Goal: Information Seeking & Learning: Learn about a topic

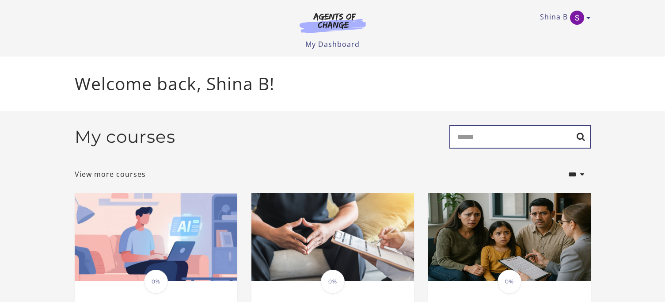
click at [466, 137] on input "Search" at bounding box center [520, 136] width 141 height 23
type input "*******"
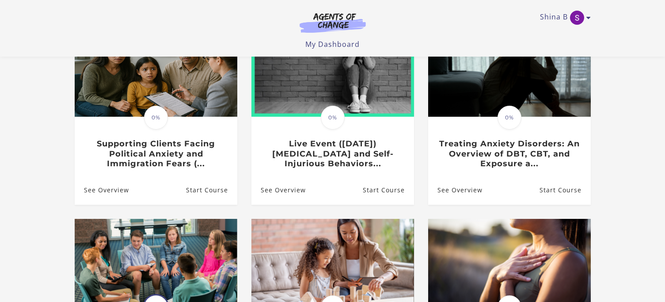
scroll to position [128, 0]
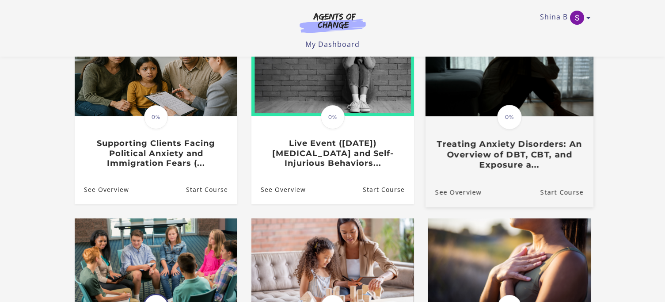
click at [530, 159] on h3 "Treating Anxiety Disorders: An Overview of DBT, CBT, and Exposure a..." at bounding box center [509, 154] width 149 height 31
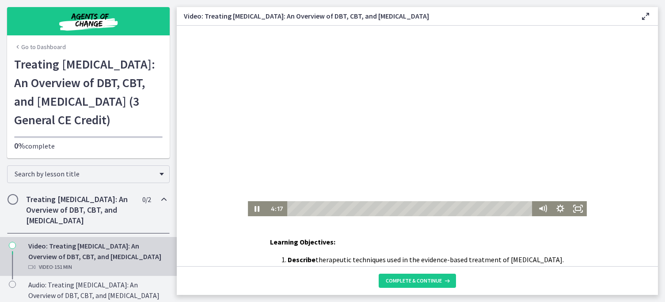
click at [299, 208] on div "Playbar" at bounding box center [411, 208] width 239 height 15
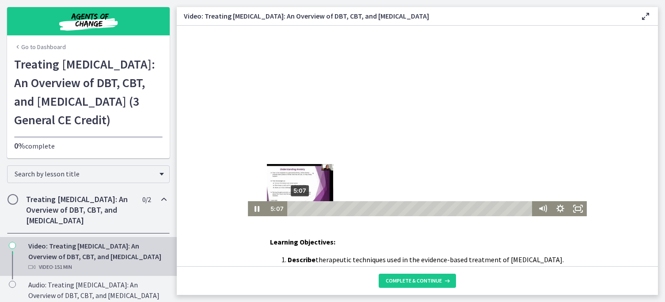
click at [300, 209] on div "Playbar" at bounding box center [300, 208] width 5 height 5
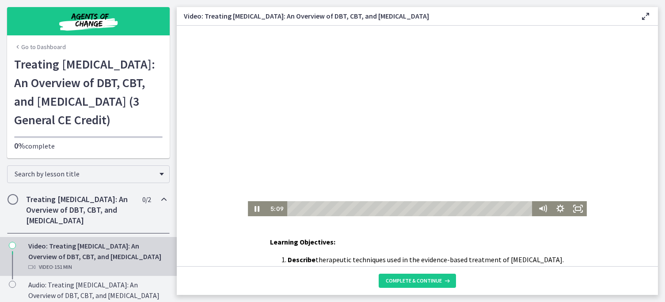
click at [294, 155] on div at bounding box center [417, 121] width 339 height 191
click at [398, 98] on div at bounding box center [417, 121] width 339 height 191
click at [560, 208] on icon "Show settings menu" at bounding box center [560, 209] width 21 height 18
click at [556, 181] on span "Speed" at bounding box center [549, 178] width 22 height 15
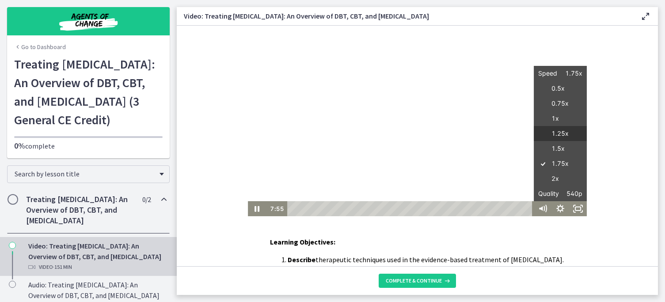
click at [556, 140] on label "1.25x" at bounding box center [560, 133] width 53 height 15
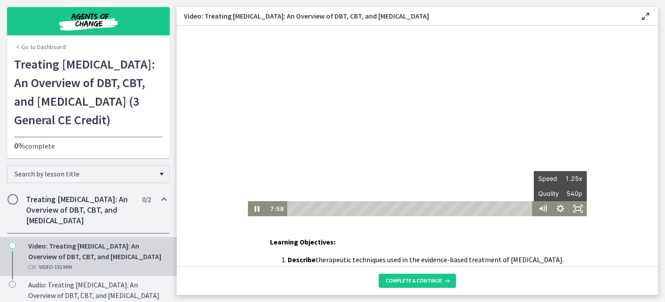
click at [560, 217] on div "Learning Objectives: Describe therapeutic techniques used in the evidence-based…" at bounding box center [417, 146] width 481 height 240
click at [564, 208] on icon "Show settings menu" at bounding box center [561, 208] width 10 height 10
click at [559, 184] on span "Speed" at bounding box center [549, 178] width 22 height 15
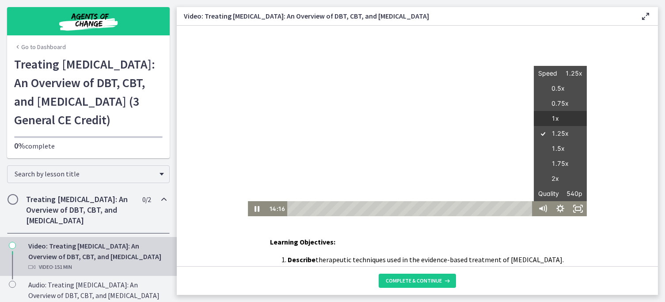
click at [561, 122] on label "1x" at bounding box center [560, 118] width 53 height 15
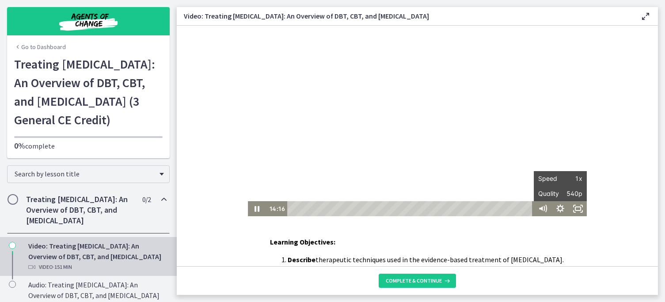
click at [611, 125] on div "Click for sound @keyframes VOLUME_SMALL_WAVE_FLASH { 0% { opacity: 0; } 33% { o…" at bounding box center [417, 121] width 481 height 191
click at [523, 122] on div at bounding box center [417, 121] width 339 height 191
click at [248, 26] on button "Play Video: d2l29s0tvbac72omfis0.mp4" at bounding box center [248, 26] width 0 height 0
click at [619, 130] on div "The video is loading... Click for sound @keyframes VOLUME_SMALL_WAVE_FLASH { 0%…" at bounding box center [417, 121] width 481 height 191
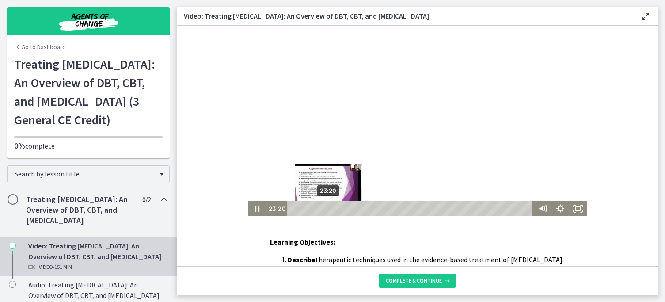
click at [329, 209] on div "23:20" at bounding box center [411, 208] width 239 height 15
click at [335, 210] on div "26:59" at bounding box center [411, 208] width 239 height 15
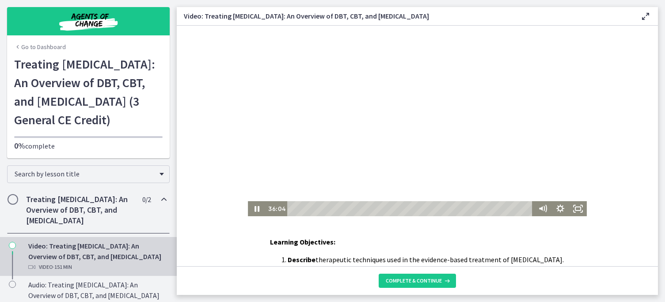
click at [450, 142] on div at bounding box center [417, 121] width 339 height 191
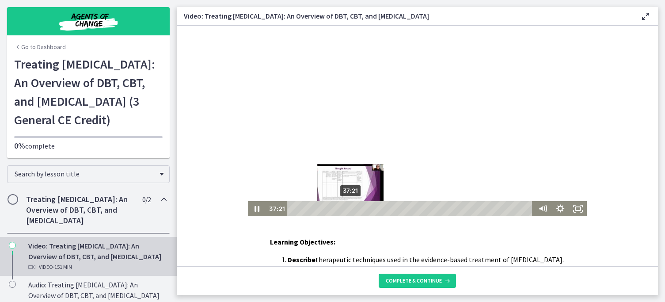
click at [351, 209] on div "Playbar" at bounding box center [350, 208] width 5 height 5
click at [353, 209] on div "Playbar" at bounding box center [352, 208] width 5 height 5
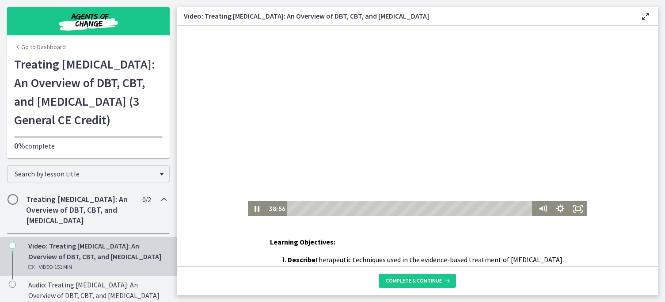
click at [387, 179] on div at bounding box center [417, 121] width 339 height 191
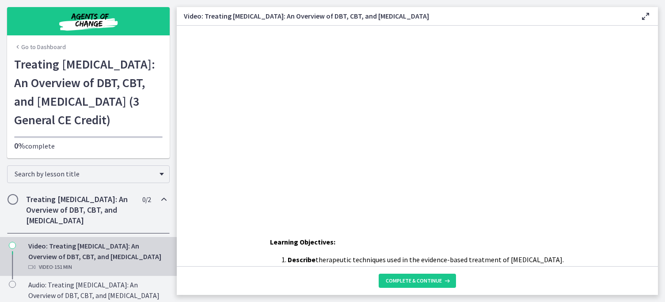
click at [387, 179] on div at bounding box center [417, 121] width 339 height 191
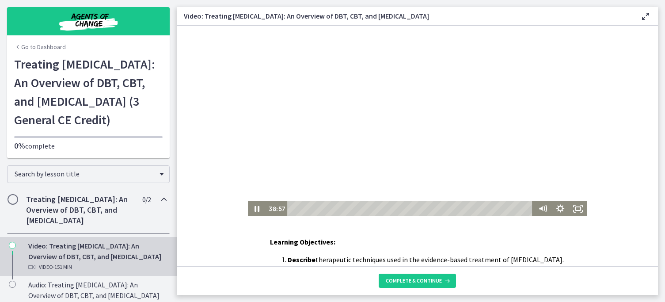
click at [387, 179] on div at bounding box center [417, 121] width 339 height 191
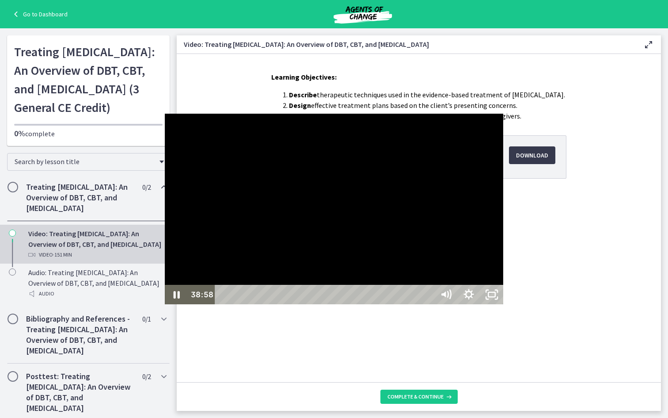
click at [390, 236] on div at bounding box center [334, 209] width 339 height 191
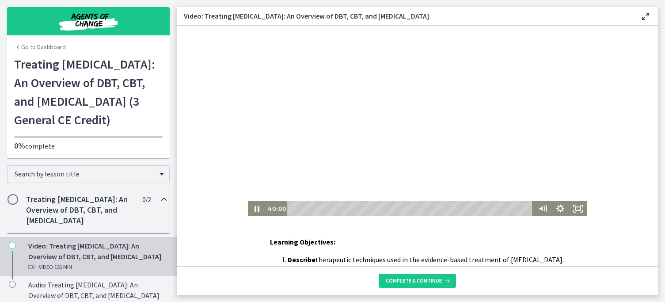
click at [384, 155] on div at bounding box center [417, 121] width 339 height 191
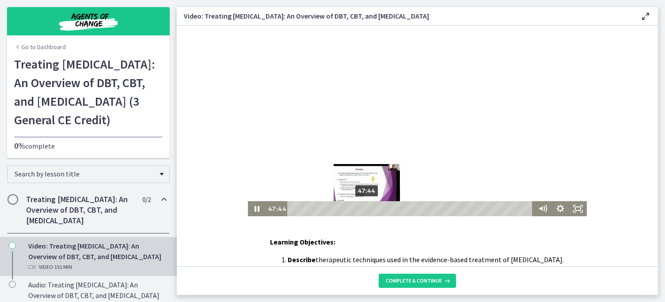
click at [367, 210] on div "47:44" at bounding box center [411, 208] width 239 height 15
click at [370, 210] on div "49:08" at bounding box center [411, 208] width 239 height 15
click at [373, 210] on div "51:22" at bounding box center [411, 208] width 239 height 15
click at [375, 210] on div "52:46" at bounding box center [411, 208] width 239 height 15
click at [378, 210] on div "54:44" at bounding box center [411, 208] width 239 height 15
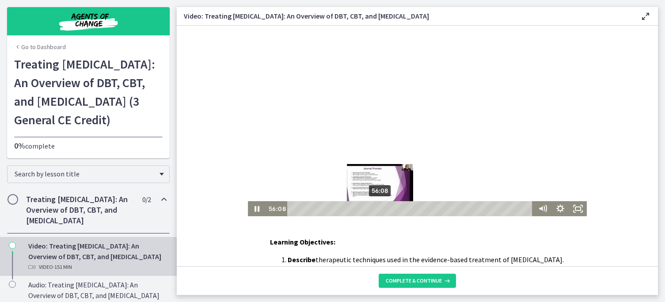
click at [381, 210] on div "56:08" at bounding box center [411, 208] width 239 height 15
click at [383, 210] on div "57:49" at bounding box center [411, 208] width 239 height 15
click at [386, 210] on div "59:30" at bounding box center [411, 208] width 239 height 15
click at [388, 210] on div "1:00:54" at bounding box center [411, 208] width 239 height 15
click at [384, 210] on div "58:23" at bounding box center [411, 208] width 239 height 15
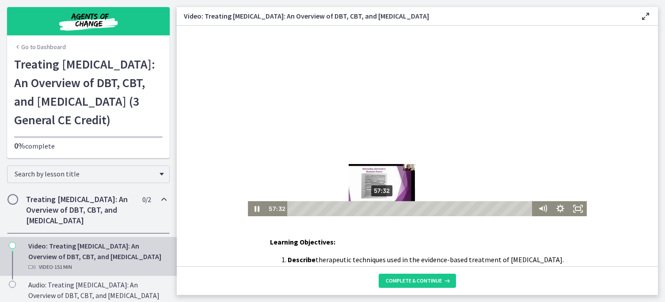
click at [383, 210] on div "Playbar" at bounding box center [382, 208] width 5 height 5
click at [381, 210] on div "Playbar" at bounding box center [380, 208] width 5 height 5
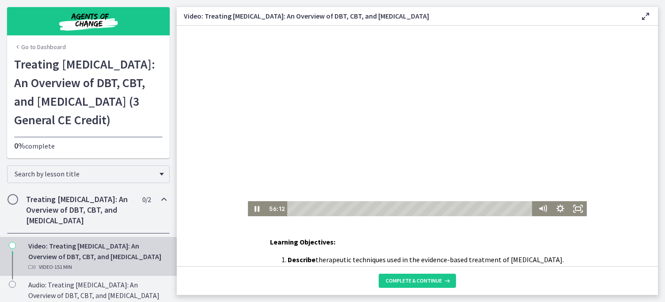
click at [406, 144] on div at bounding box center [417, 121] width 339 height 191
click at [404, 146] on div at bounding box center [417, 121] width 339 height 191
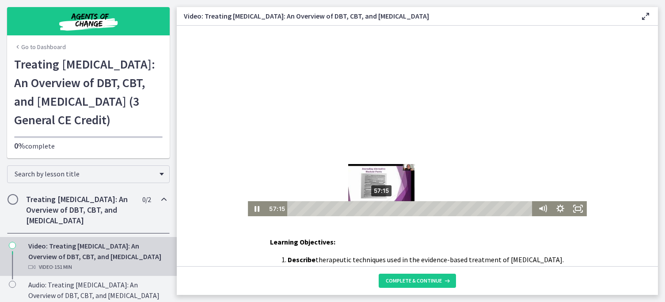
click at [382, 207] on div "57:15" at bounding box center [411, 208] width 239 height 15
click at [383, 208] on div "Playbar" at bounding box center [381, 208] width 5 height 5
click at [385, 209] on div "Playbar" at bounding box center [384, 208] width 5 height 5
click at [387, 209] on div "1:00:04" at bounding box center [411, 208] width 239 height 15
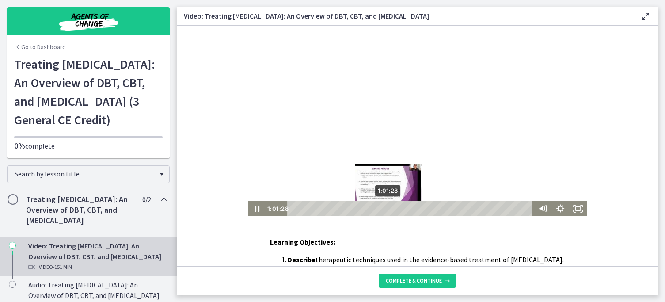
click at [389, 210] on div "1:01:28" at bounding box center [411, 208] width 239 height 15
click at [390, 210] on div "1:02:18" at bounding box center [411, 208] width 239 height 15
click at [391, 210] on div "Playbar" at bounding box center [390, 208] width 5 height 5
click at [392, 210] on div "1:03:25" at bounding box center [411, 208] width 239 height 15
click at [394, 210] on div "1:04:49" at bounding box center [411, 208] width 239 height 15
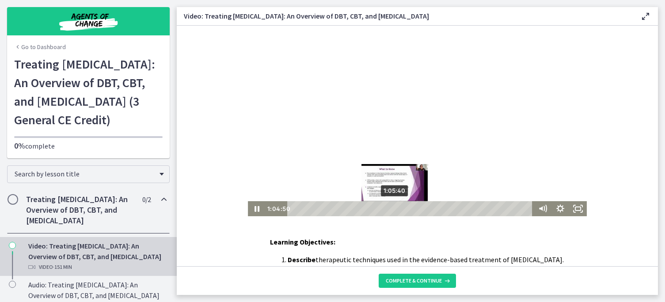
click at [396, 210] on div "1:05:40" at bounding box center [411, 208] width 239 height 15
click at [398, 210] on div "1:07:04" at bounding box center [411, 208] width 239 height 15
click at [406, 209] on div "1:12:07" at bounding box center [411, 208] width 239 height 15
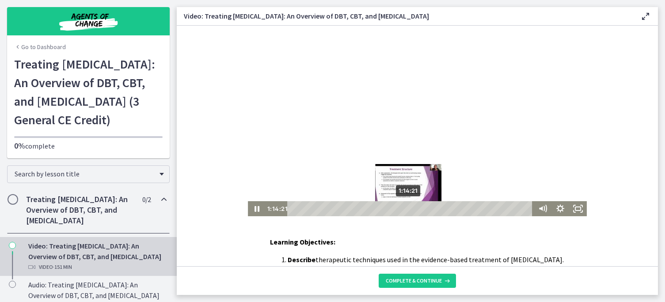
click at [409, 209] on div "1:14:21" at bounding box center [411, 208] width 239 height 15
click at [413, 209] on div "1:16:36" at bounding box center [411, 208] width 239 height 15
click at [417, 209] on div "1:19:24" at bounding box center [411, 208] width 239 height 15
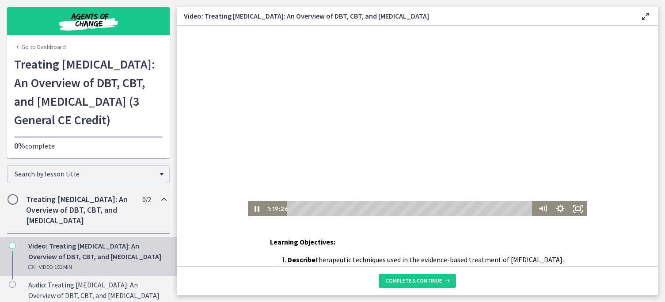
click at [409, 172] on div at bounding box center [417, 121] width 339 height 191
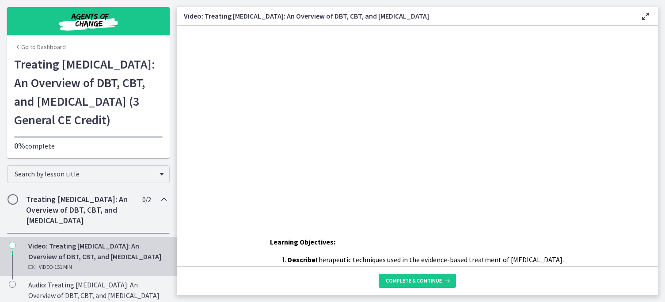
click at [409, 172] on div at bounding box center [417, 121] width 339 height 191
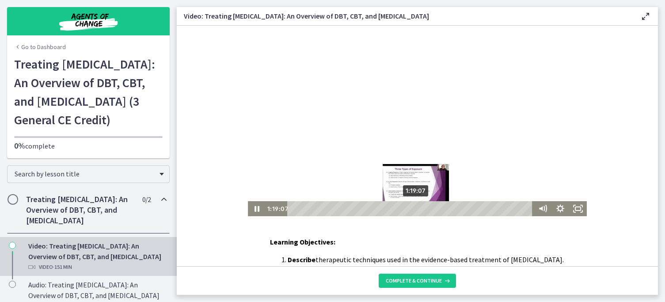
click at [417, 206] on div "Playbar" at bounding box center [415, 208] width 5 height 5
click at [420, 207] on div "1:21:05" at bounding box center [411, 208] width 239 height 15
click at [420, 207] on div "Playbar" at bounding box center [418, 208] width 5 height 5
click at [423, 208] on div "1:23:03" at bounding box center [411, 208] width 239 height 15
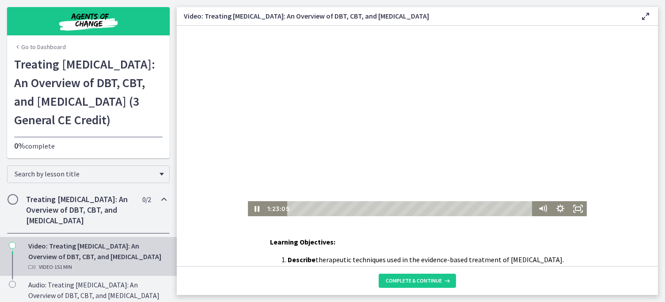
click at [427, 167] on div at bounding box center [417, 121] width 339 height 191
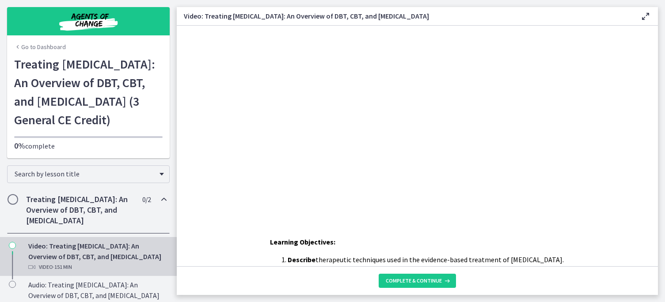
click at [248, 26] on button "Play Video: d2l29s0tvbac72omfis0.mp4" at bounding box center [248, 26] width 0 height 0
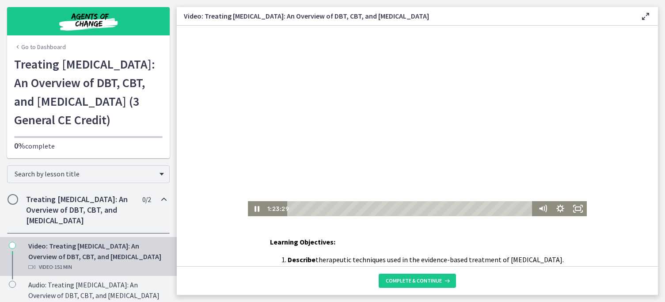
click at [419, 140] on div at bounding box center [417, 121] width 339 height 191
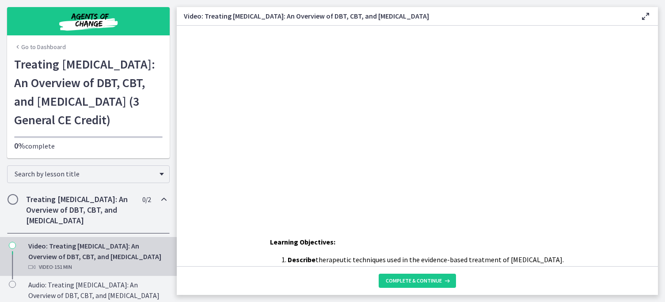
click at [248, 26] on button "Play Video: d2l29s0tvbac72omfis0.mp4" at bounding box center [248, 26] width 0 height 0
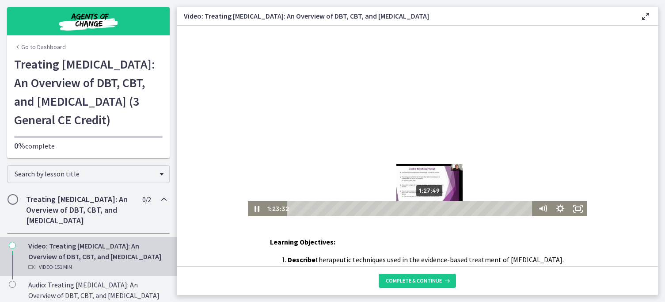
click at [430, 210] on div "1:27:49" at bounding box center [411, 208] width 239 height 15
click at [433, 210] on div "1:29:13" at bounding box center [411, 208] width 239 height 15
click at [435, 210] on div "1:30:37" at bounding box center [411, 208] width 239 height 15
click at [437, 210] on div "1:32:01" at bounding box center [411, 208] width 239 height 15
click at [440, 210] on div "1:33:42" at bounding box center [411, 208] width 239 height 15
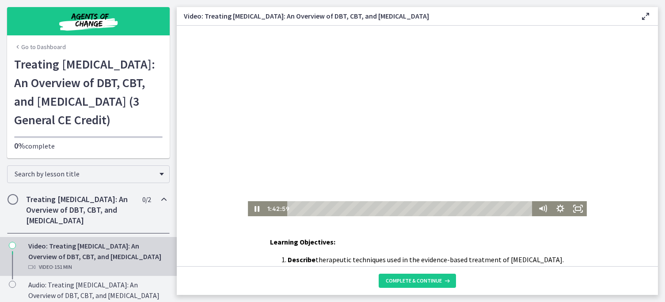
click at [439, 173] on div at bounding box center [417, 121] width 339 height 191
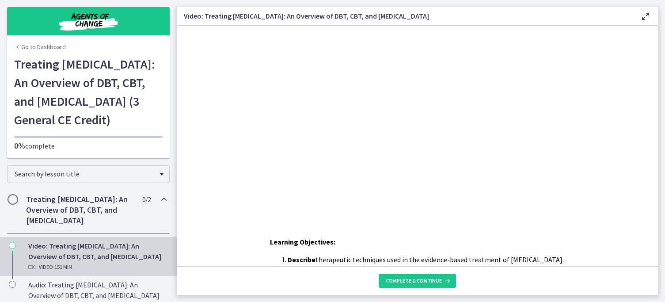
click at [248, 26] on button "Play Video: d2l29s0tvbac72omfis0.mp4" at bounding box center [248, 26] width 0 height 0
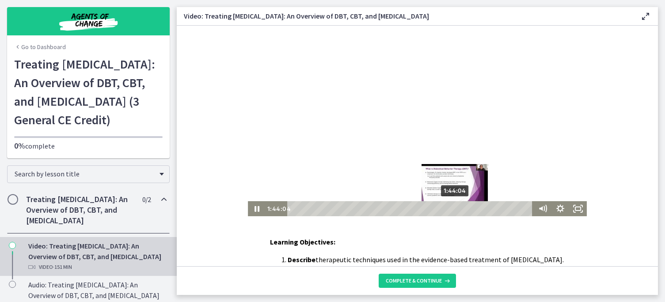
click at [456, 210] on div "1:44:04" at bounding box center [411, 208] width 239 height 15
click at [457, 210] on div "Playbar" at bounding box center [455, 208] width 5 height 5
click at [458, 210] on div "1:45:11" at bounding box center [411, 208] width 239 height 15
click at [459, 209] on div "1:46:02" at bounding box center [411, 208] width 239 height 15
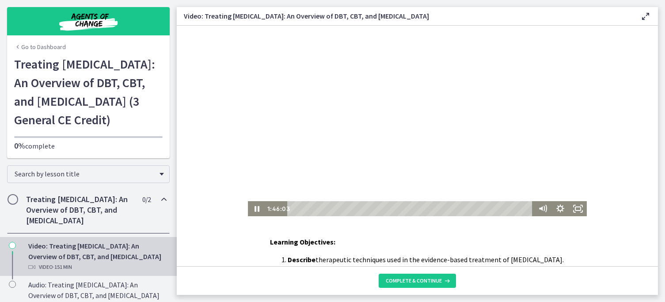
click at [438, 174] on div at bounding box center [417, 121] width 339 height 191
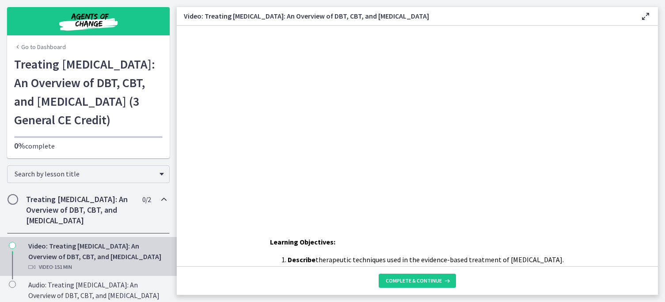
click at [438, 174] on div at bounding box center [417, 121] width 339 height 191
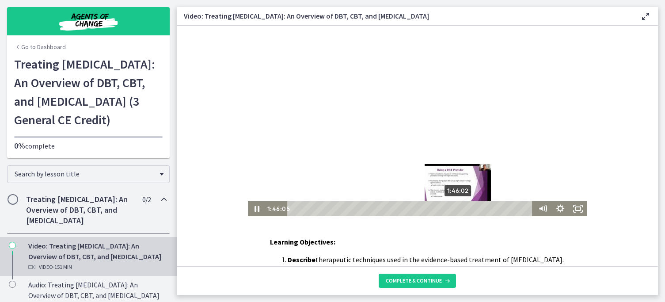
click at [460, 207] on div "Playbar" at bounding box center [458, 208] width 5 height 5
click at [461, 208] on div "Playbar" at bounding box center [459, 208] width 5 height 5
click at [462, 209] on div "1:48:00" at bounding box center [411, 208] width 239 height 15
click at [463, 210] on div "Playbar" at bounding box center [461, 208] width 5 height 5
click at [464, 210] on div "1:49:07" at bounding box center [411, 208] width 239 height 15
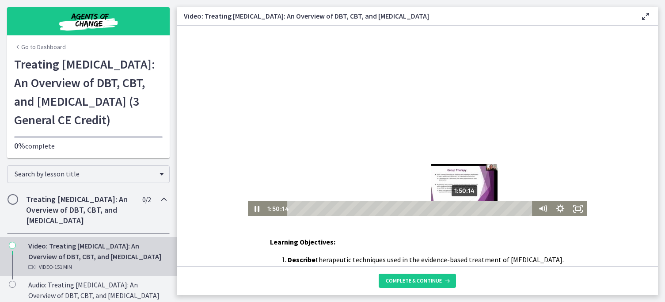
click at [466, 210] on div "1:50:14" at bounding box center [411, 208] width 239 height 15
click at [468, 210] on div "1:51:38" at bounding box center [411, 208] width 239 height 15
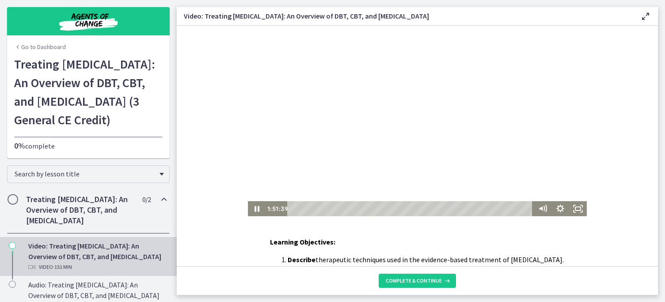
click at [444, 176] on div at bounding box center [417, 121] width 339 height 191
click at [443, 178] on div at bounding box center [417, 121] width 339 height 191
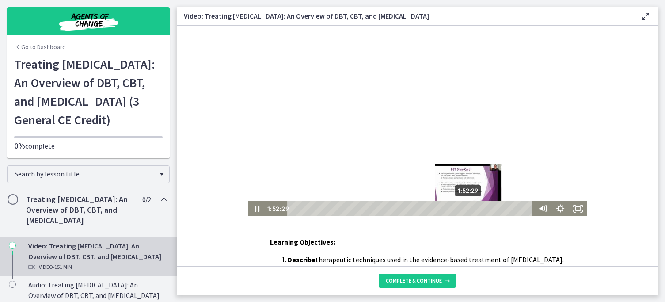
click at [469, 210] on div "1:52:29" at bounding box center [411, 208] width 239 height 15
click at [470, 210] on div "Playbar" at bounding box center [468, 208] width 5 height 5
click at [471, 209] on div "Playbar" at bounding box center [469, 208] width 5 height 5
click at [472, 209] on div "1:54:10" at bounding box center [411, 208] width 239 height 15
click at [474, 209] on div "1:55:17" at bounding box center [411, 208] width 239 height 15
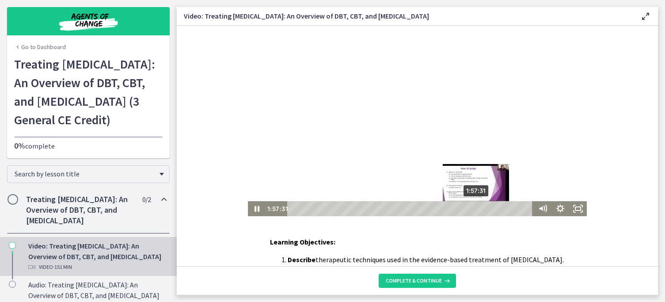
click at [477, 210] on div "1:57:31" at bounding box center [411, 208] width 239 height 15
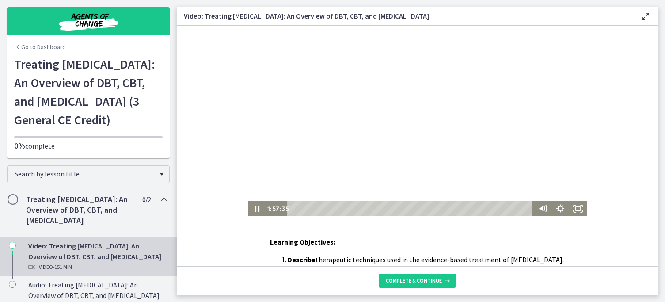
click at [456, 176] on div at bounding box center [417, 121] width 339 height 191
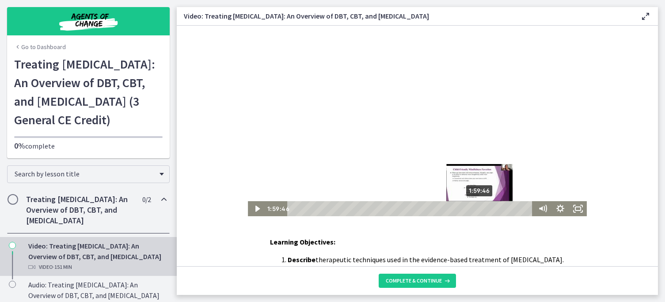
click at [481, 208] on div "1:59:46" at bounding box center [411, 208] width 239 height 15
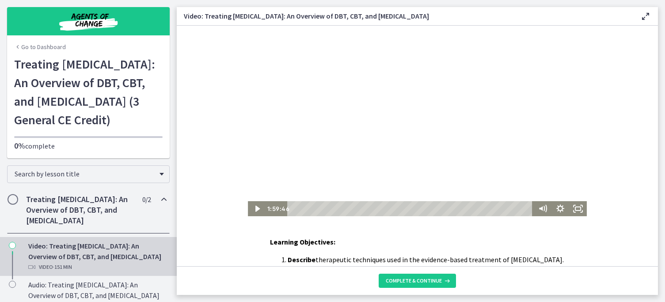
click at [468, 187] on div at bounding box center [417, 121] width 339 height 191
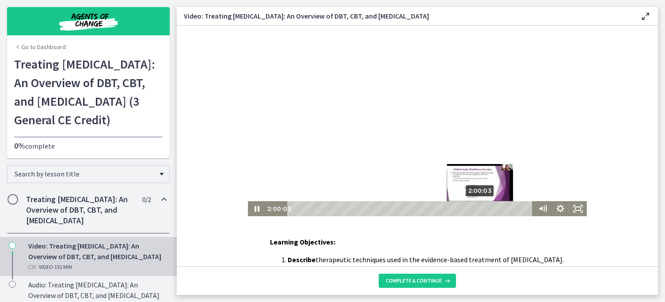
click at [481, 208] on div "Playbar" at bounding box center [479, 208] width 5 height 5
click at [483, 208] on div "2:00:20" at bounding box center [411, 208] width 239 height 15
click at [484, 209] on div "Playbar" at bounding box center [482, 208] width 5 height 5
click at [485, 209] on div "2:02:00" at bounding box center [411, 208] width 239 height 15
click at [486, 209] on div "2:02:51" at bounding box center [411, 208] width 239 height 15
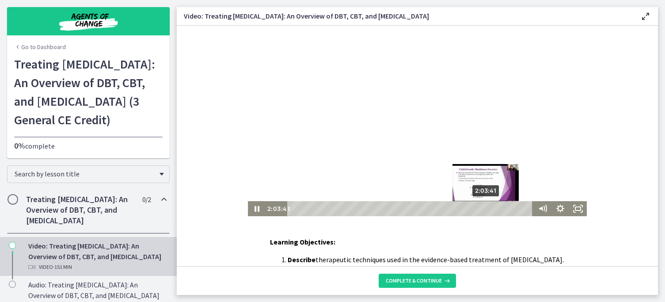
click at [487, 209] on div "2:03:41" at bounding box center [411, 208] width 239 height 15
click at [493, 210] on div "2:07:37" at bounding box center [411, 208] width 239 height 15
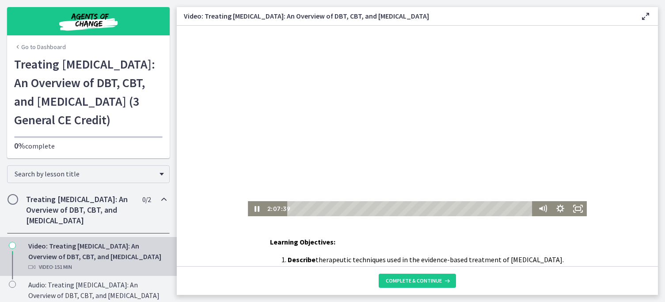
click at [471, 172] on div at bounding box center [417, 121] width 339 height 191
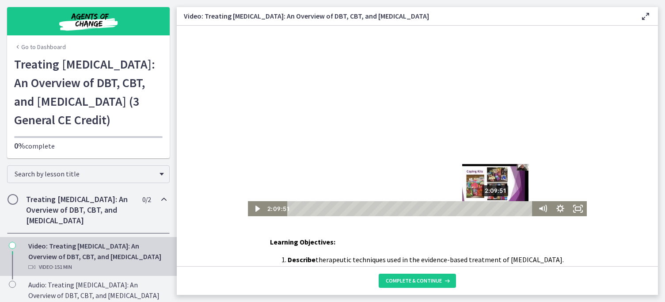
click at [497, 210] on div "2:09:51" at bounding box center [411, 208] width 239 height 15
click at [499, 210] on div "2:11:15" at bounding box center [411, 208] width 239 height 15
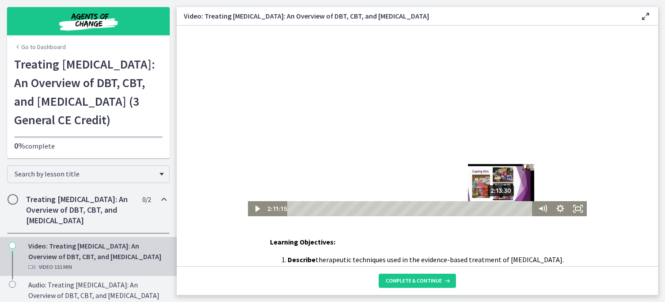
click at [503, 210] on div "2:13:30" at bounding box center [411, 208] width 239 height 15
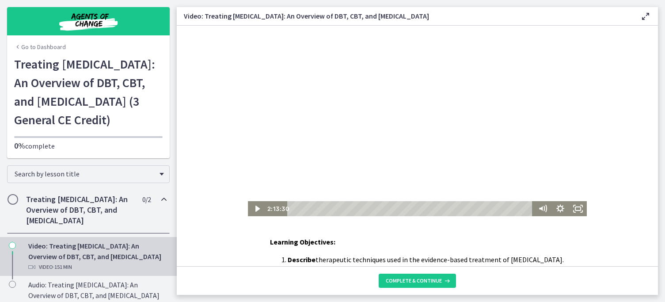
click at [474, 167] on div at bounding box center [417, 121] width 339 height 191
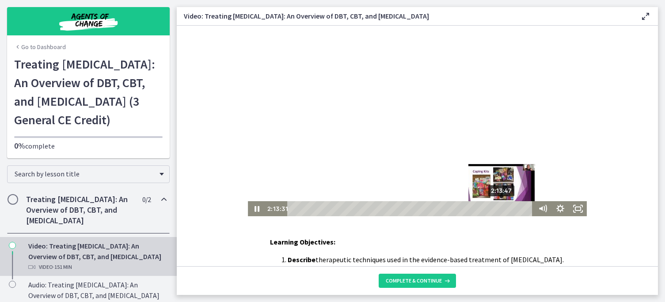
click at [504, 208] on div "2:13:47" at bounding box center [411, 208] width 239 height 15
click at [506, 209] on div "2:15:45" at bounding box center [411, 208] width 239 height 15
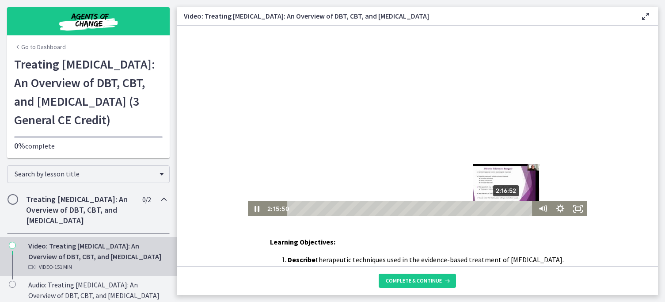
click at [508, 210] on div "2:16:52" at bounding box center [411, 208] width 239 height 15
click at [510, 210] on div "2:17:59" at bounding box center [411, 208] width 239 height 15
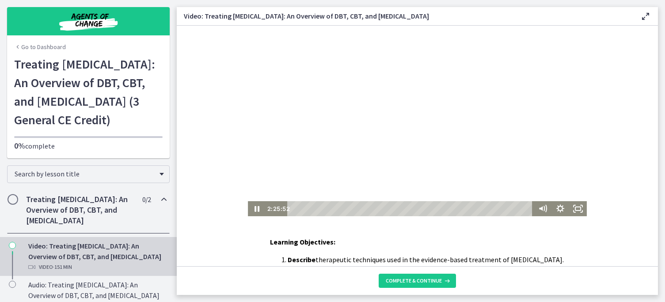
click at [390, 172] on div at bounding box center [417, 121] width 339 height 191
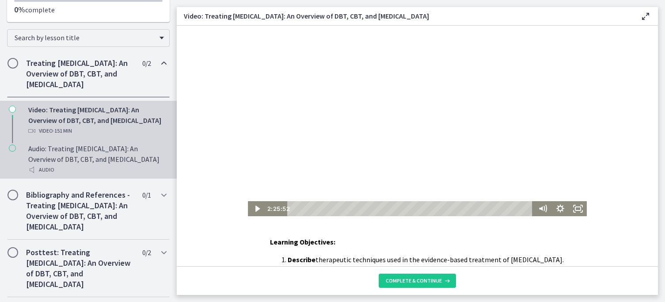
scroll to position [147, 0]
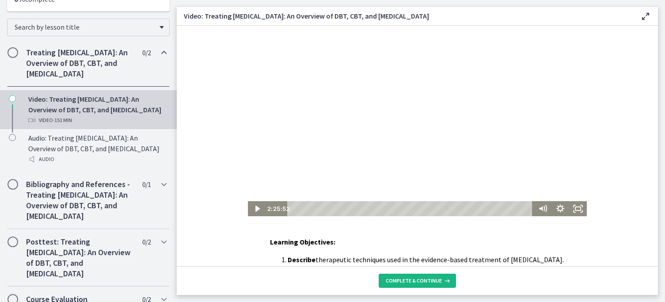
click at [427, 276] on button "Complete & continue" at bounding box center [417, 281] width 77 height 14
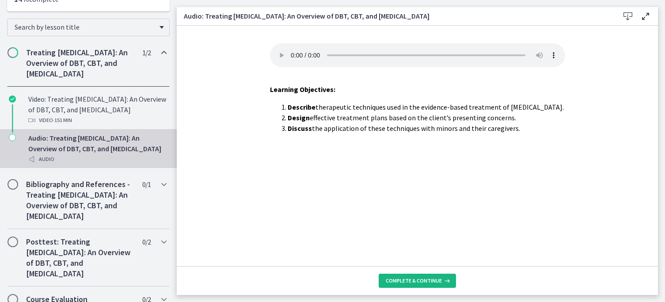
click at [429, 280] on span "Complete & continue" at bounding box center [414, 280] width 56 height 7
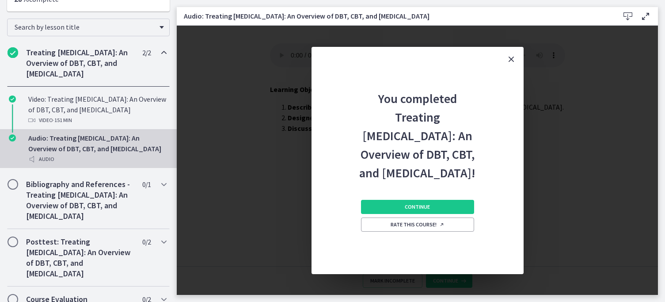
click at [425, 271] on div "Continue Rate this course!" at bounding box center [417, 228] width 113 height 92
click at [407, 210] on span "Continue" at bounding box center [417, 206] width 25 height 7
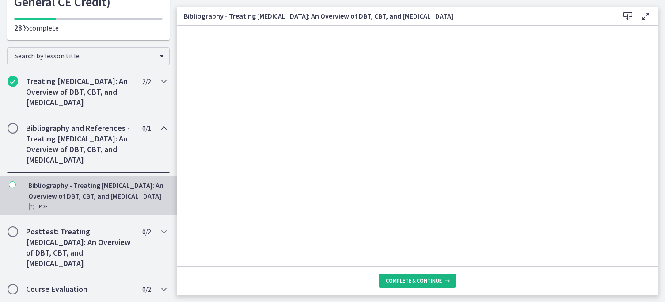
click at [384, 280] on button "Complete & continue" at bounding box center [417, 281] width 77 height 14
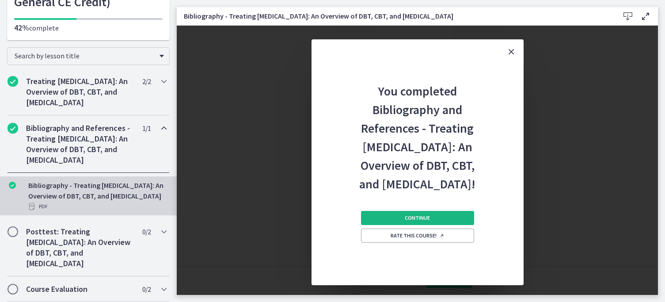
click at [388, 225] on button "Continue" at bounding box center [417, 218] width 113 height 14
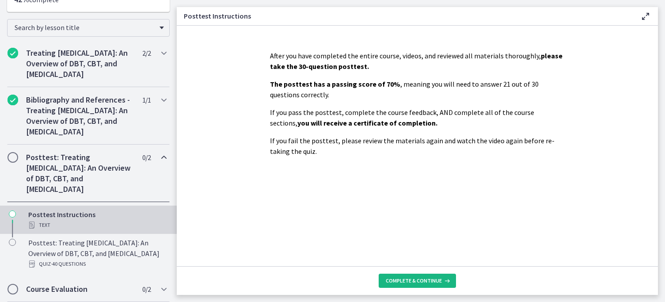
click at [407, 284] on span "Complete & continue" at bounding box center [414, 280] width 56 height 7
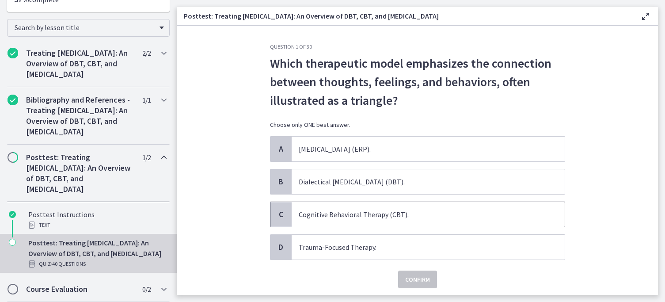
click at [382, 212] on span "Cognitive Behavioral Therapy (CBT)." at bounding box center [428, 214] width 273 height 25
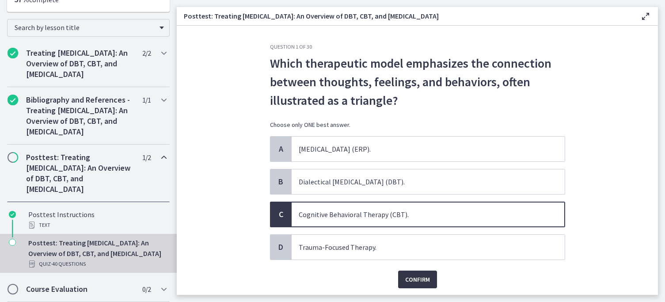
click at [416, 277] on span "Confirm" at bounding box center [417, 279] width 25 height 11
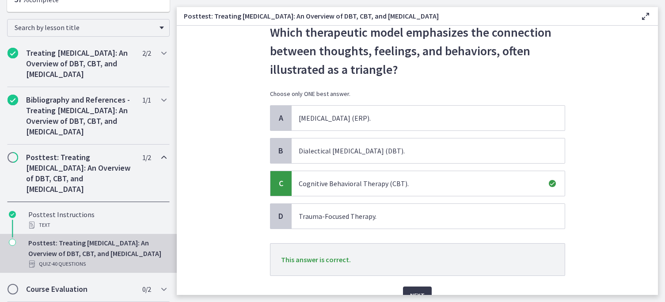
scroll to position [48, 0]
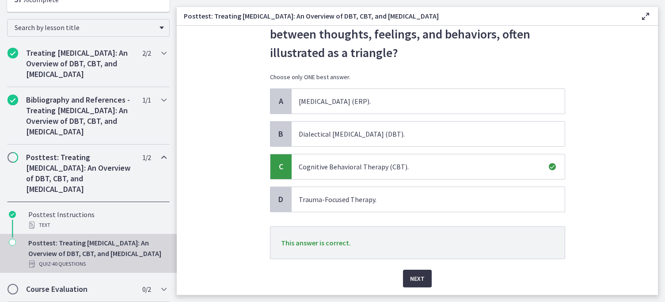
click at [417, 279] on span "Next" at bounding box center [417, 278] width 15 height 11
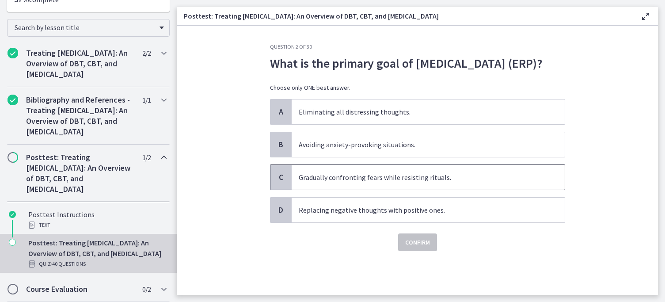
click at [405, 190] on span "Gradually confronting fears while resisting rituals." at bounding box center [428, 177] width 273 height 25
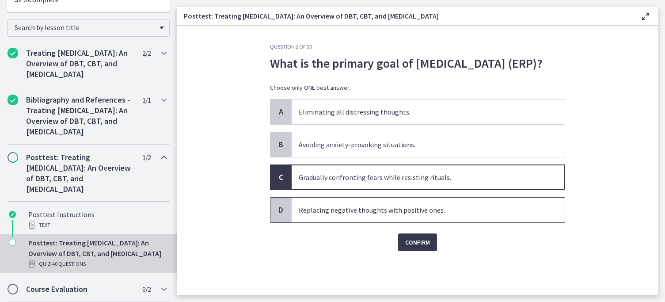
click at [416, 222] on span "Replacing negative thoughts with positive ones." at bounding box center [428, 210] width 273 height 25
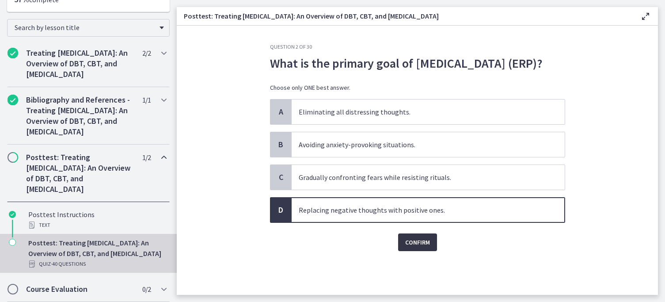
click at [419, 248] on span "Confirm" at bounding box center [417, 242] width 25 height 11
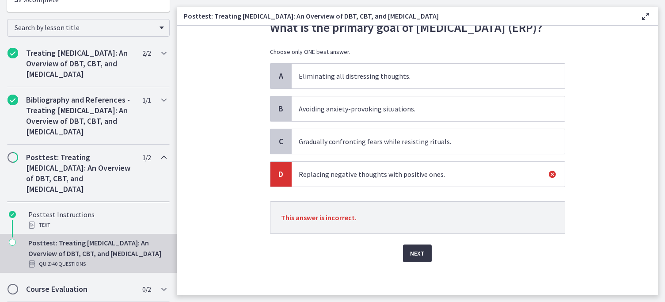
scroll to position [57, 0]
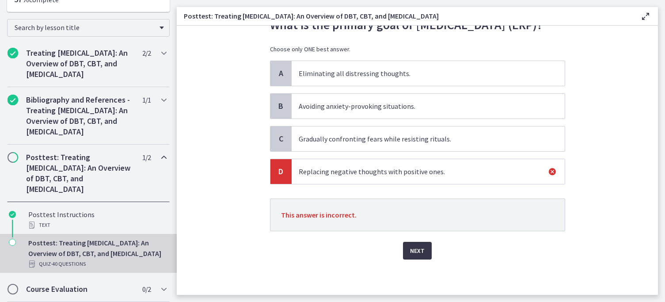
click at [413, 251] on span "Next" at bounding box center [417, 250] width 15 height 11
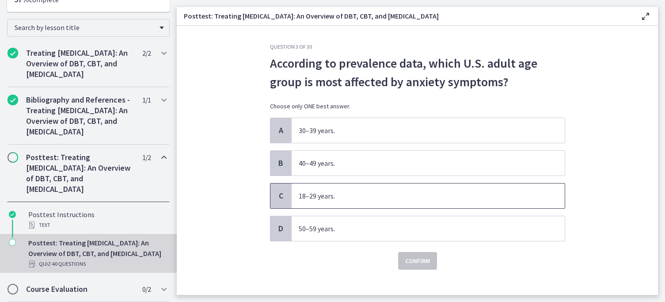
click at [403, 194] on span "18–29 years." at bounding box center [428, 195] width 273 height 25
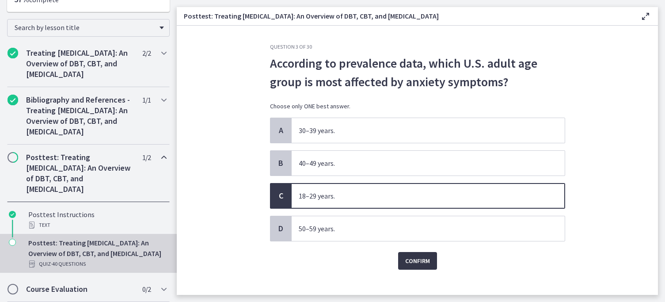
click at [416, 256] on span "Confirm" at bounding box center [417, 261] width 25 height 11
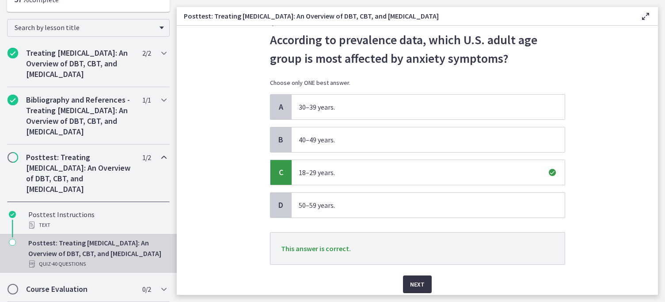
scroll to position [35, 0]
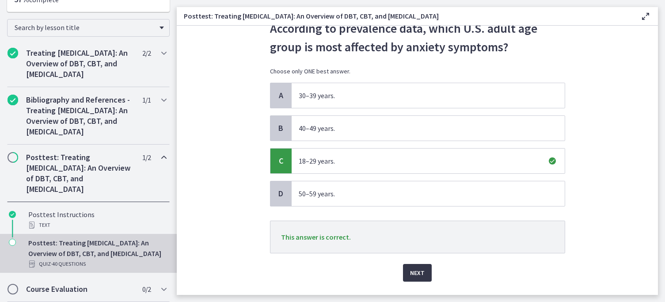
click at [420, 274] on span "Next" at bounding box center [417, 272] width 15 height 11
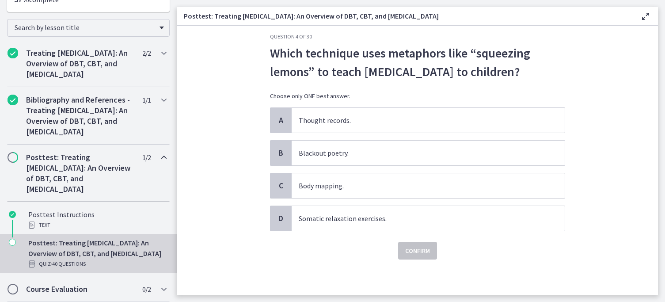
scroll to position [0, 0]
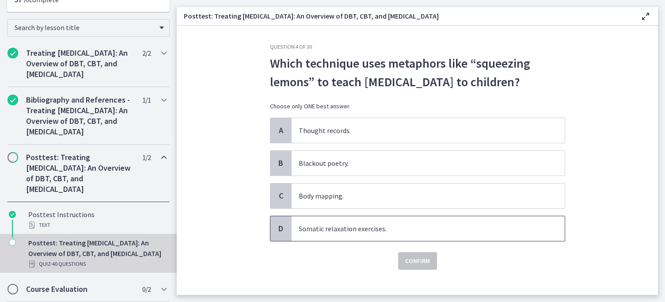
click at [402, 241] on span "Somatic relaxation exercises." at bounding box center [428, 228] width 273 height 25
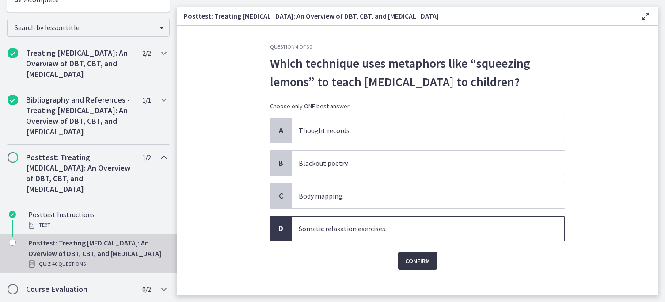
click at [407, 266] on span "Confirm" at bounding box center [417, 261] width 25 height 11
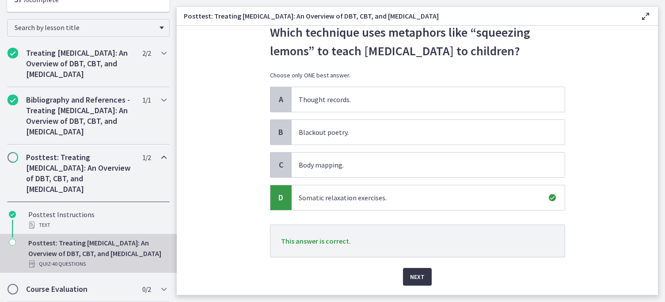
scroll to position [55, 0]
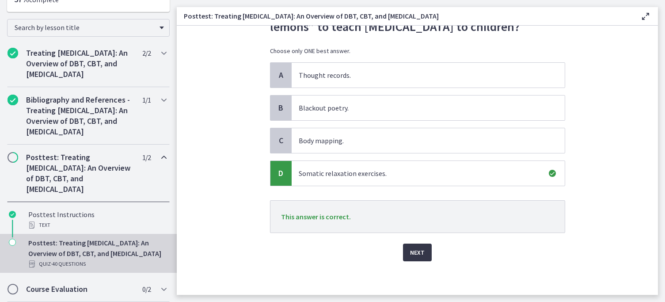
click at [408, 261] on button "Next" at bounding box center [417, 253] width 29 height 18
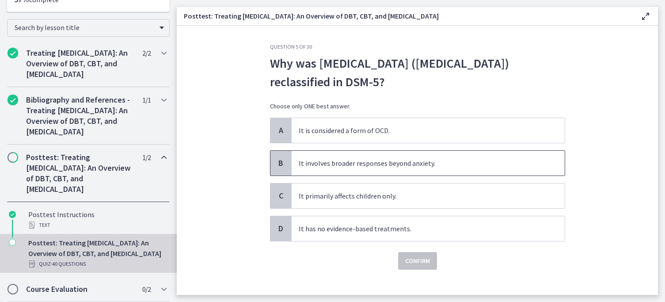
click at [430, 173] on span "It involves broader responses beyond anxiety." at bounding box center [428, 163] width 273 height 25
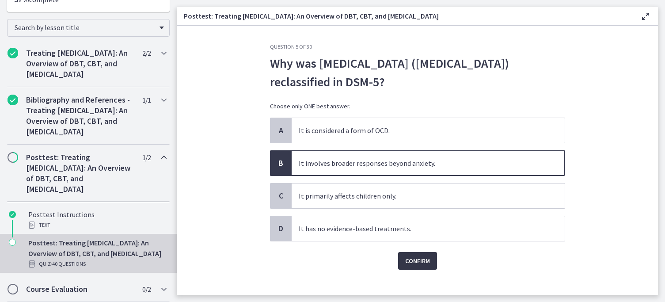
click at [414, 263] on span "Confirm" at bounding box center [417, 261] width 25 height 11
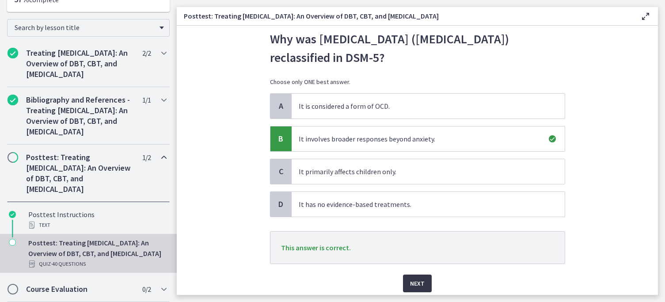
scroll to position [37, 0]
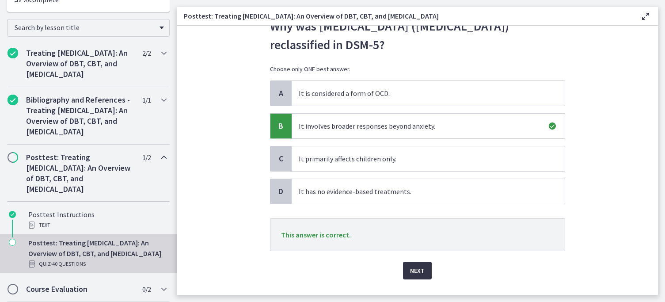
click at [417, 272] on span "Next" at bounding box center [417, 270] width 15 height 11
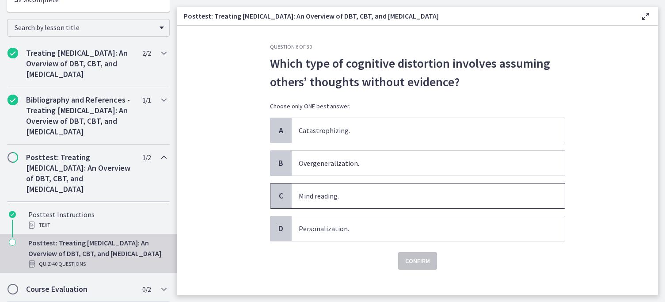
click at [395, 201] on span "Mind reading." at bounding box center [428, 195] width 273 height 25
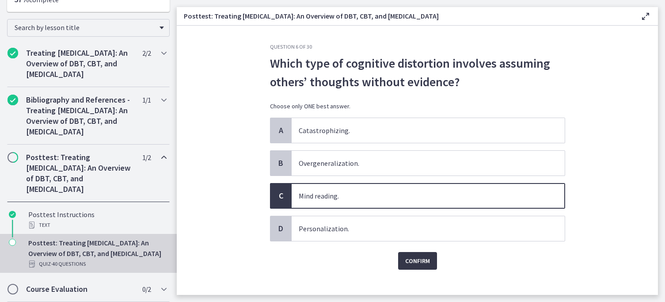
click at [411, 266] on span "Confirm" at bounding box center [417, 261] width 25 height 11
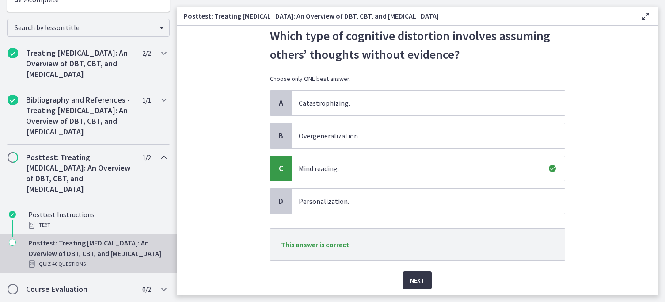
scroll to position [52, 0]
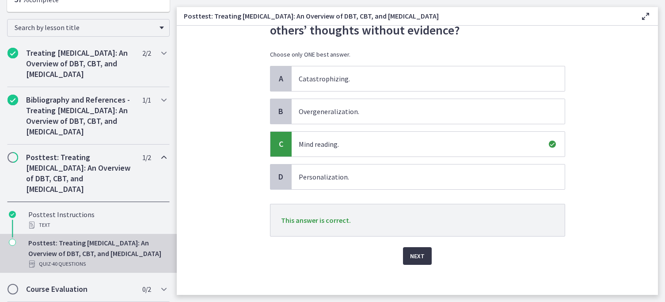
click at [416, 259] on span "Next" at bounding box center [417, 256] width 15 height 11
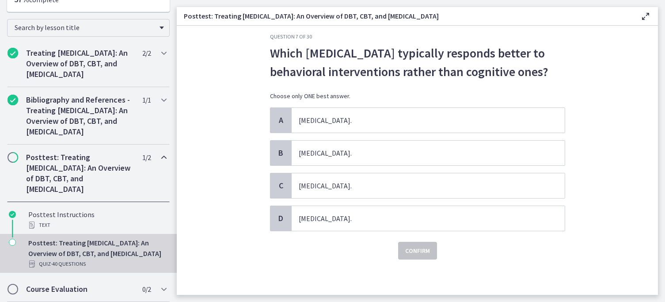
scroll to position [0, 0]
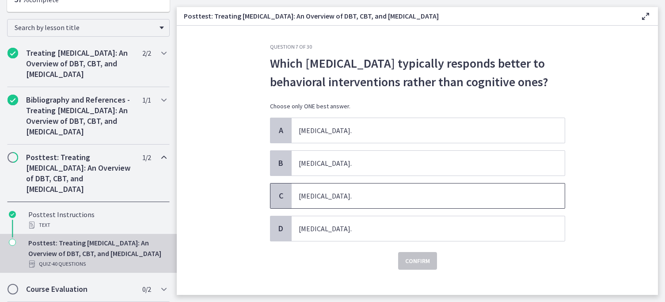
click at [371, 195] on span "Panic Disorder." at bounding box center [428, 195] width 273 height 25
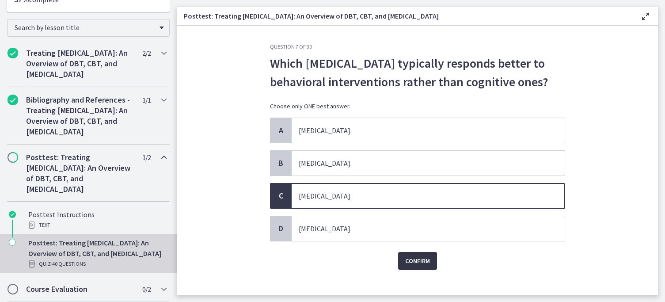
click at [420, 261] on span "Confirm" at bounding box center [417, 261] width 25 height 11
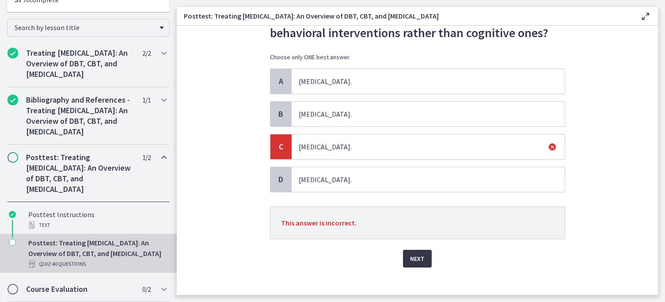
scroll to position [57, 0]
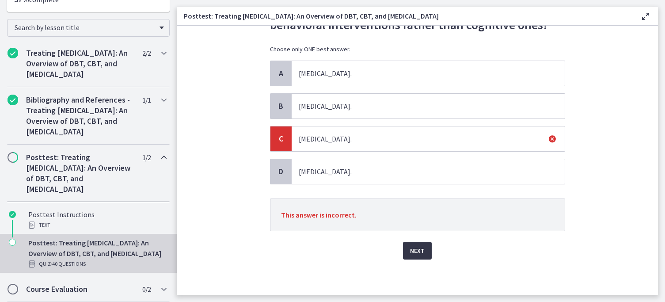
click at [416, 251] on span "Next" at bounding box center [417, 250] width 15 height 11
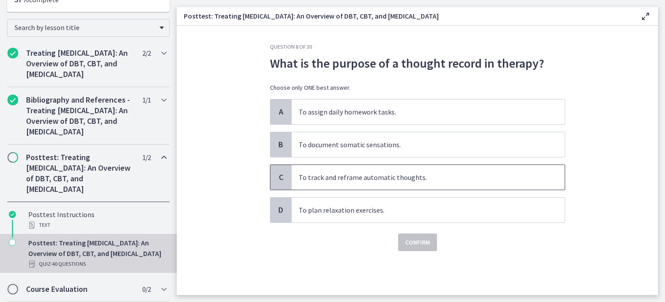
click at [394, 188] on span "To track and reframe automatic thoughts." at bounding box center [428, 177] width 273 height 25
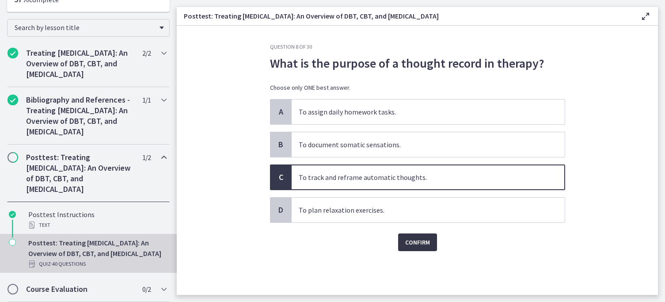
click at [418, 239] on span "Confirm" at bounding box center [417, 242] width 25 height 11
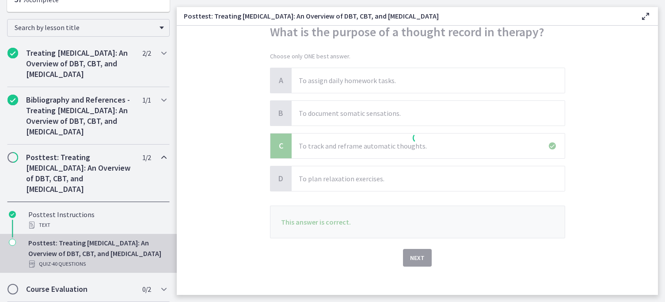
scroll to position [38, 0]
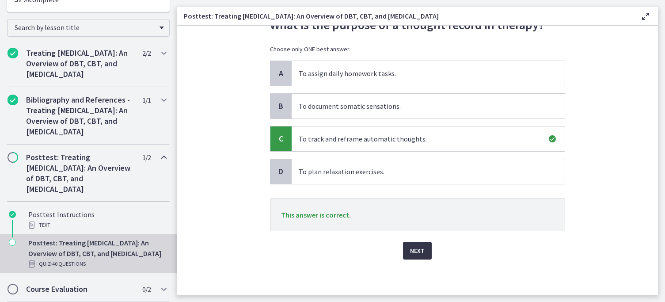
click at [420, 248] on span "Next" at bounding box center [417, 250] width 15 height 11
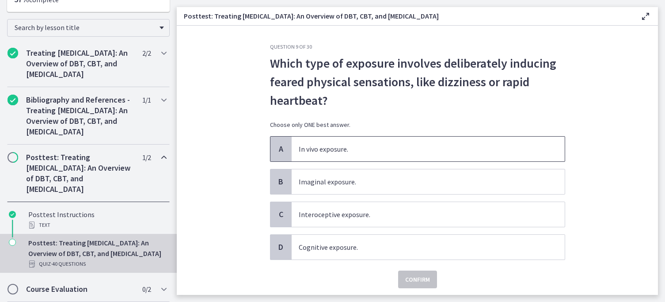
click at [389, 156] on span "In vivo exposure." at bounding box center [428, 149] width 273 height 25
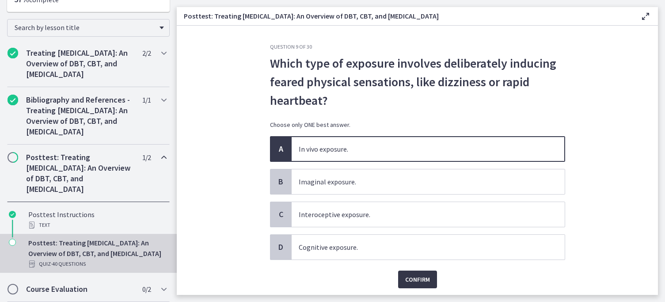
click at [411, 282] on span "Confirm" at bounding box center [417, 279] width 25 height 11
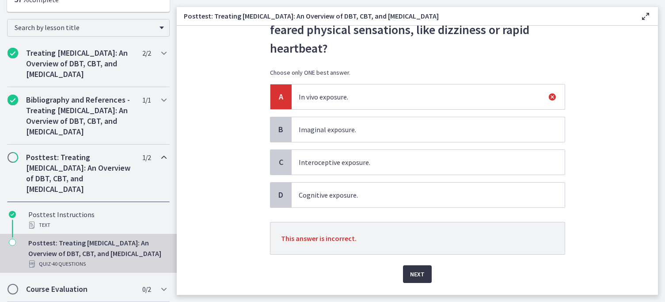
scroll to position [54, 0]
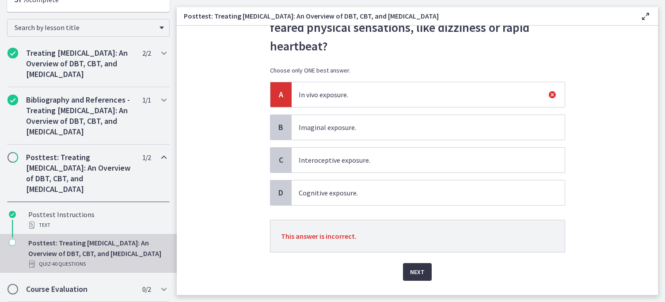
click at [426, 268] on button "Next" at bounding box center [417, 272] width 29 height 18
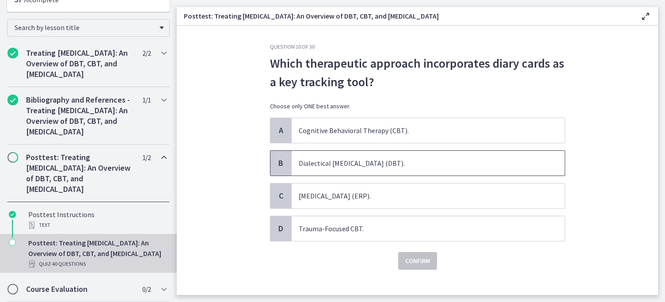
click at [420, 159] on span "Dialectical Behavior Therapy (DBT)." at bounding box center [428, 163] width 273 height 25
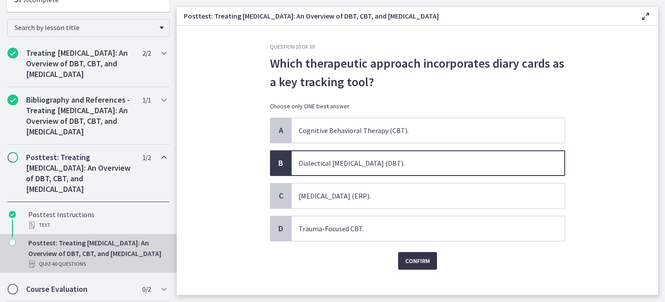
click at [418, 269] on button "Confirm" at bounding box center [417, 261] width 39 height 18
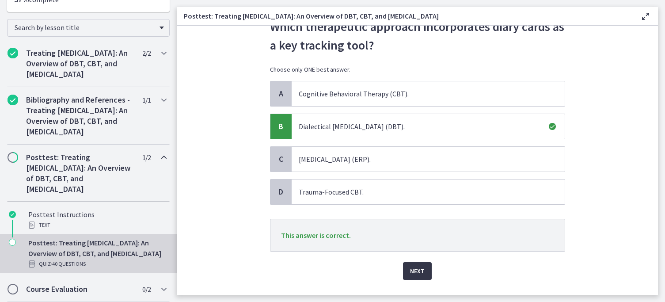
scroll to position [57, 0]
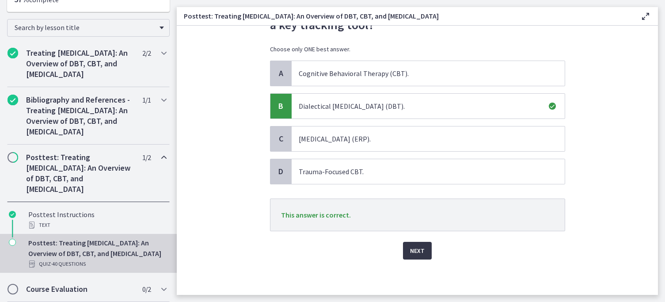
click at [415, 255] on span "Next" at bounding box center [417, 250] width 15 height 11
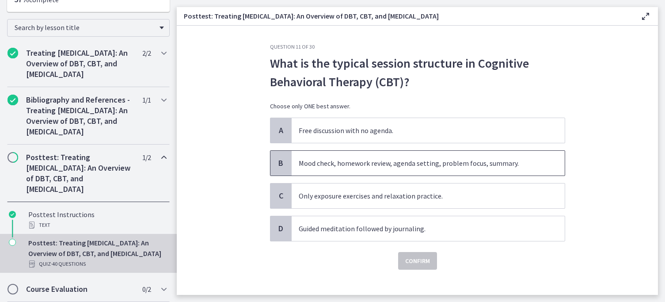
click at [412, 162] on span "Mood check, homework review, agenda setting, problem focus, summary." at bounding box center [428, 163] width 273 height 25
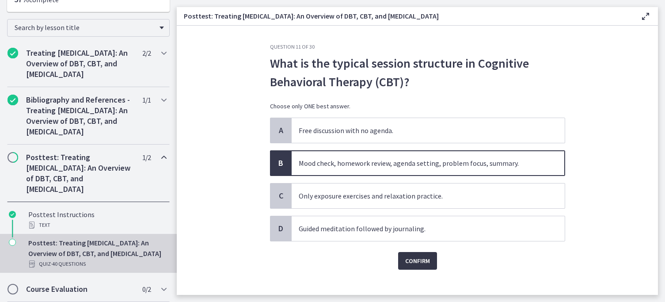
click at [409, 256] on span "Confirm" at bounding box center [417, 261] width 25 height 11
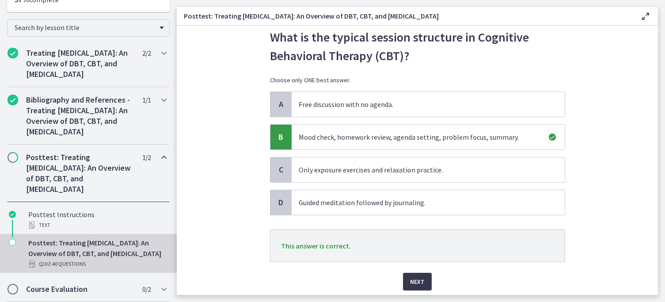
scroll to position [51, 0]
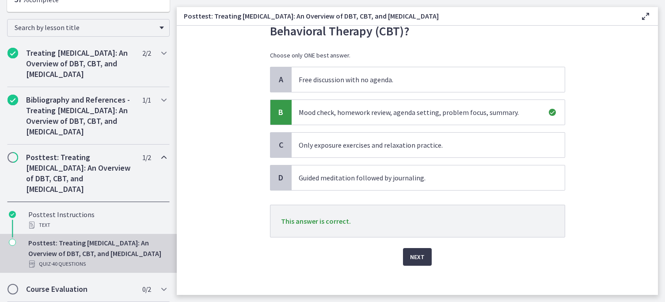
click at [411, 244] on div "Question 11 of 30 What is the typical session structure in Cognitive Behavioral…" at bounding box center [417, 118] width 309 height 252
click at [414, 259] on span "Next" at bounding box center [417, 257] width 15 height 11
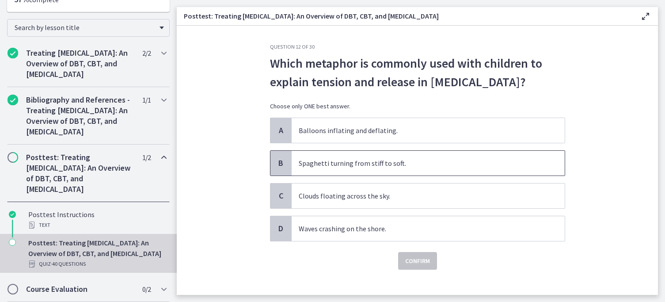
click at [425, 176] on span "Spaghetti turning from stiff to soft." at bounding box center [428, 163] width 273 height 25
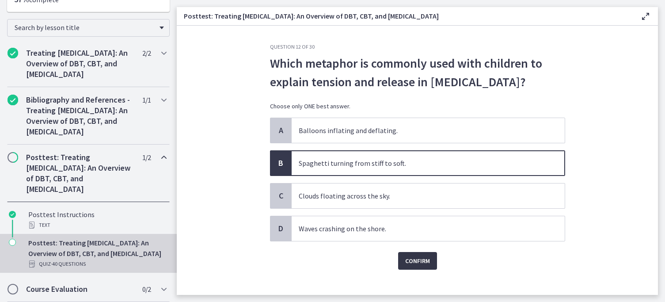
click at [404, 270] on button "Confirm" at bounding box center [417, 261] width 39 height 18
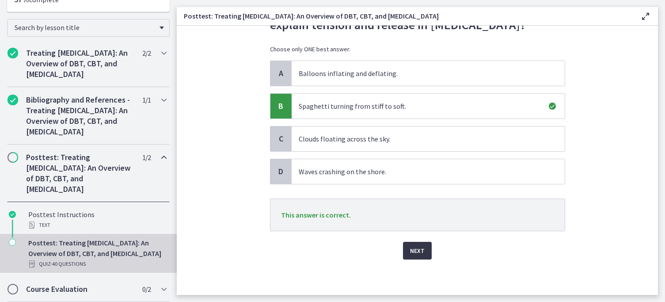
scroll to position [72, 0]
click at [412, 260] on button "Next" at bounding box center [417, 251] width 29 height 18
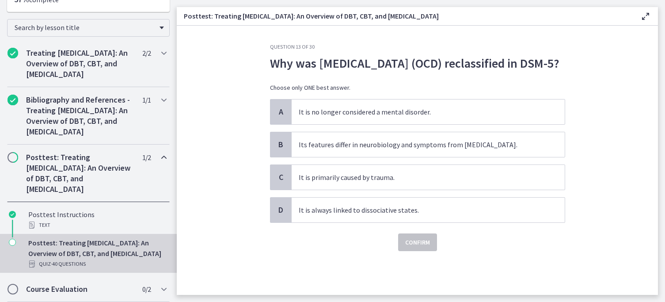
scroll to position [0, 0]
click at [421, 178] on div "A It is no longer considered a mental disorder. B Its features differ in neurob…" at bounding box center [417, 161] width 295 height 124
click at [416, 157] on span "Its features differ in neurobiology and symptoms from anxiety disorders." at bounding box center [428, 144] width 273 height 25
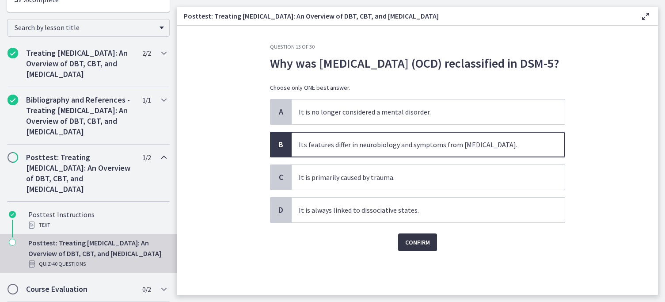
click at [418, 248] on span "Confirm" at bounding box center [417, 242] width 25 height 11
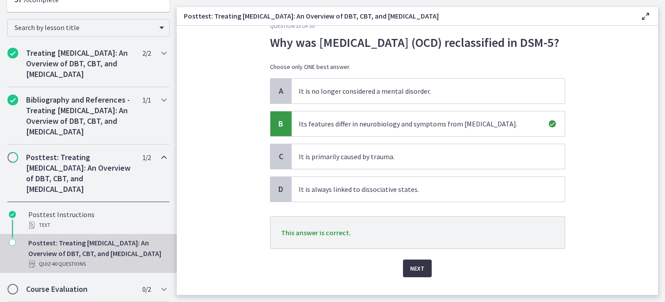
scroll to position [22, 0]
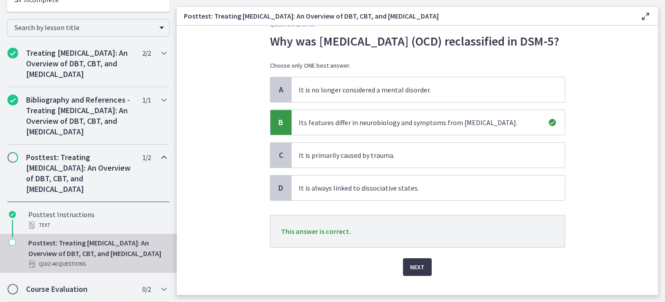
click at [418, 266] on div "Question 13 of 30 Why was Obsessive-Compulsive Disorder (OCD) reclassified in D…" at bounding box center [417, 148] width 295 height 255
click at [421, 272] on span "Next" at bounding box center [417, 267] width 15 height 11
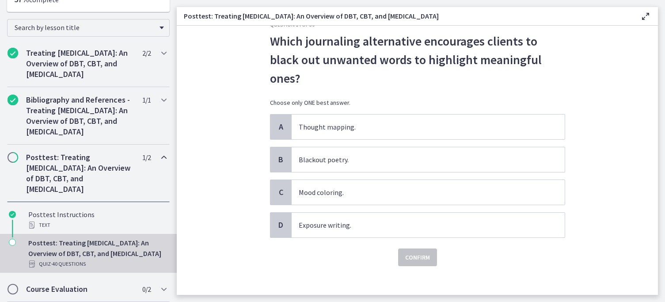
scroll to position [0, 0]
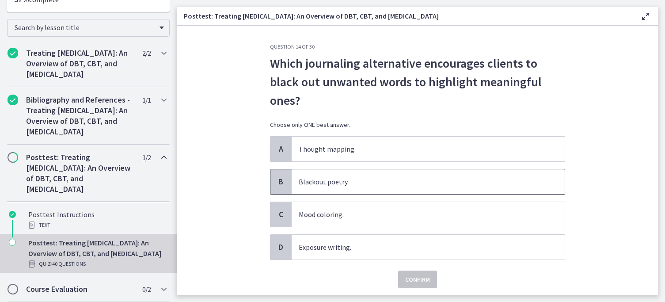
click at [394, 176] on span "Blackout poetry." at bounding box center [428, 181] width 273 height 25
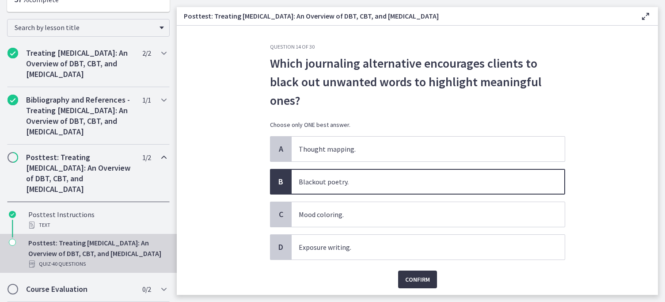
click at [414, 282] on span "Confirm" at bounding box center [417, 279] width 25 height 11
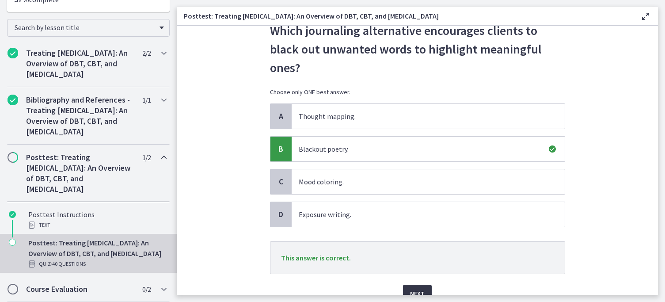
scroll to position [38, 0]
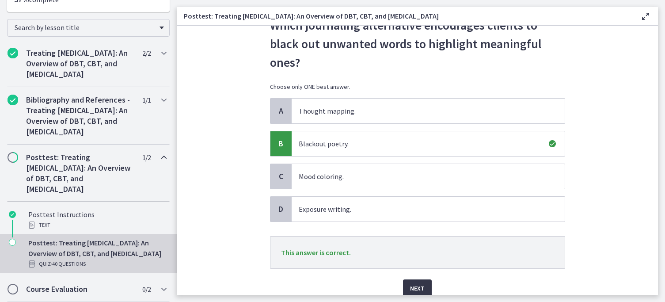
click at [414, 281] on button "Next" at bounding box center [417, 288] width 29 height 18
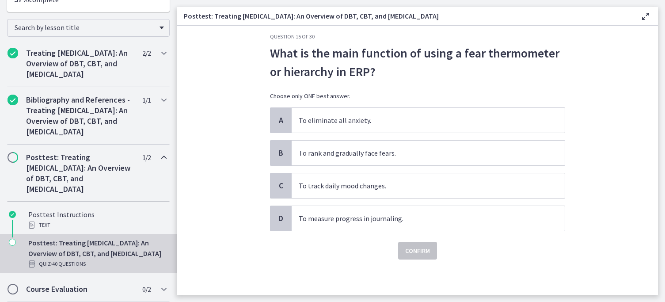
scroll to position [0, 0]
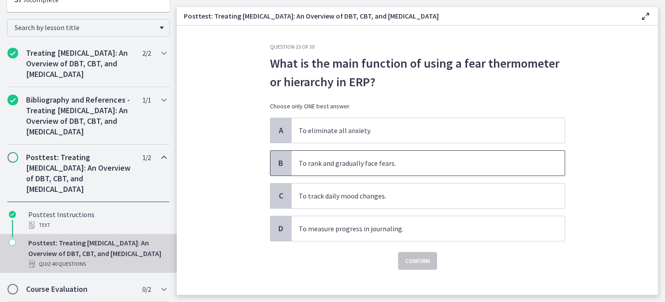
click at [424, 164] on span "To rank and gradually face fears." at bounding box center [428, 163] width 273 height 25
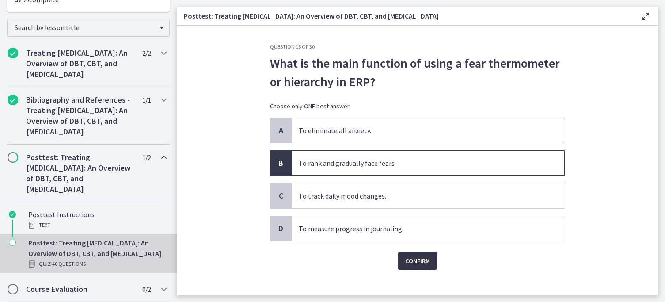
click at [423, 257] on span "Confirm" at bounding box center [417, 261] width 25 height 11
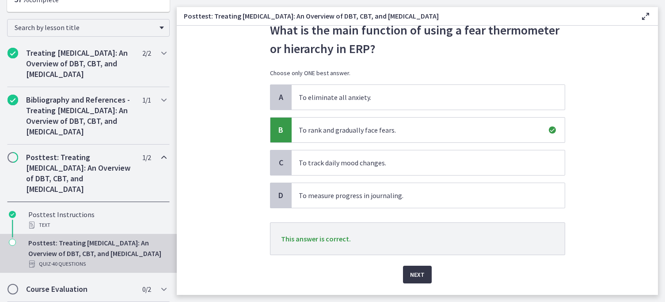
scroll to position [55, 0]
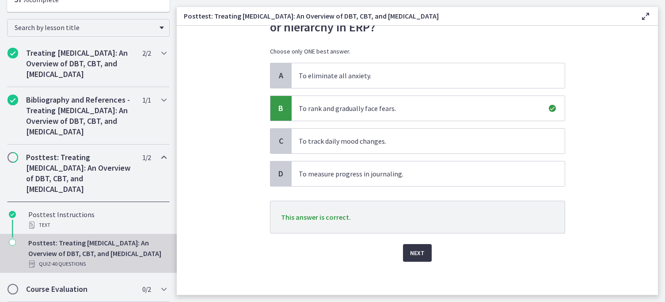
click at [423, 257] on span "Next" at bounding box center [417, 253] width 15 height 11
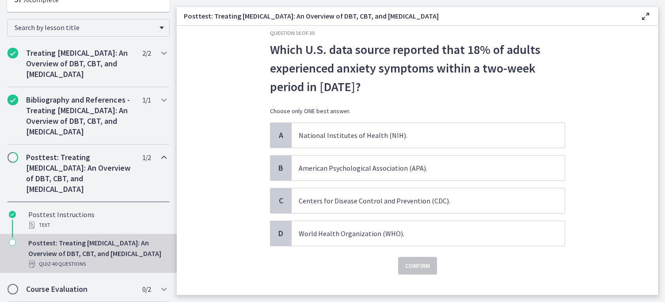
scroll to position [18, 0]
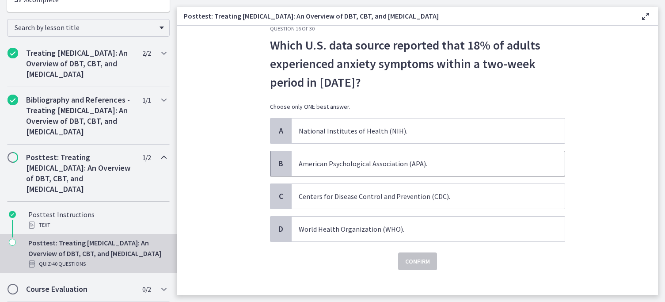
click at [298, 166] on span "American Psychological Association (APA)." at bounding box center [428, 163] width 273 height 25
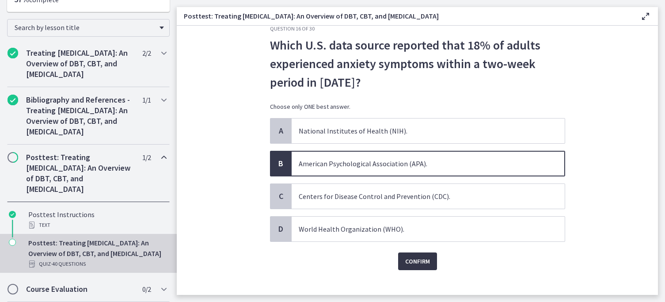
click at [412, 268] on button "Confirm" at bounding box center [417, 261] width 39 height 18
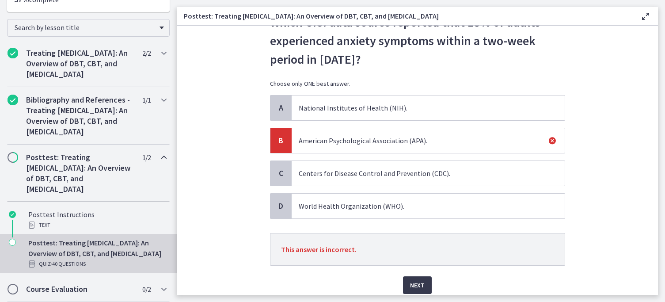
scroll to position [55, 0]
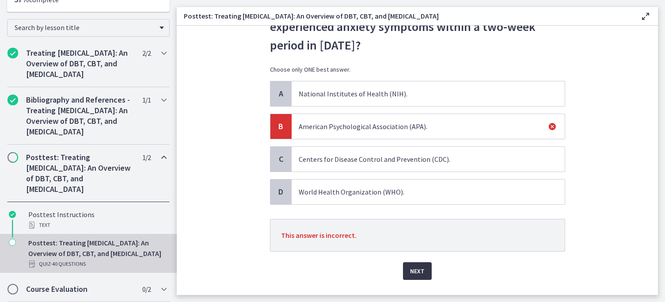
click at [421, 266] on span "Next" at bounding box center [417, 271] width 15 height 11
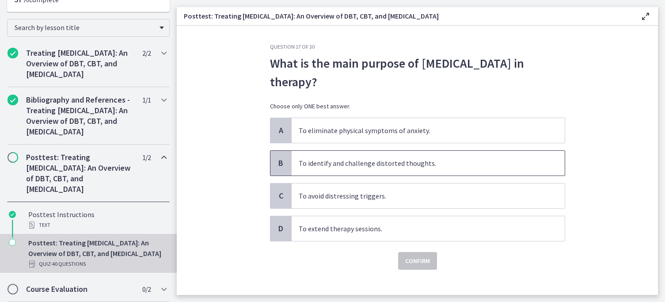
click at [420, 172] on span "To identify and challenge distorted thoughts." at bounding box center [428, 163] width 273 height 25
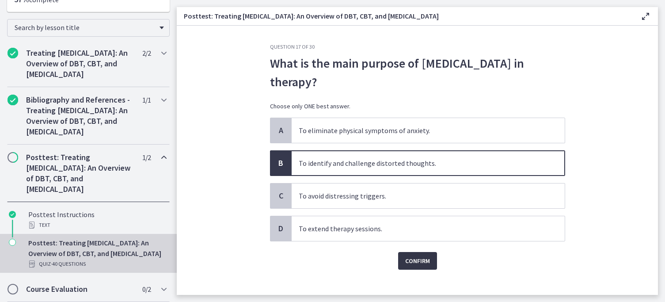
click at [416, 256] on span "Confirm" at bounding box center [417, 261] width 25 height 11
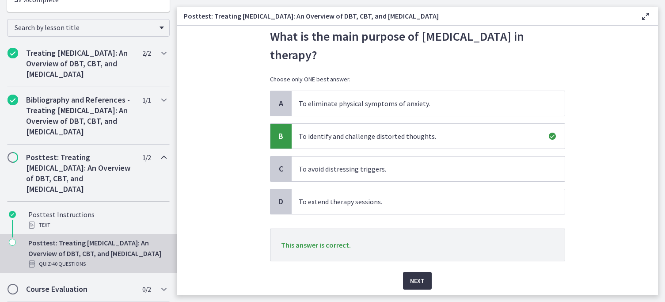
scroll to position [38, 0]
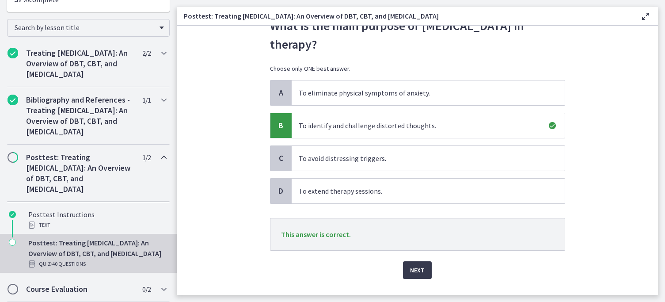
click at [419, 260] on div "Next" at bounding box center [417, 265] width 295 height 28
click at [423, 272] on span "Next" at bounding box center [417, 270] width 15 height 11
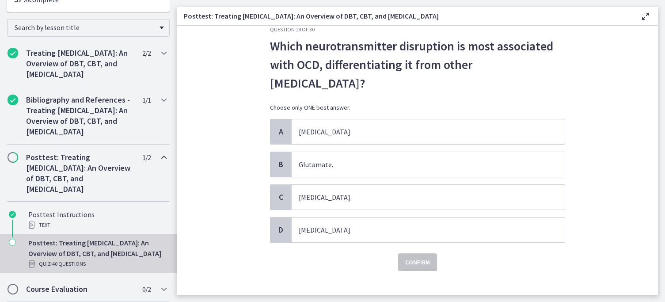
scroll to position [27, 0]
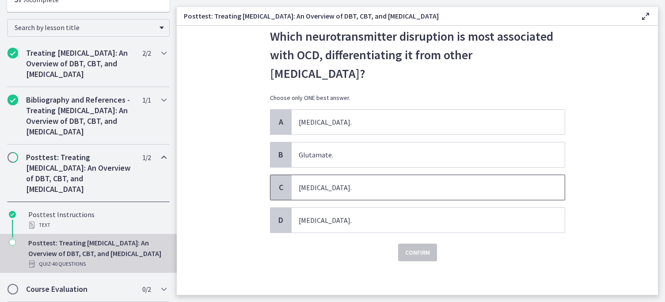
click at [332, 191] on span "Serotonin." at bounding box center [428, 187] width 273 height 25
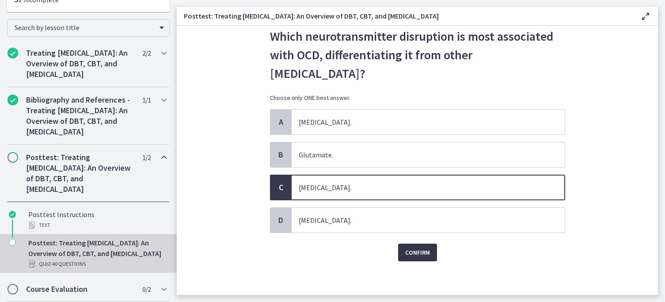
drag, startPoint x: 416, startPoint y: 269, endPoint x: 411, endPoint y: 260, distance: 10.1
click at [412, 262] on div "Question 18 of 30 Which neurotransmitter disruption is most associated with OCD…" at bounding box center [417, 142] width 309 height 252
click at [411, 260] on button "Confirm" at bounding box center [417, 253] width 39 height 18
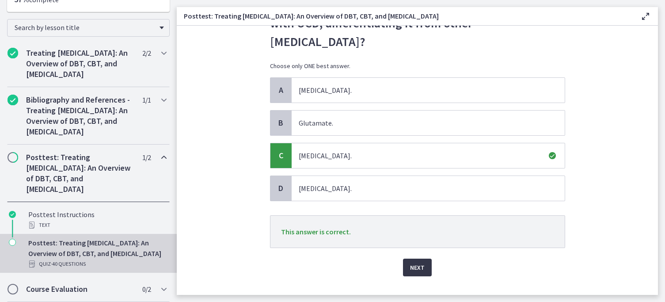
scroll to position [63, 0]
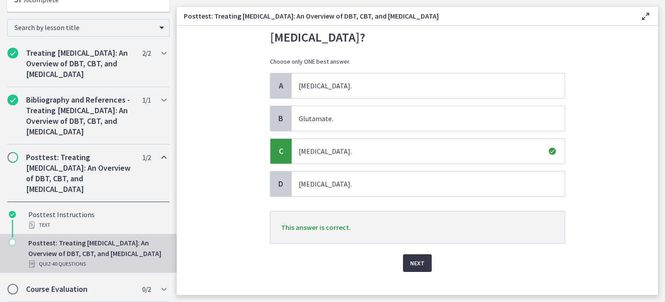
click at [413, 262] on span "Next" at bounding box center [417, 263] width 15 height 11
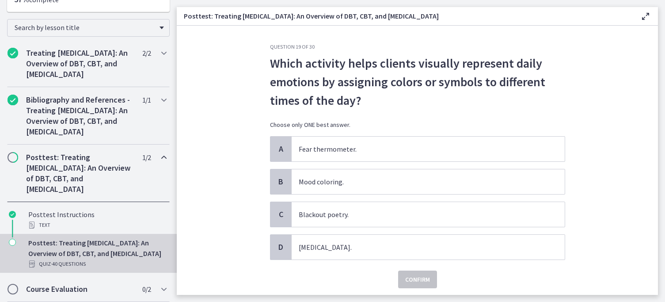
click at [461, 91] on span "Which activity helps clients visually represent daily emotions by assigning col…" at bounding box center [417, 82] width 295 height 56
click at [368, 190] on span "Mood coloring." at bounding box center [428, 181] width 273 height 25
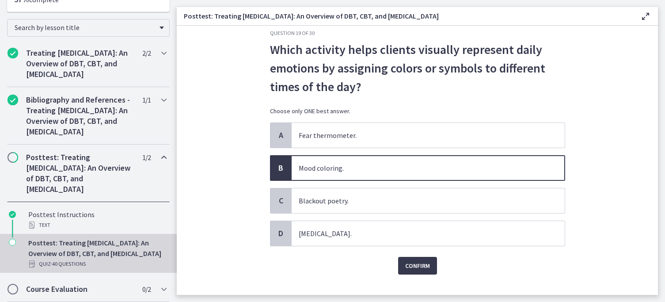
scroll to position [29, 0]
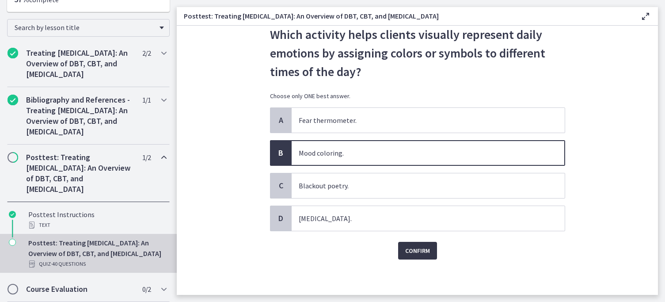
click at [411, 247] on span "Confirm" at bounding box center [417, 250] width 25 height 11
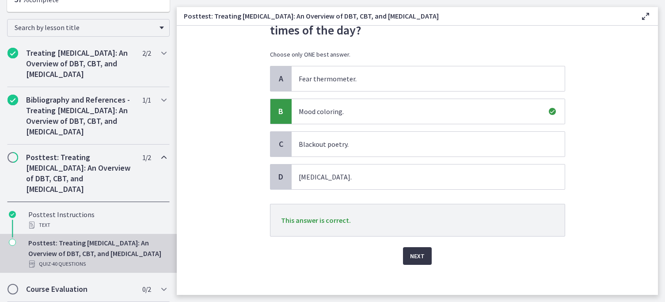
scroll to position [74, 0]
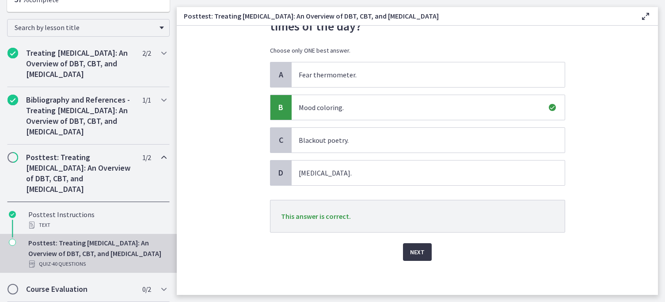
click at [413, 256] on span "Next" at bounding box center [417, 252] width 15 height 11
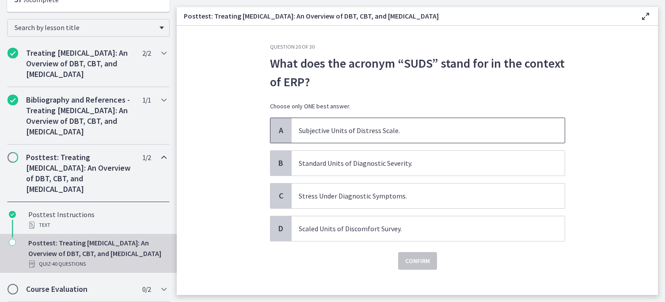
click at [422, 132] on span "Subjective Units of Distress Scale." at bounding box center [428, 130] width 273 height 25
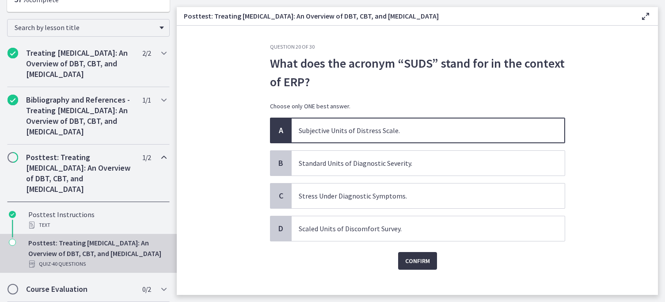
click at [411, 260] on span "Confirm" at bounding box center [417, 261] width 25 height 11
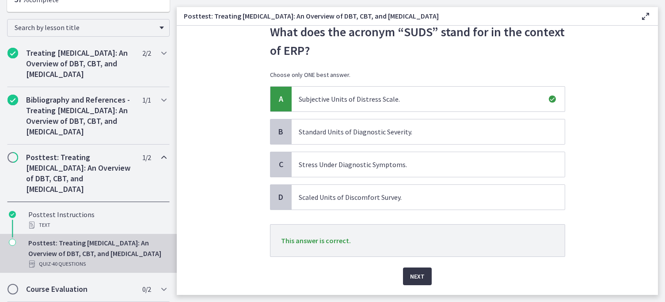
scroll to position [36, 0]
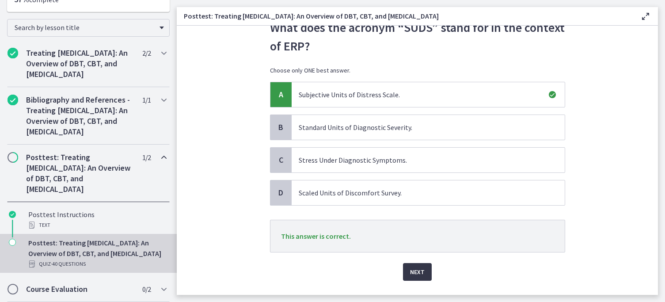
click at [416, 264] on button "Next" at bounding box center [417, 272] width 29 height 18
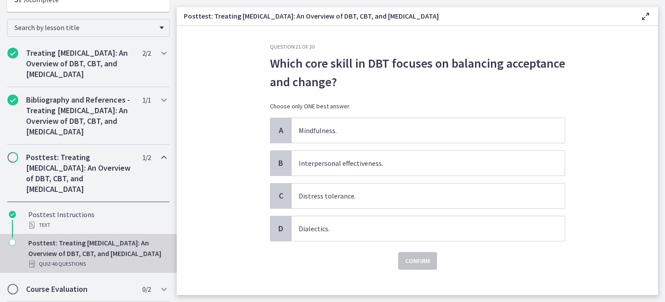
click at [469, 94] on div "Which core skill in DBT focuses on balancing acceptance and change? Choose only…" at bounding box center [417, 86] width 295 height 64
click at [330, 230] on span "Dialectics." at bounding box center [428, 228] width 273 height 25
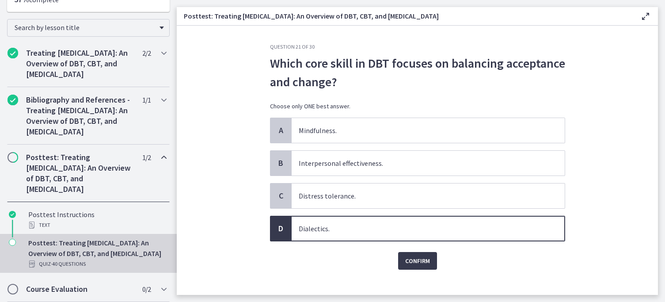
click at [374, 177] on div "A Mindfulness. B Interpersonal effectiveness. C Distress tolerance. D Dialectic…" at bounding box center [417, 180] width 295 height 124
click at [390, 163] on span "Interpersonal effectiveness." at bounding box center [428, 163] width 273 height 25
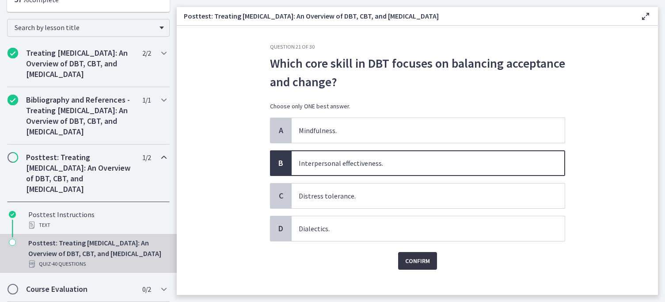
click at [413, 264] on span "Confirm" at bounding box center [417, 261] width 25 height 11
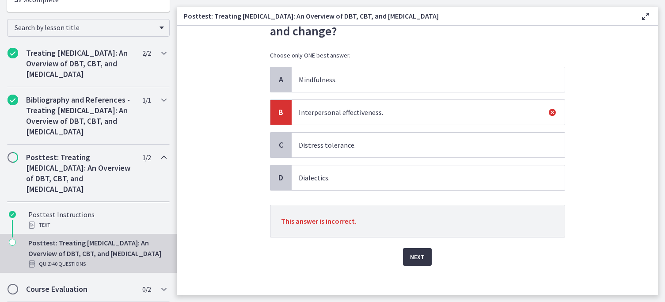
scroll to position [57, 0]
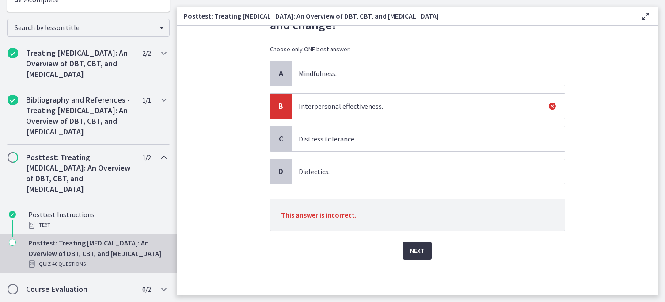
click at [416, 247] on span "Next" at bounding box center [417, 250] width 15 height 11
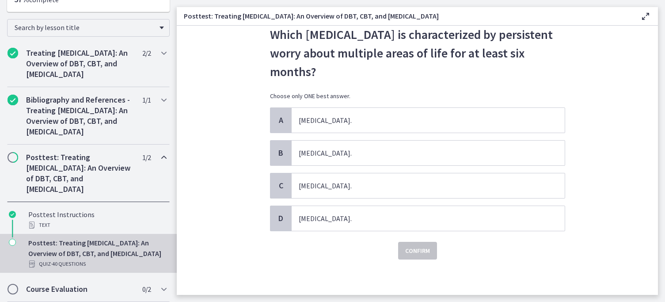
scroll to position [0, 0]
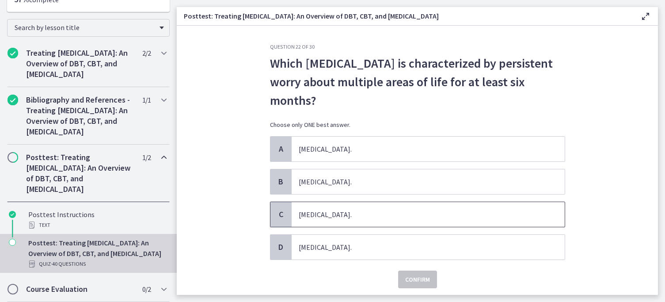
click at [367, 220] on span "Generalized Anxiety Disorder." at bounding box center [428, 214] width 273 height 25
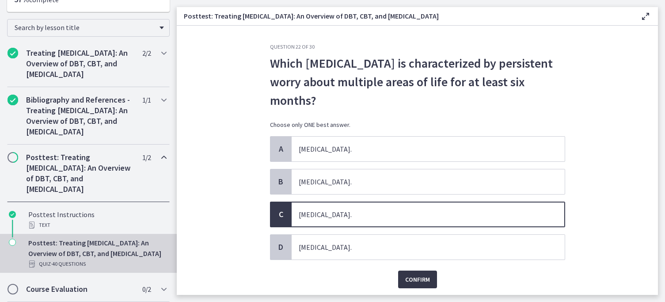
click at [412, 276] on span "Confirm" at bounding box center [417, 279] width 25 height 11
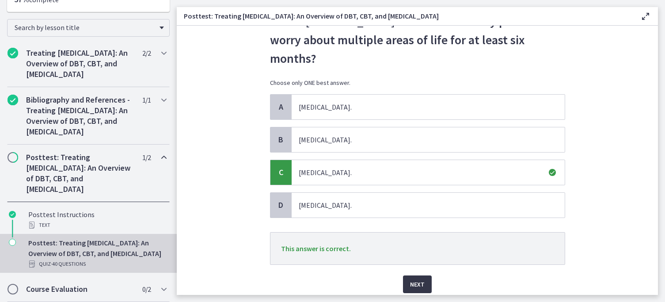
scroll to position [46, 0]
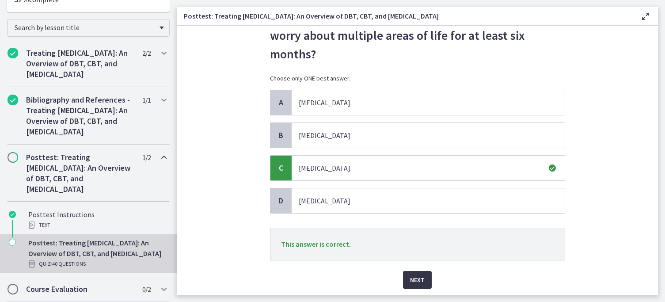
click at [412, 276] on span "Next" at bounding box center [417, 280] width 15 height 11
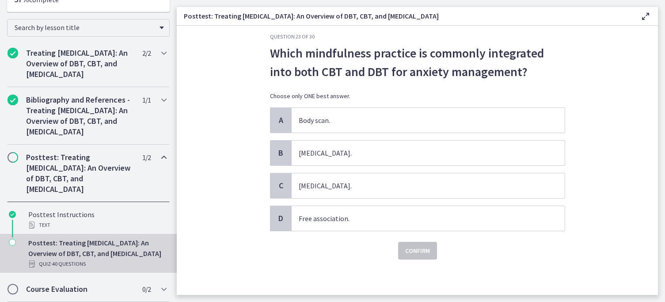
scroll to position [0, 0]
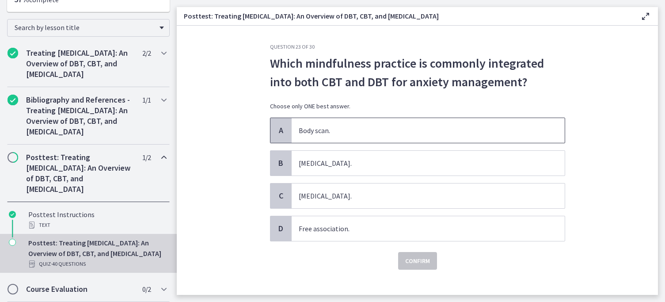
click at [396, 140] on span "Body scan." at bounding box center [428, 130] width 273 height 25
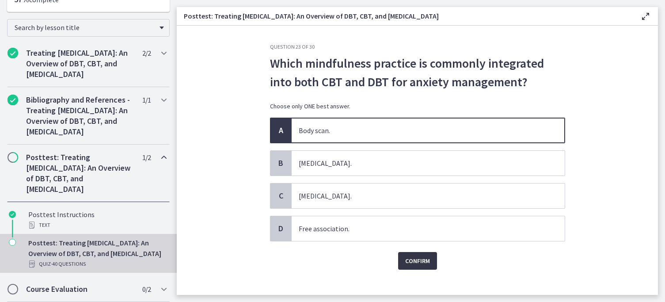
click at [424, 258] on span "Confirm" at bounding box center [417, 261] width 25 height 11
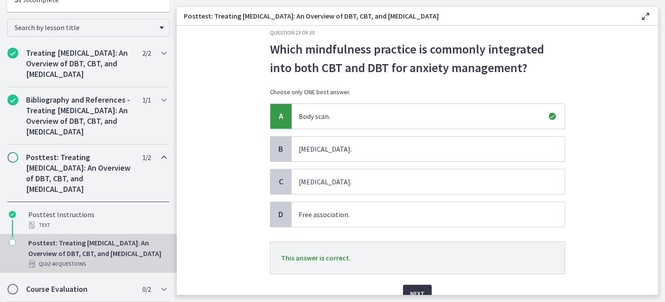
scroll to position [15, 0]
click at [420, 289] on span "Next" at bounding box center [417, 293] width 15 height 11
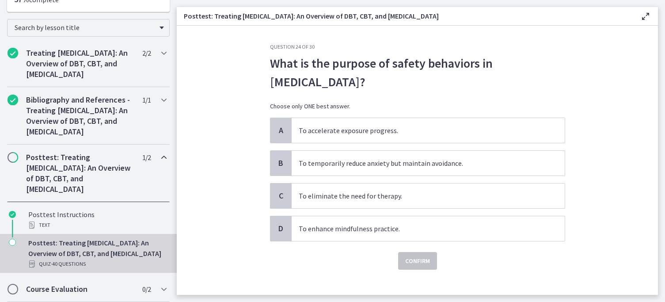
scroll to position [10, 0]
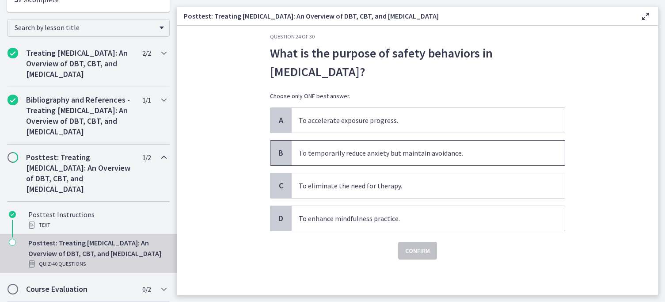
click at [385, 156] on span "To temporarily reduce anxiety but maintain avoidance." at bounding box center [428, 153] width 273 height 25
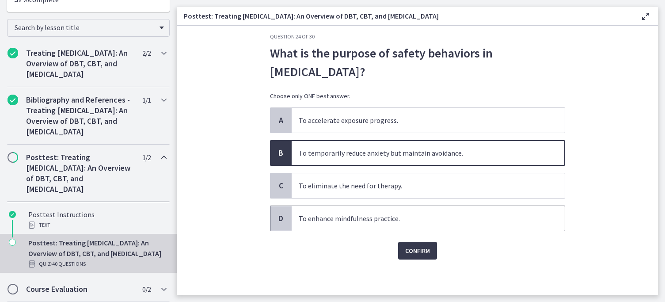
click at [330, 211] on span "To enhance mindfulness practice." at bounding box center [428, 218] width 273 height 25
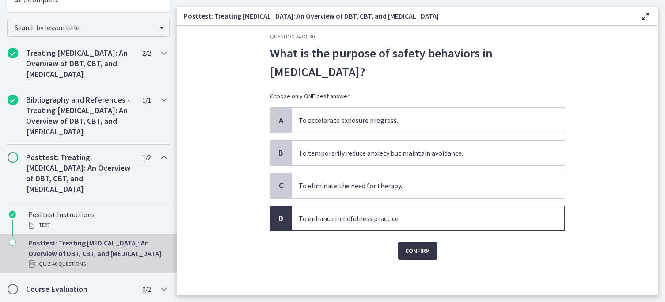
click at [401, 251] on button "Confirm" at bounding box center [417, 251] width 39 height 18
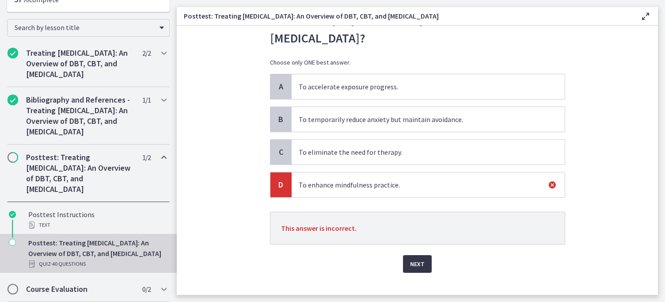
scroll to position [57, 0]
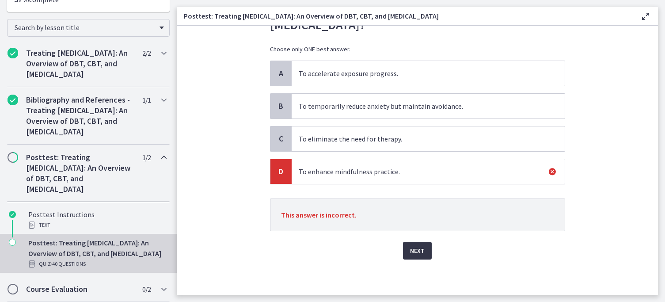
click at [415, 246] on span "Next" at bounding box center [417, 250] width 15 height 11
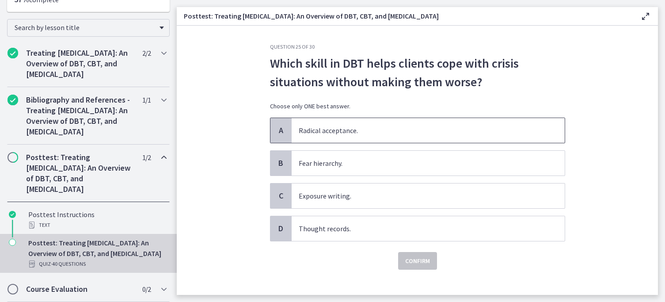
click at [381, 127] on span "Radical acceptance." at bounding box center [428, 130] width 273 height 25
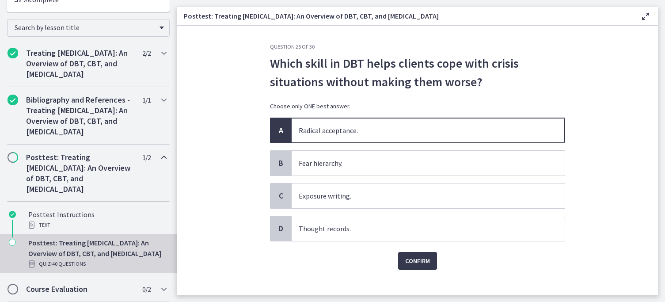
scroll to position [10, 0]
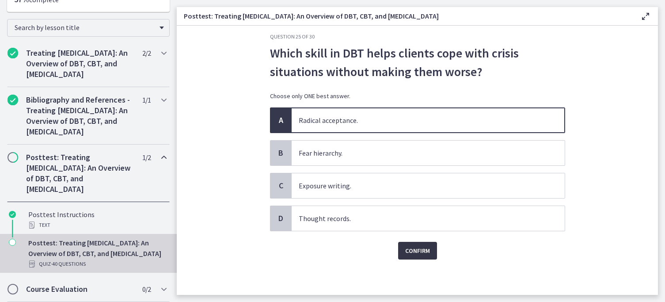
click at [421, 250] on span "Confirm" at bounding box center [417, 250] width 25 height 11
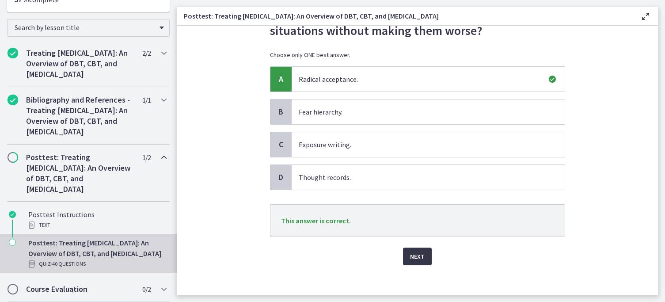
scroll to position [54, 0]
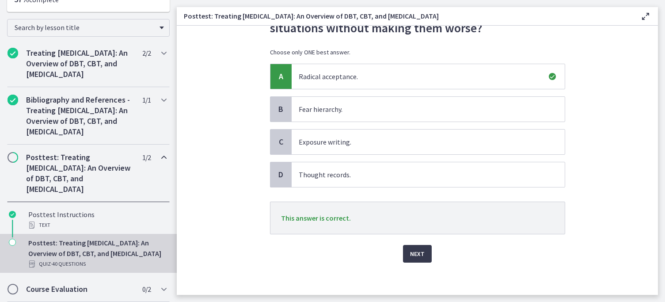
click at [424, 241] on div "Question 25 of 30 Which skill in DBT helps clients cope with crisis situations …" at bounding box center [417, 115] width 309 height 252
click at [417, 252] on span "Next" at bounding box center [417, 253] width 15 height 11
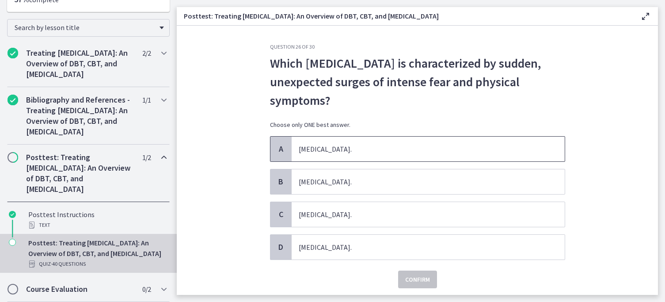
click at [358, 139] on span "Specific Phobia." at bounding box center [428, 149] width 273 height 25
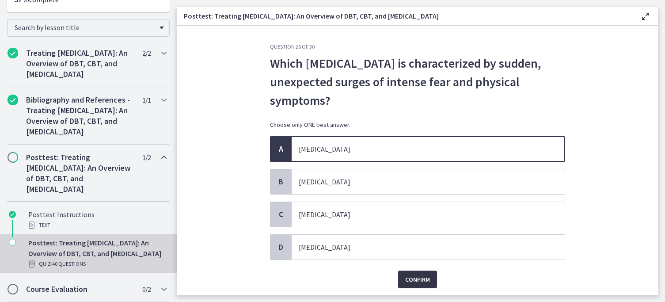
click at [419, 279] on span "Confirm" at bounding box center [417, 279] width 25 height 11
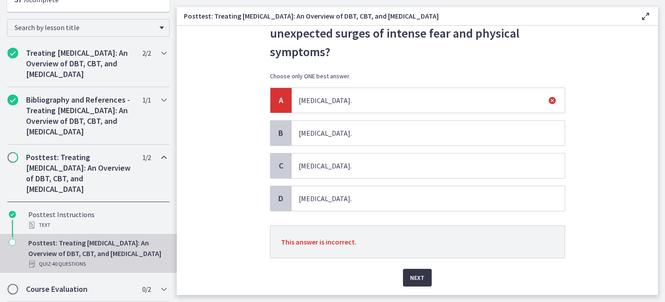
scroll to position [51, 0]
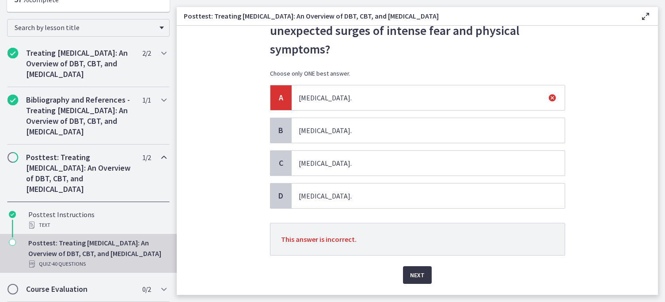
click at [417, 266] on button "Next" at bounding box center [417, 275] width 29 height 18
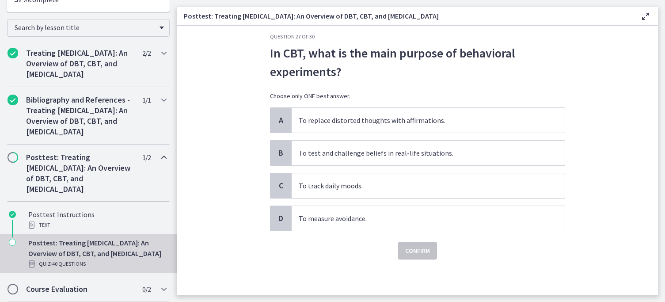
scroll to position [0, 0]
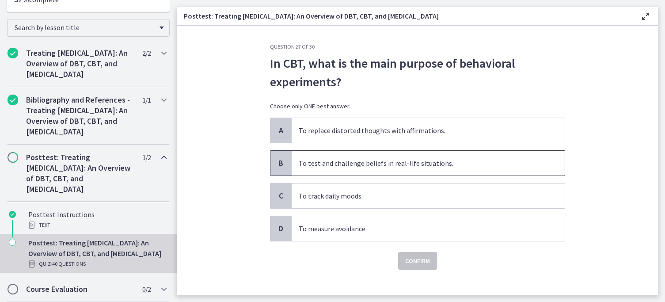
click at [374, 174] on span "To test and challenge beliefs in real-life situations." at bounding box center [428, 163] width 273 height 25
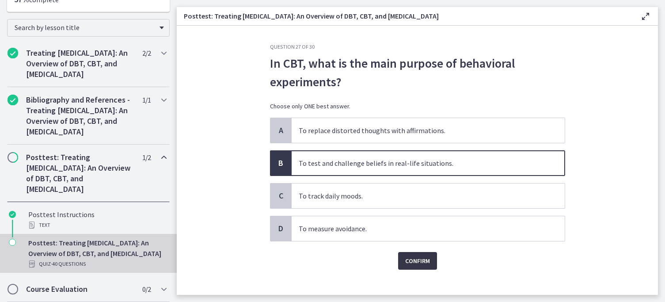
click at [408, 265] on span "Confirm" at bounding box center [417, 261] width 25 height 11
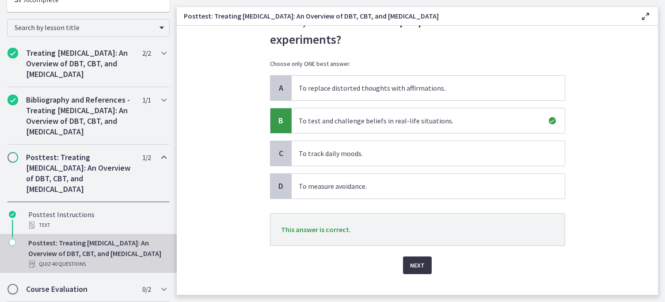
scroll to position [50, 0]
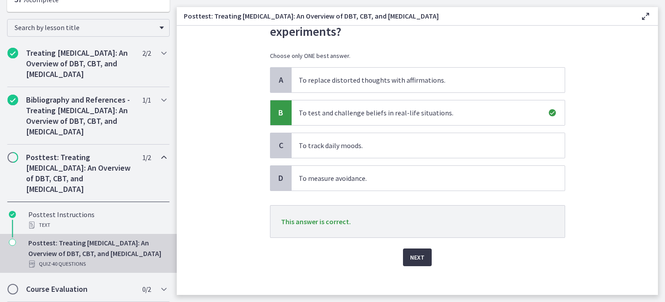
click at [410, 256] on button "Next" at bounding box center [417, 257] width 29 height 18
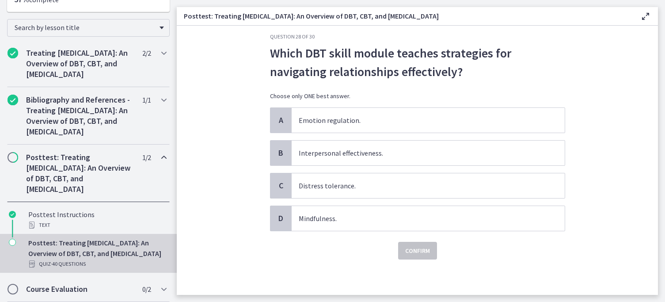
scroll to position [0, 0]
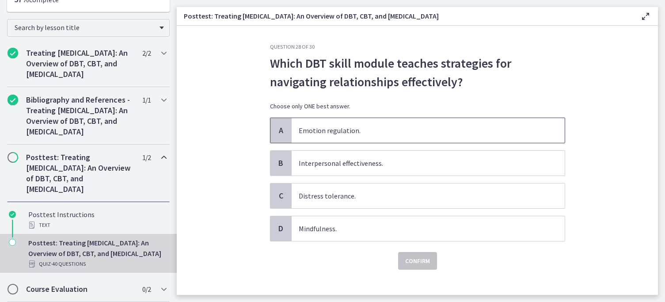
click at [352, 124] on span "Emotion regulation." at bounding box center [428, 130] width 273 height 25
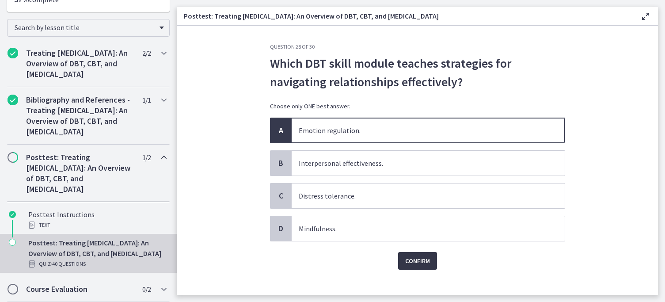
click at [436, 266] on button "Confirm" at bounding box center [417, 261] width 39 height 18
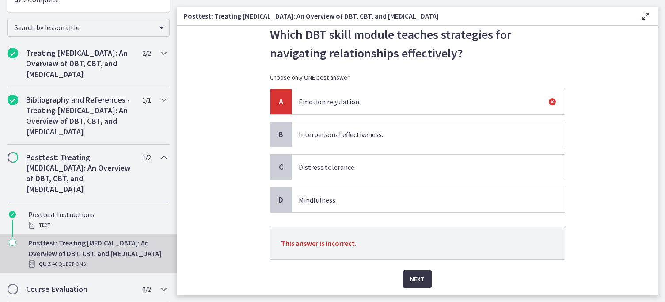
scroll to position [44, 0]
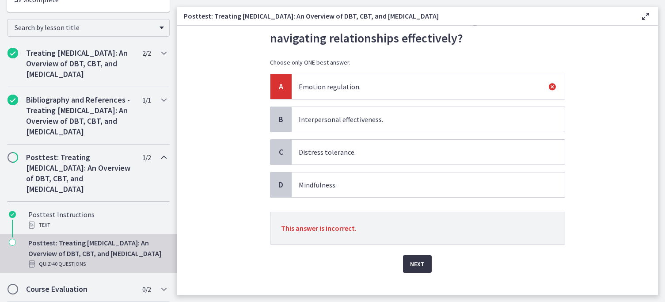
click at [417, 262] on span "Next" at bounding box center [417, 264] width 15 height 11
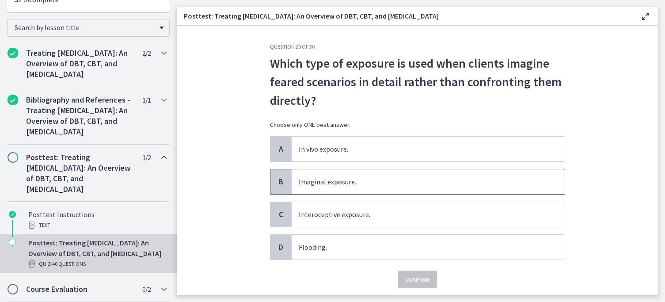
click at [371, 181] on span "Imaginal exposure." at bounding box center [428, 181] width 273 height 25
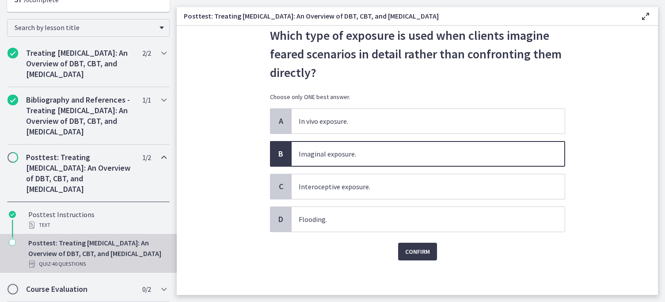
scroll to position [29, 0]
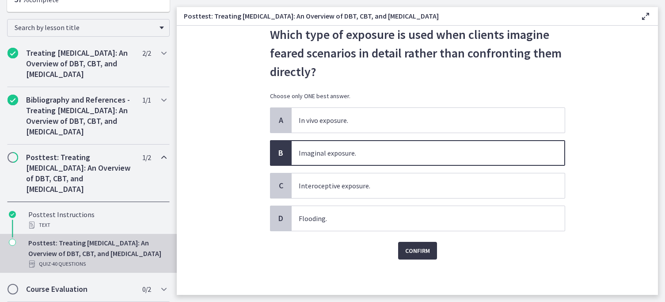
click at [414, 247] on span "Confirm" at bounding box center [417, 250] width 25 height 11
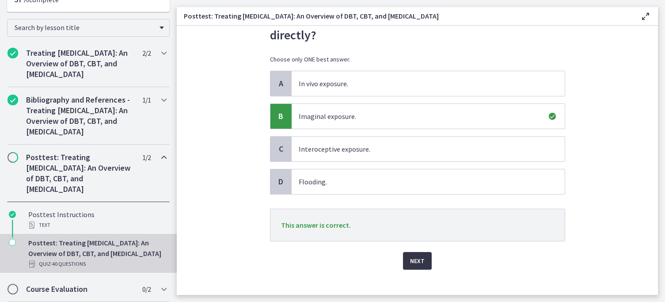
scroll to position [76, 0]
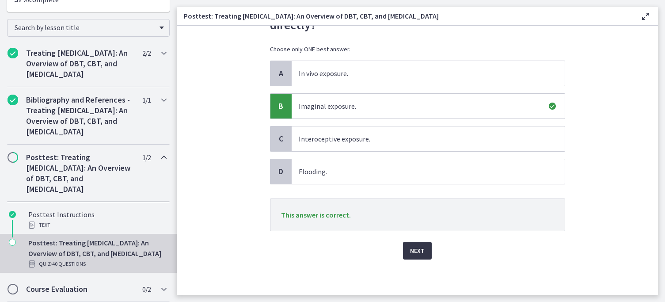
click at [414, 247] on span "Next" at bounding box center [417, 250] width 15 height 11
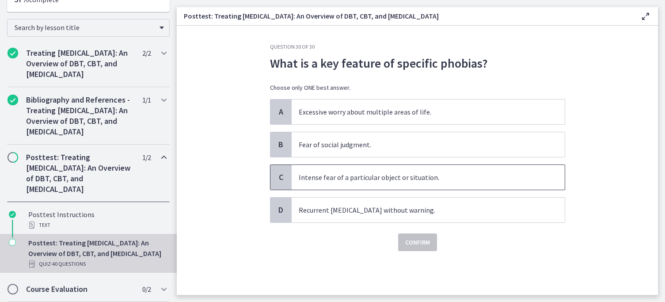
click at [368, 175] on span "Intense fear of a particular object or situation." at bounding box center [428, 177] width 273 height 25
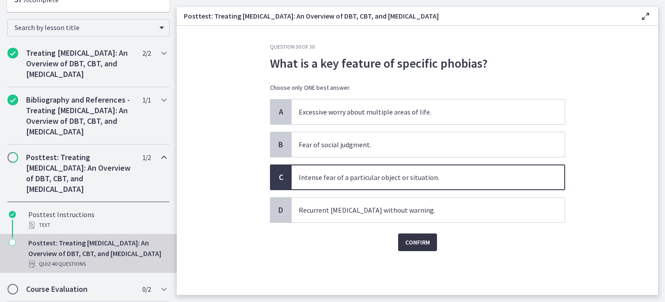
click at [415, 244] on span "Confirm" at bounding box center [417, 242] width 25 height 11
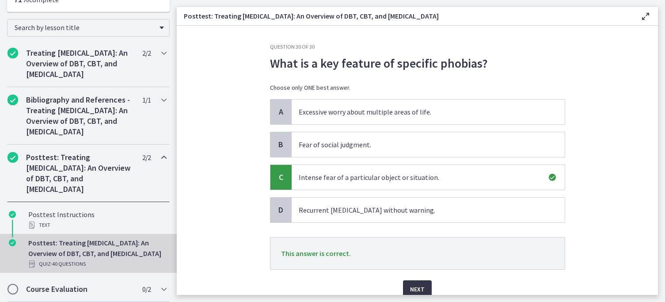
click at [417, 282] on button "Next" at bounding box center [417, 289] width 29 height 18
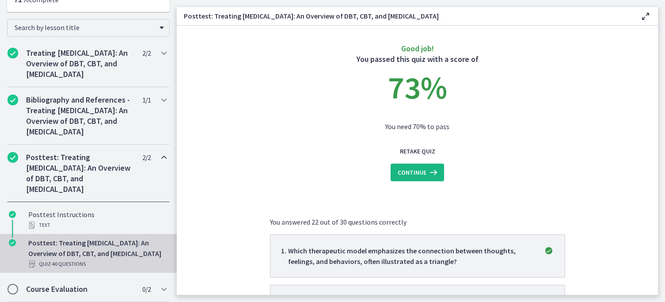
click at [411, 175] on span "Continue" at bounding box center [412, 172] width 29 height 11
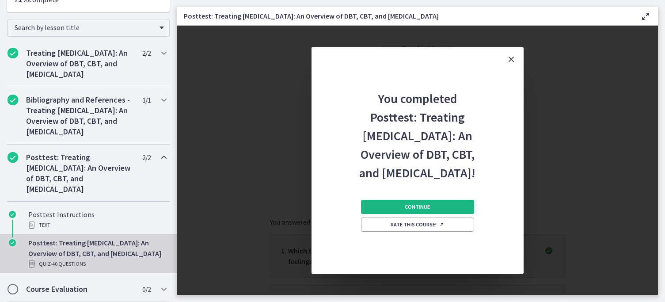
click at [427, 210] on span "Continue" at bounding box center [417, 206] width 25 height 7
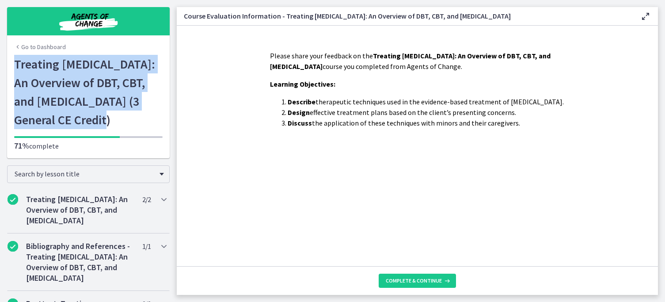
drag, startPoint x: 73, startPoint y: 125, endPoint x: 16, endPoint y: 69, distance: 80.3
click at [16, 69] on h1 "Treating Anxiety Disorders: An Overview of DBT, CBT, and Exposure and Response …" at bounding box center [88, 92] width 149 height 74
copy h1 "Treating Anxiety Disorders: An Overview of DBT, CBT, and Exposure and Response …"
click at [425, 286] on button "Complete & continue" at bounding box center [417, 281] width 77 height 14
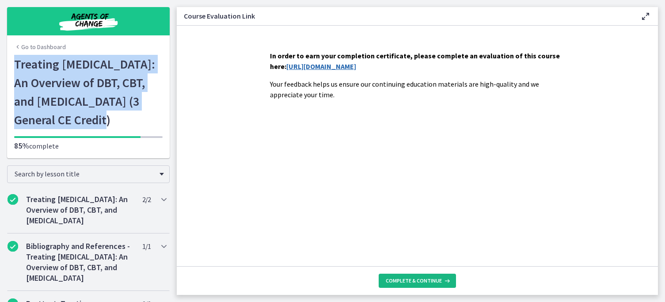
click at [408, 283] on span "Complete & continue" at bounding box center [414, 280] width 56 height 7
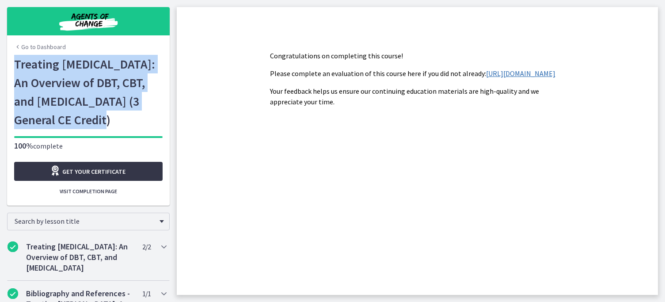
click at [111, 181] on link "Get your certificate" at bounding box center [88, 171] width 149 height 19
click at [48, 44] on link "Go to Dashboard" at bounding box center [40, 46] width 52 height 9
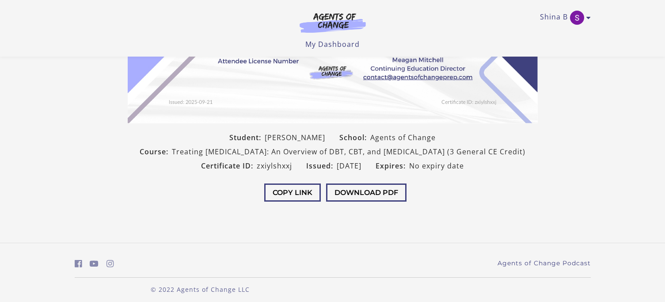
scroll to position [201, 0]
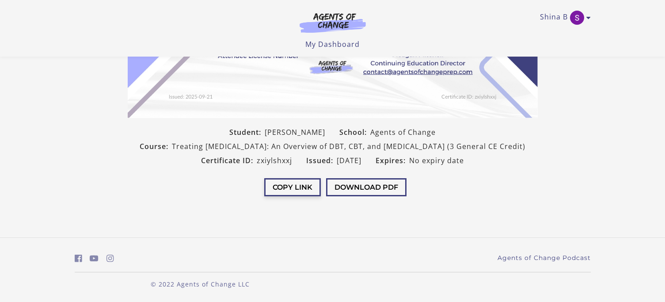
click at [285, 193] on button "Copy Link" at bounding box center [292, 187] width 57 height 18
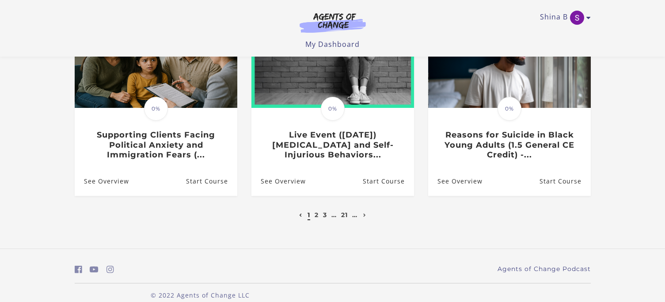
scroll to position [319, 0]
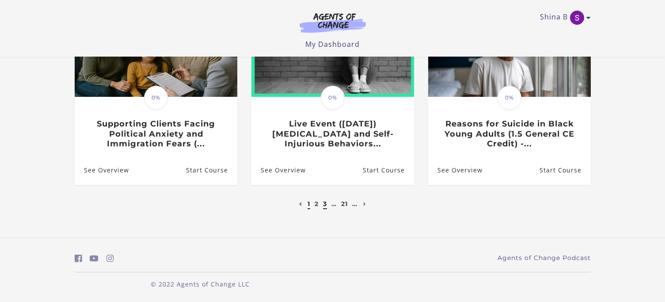
click at [324, 205] on link "3" at bounding box center [325, 204] width 4 height 8
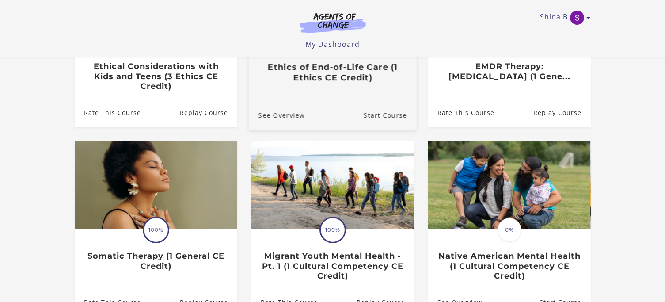
scroll to position [319, 0]
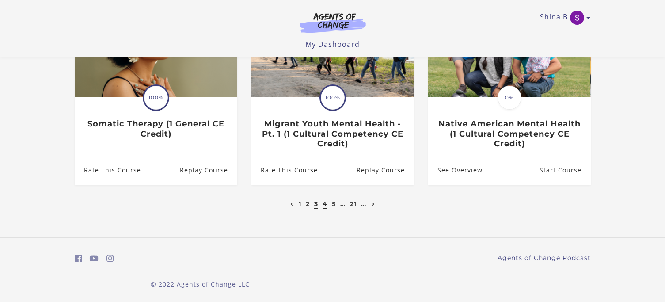
click at [326, 205] on link "4" at bounding box center [325, 204] width 5 height 8
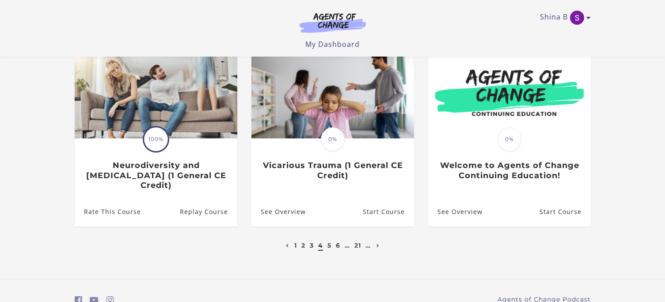
scroll to position [276, 0]
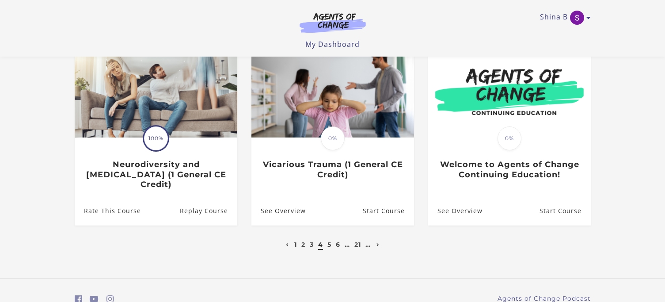
click at [298, 239] on ul "1 2 3 4 5 6 … 21 …" at bounding box center [333, 244] width 98 height 11
click at [295, 240] on link "1" at bounding box center [295, 244] width 3 height 8
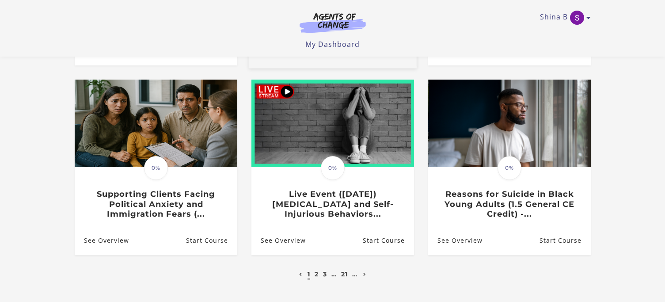
scroll to position [253, 0]
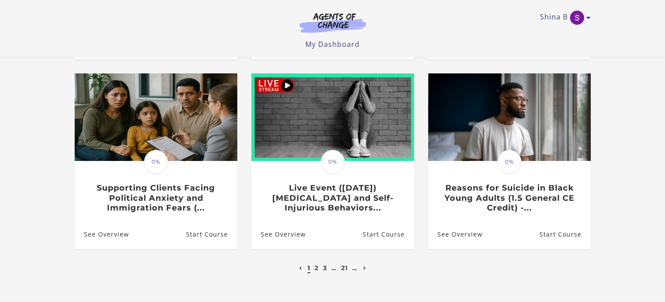
click at [367, 272] on link "Next page" at bounding box center [365, 268] width 8 height 8
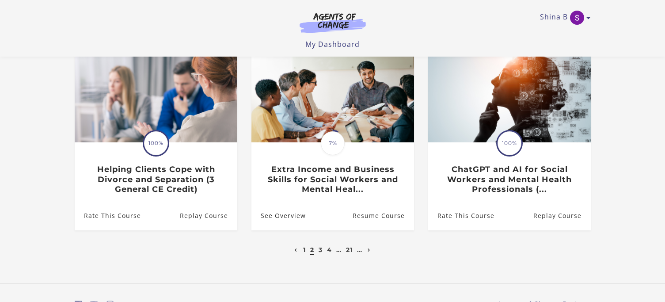
scroll to position [273, 0]
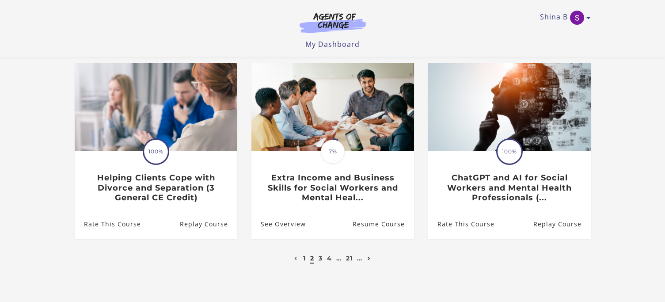
click at [369, 257] on icon "Next page" at bounding box center [369, 259] width 3 height 4
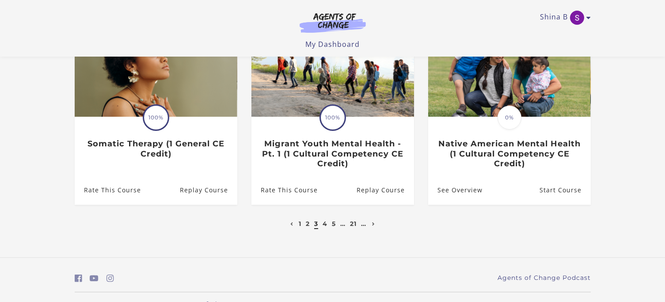
scroll to position [301, 0]
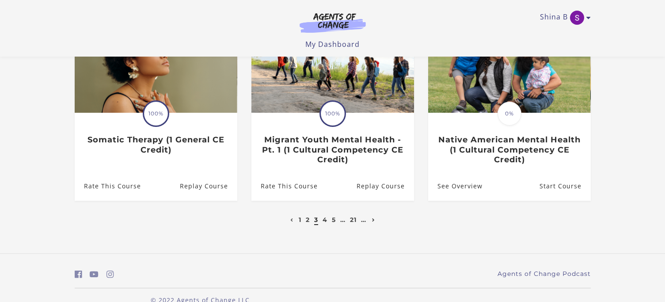
click at [374, 224] on link "Next page" at bounding box center [374, 220] width 8 height 8
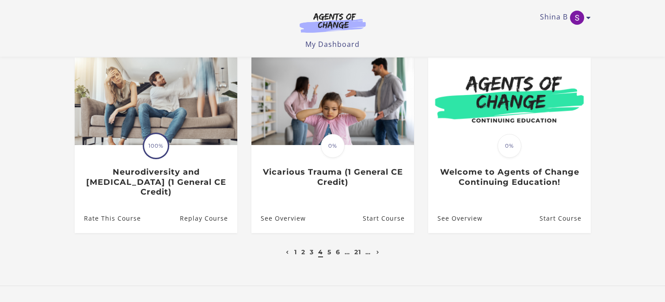
scroll to position [279, 0]
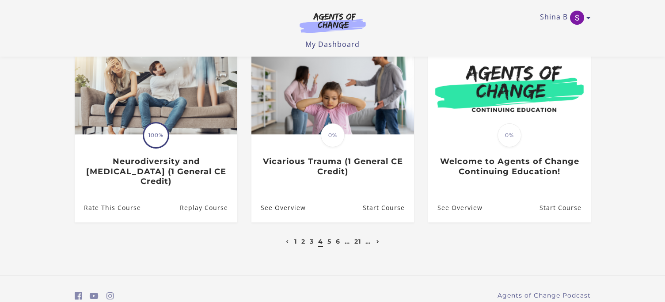
click at [378, 240] on icon "Next page" at bounding box center [378, 242] width 3 height 4
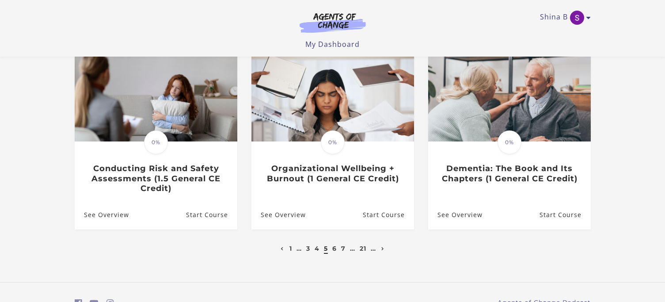
scroll to position [273, 0]
click at [386, 249] on link "Next page" at bounding box center [383, 248] width 8 height 8
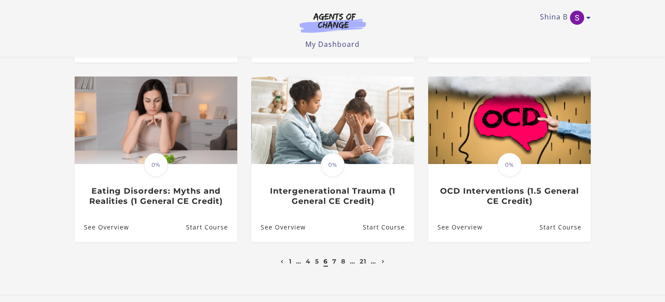
scroll to position [250, 0]
click at [387, 263] on link "Next page" at bounding box center [384, 261] width 8 height 8
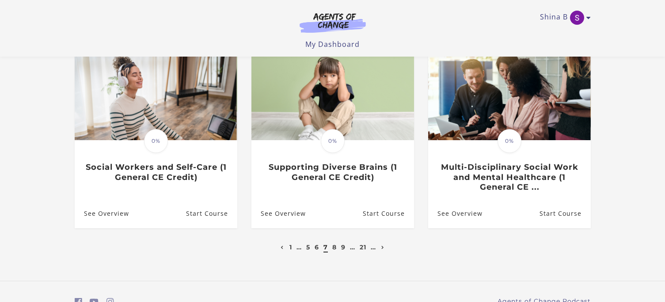
scroll to position [277, 0]
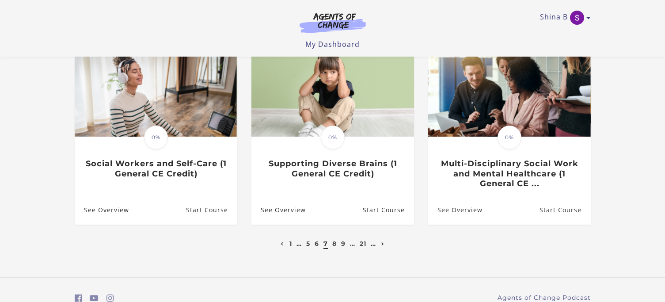
click at [387, 248] on link "Next page" at bounding box center [383, 244] width 8 height 8
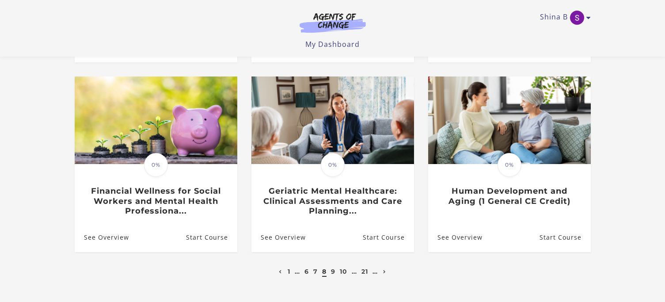
scroll to position [266, 0]
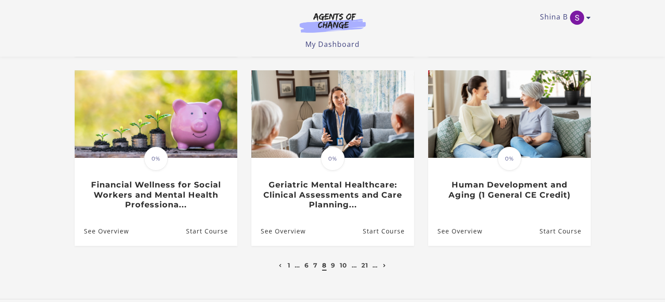
click at [386, 264] on icon "Next page" at bounding box center [384, 266] width 3 height 4
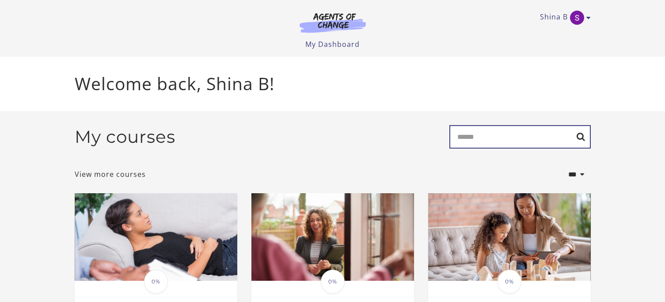
click at [463, 131] on input "Search" at bounding box center [520, 136] width 141 height 23
type input "*"
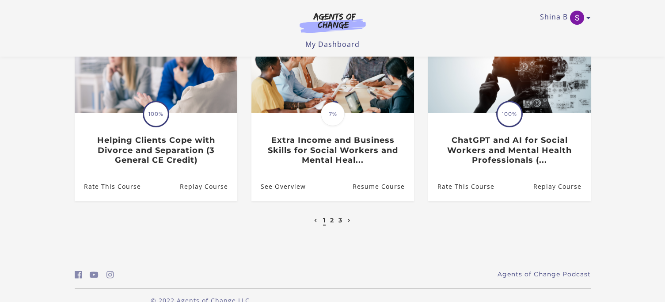
scroll to position [322, 0]
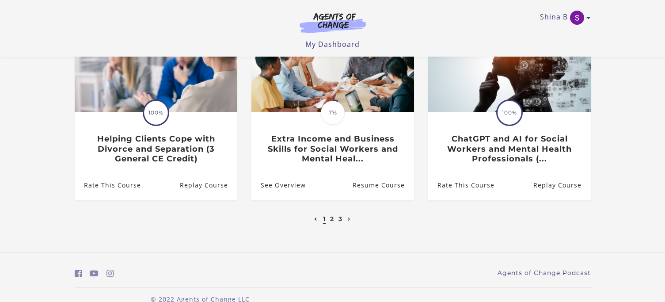
click at [332, 224] on li "2" at bounding box center [332, 219] width 6 height 11
click at [332, 223] on link "2" at bounding box center [332, 219] width 4 height 8
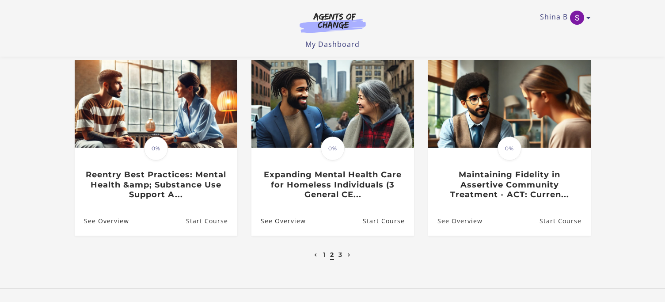
scroll to position [289, 0]
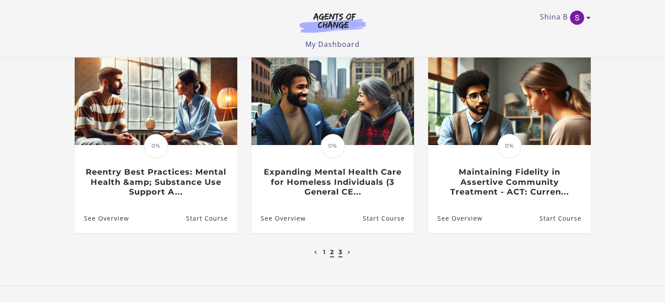
click at [342, 256] on link "3" at bounding box center [341, 252] width 4 height 8
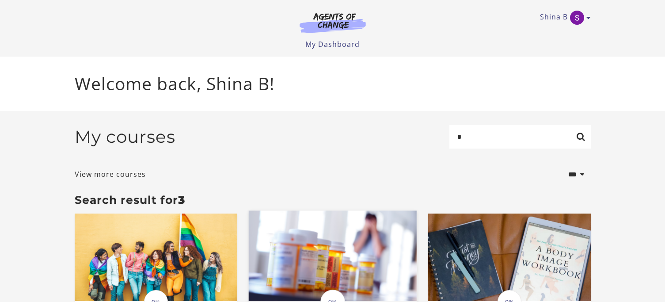
click at [359, 235] on img at bounding box center [332, 256] width 168 height 91
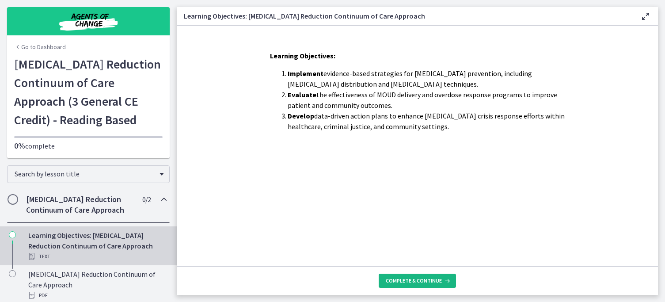
click at [399, 281] on span "Complete & continue" at bounding box center [414, 280] width 56 height 7
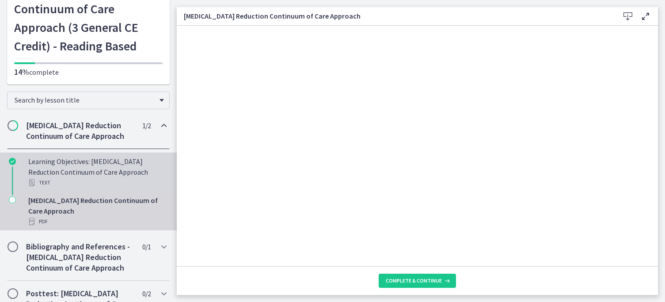
scroll to position [84, 0]
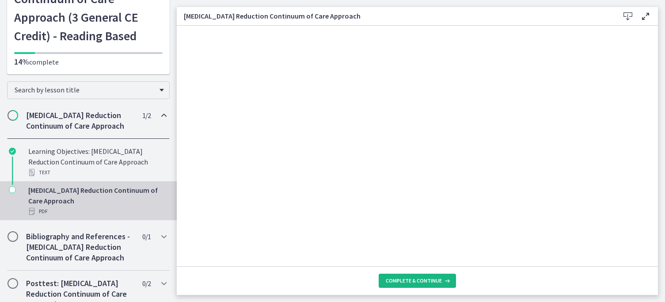
click at [395, 282] on span "Complete & continue" at bounding box center [414, 280] width 56 height 7
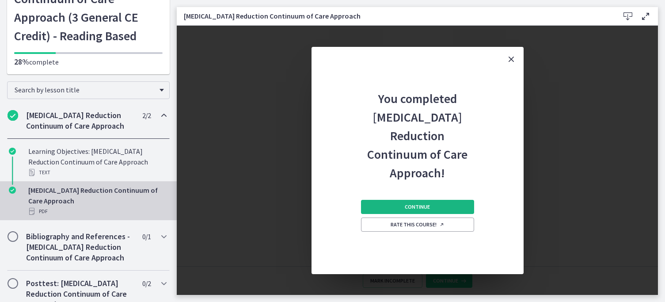
click at [385, 204] on button "Continue" at bounding box center [417, 207] width 113 height 14
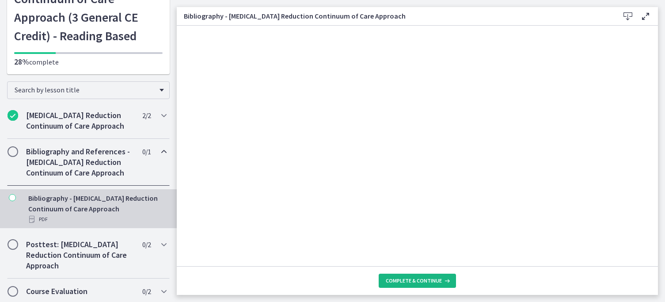
click at [421, 284] on button "Complete & continue" at bounding box center [417, 281] width 77 height 14
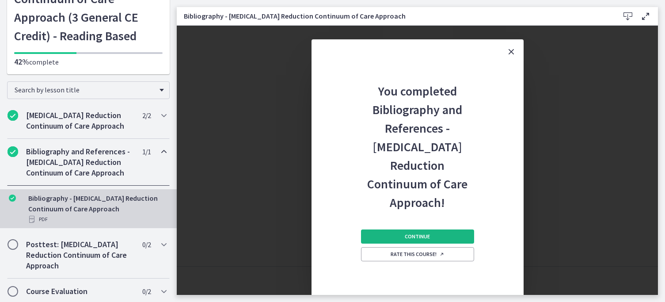
click at [412, 233] on span "Continue" at bounding box center [417, 236] width 25 height 7
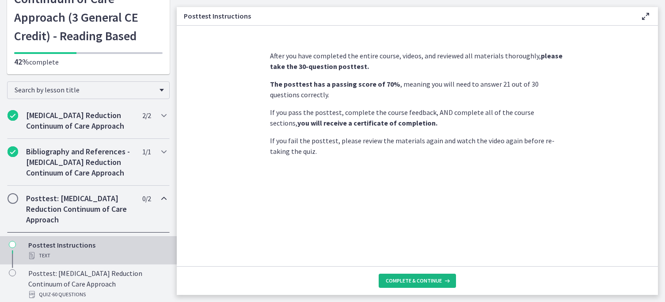
click at [428, 277] on span "Complete & continue" at bounding box center [414, 280] width 56 height 7
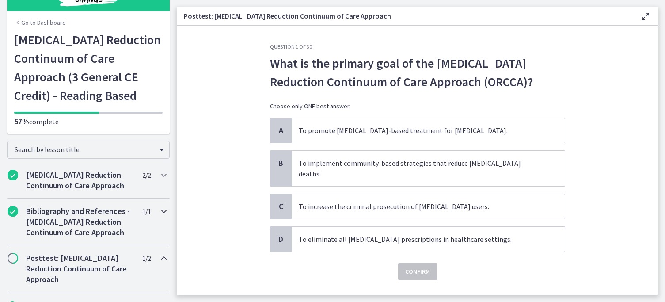
scroll to position [15, 0]
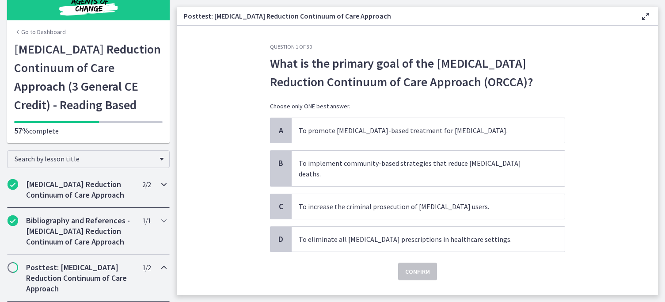
click at [105, 188] on h2 "[MEDICAL_DATA] Reduction Continuum of Care Approach" at bounding box center [80, 189] width 108 height 21
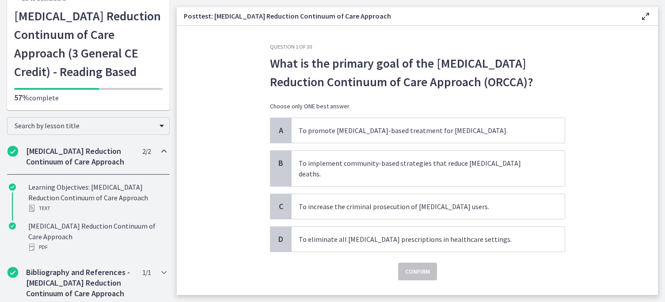
scroll to position [73, 0]
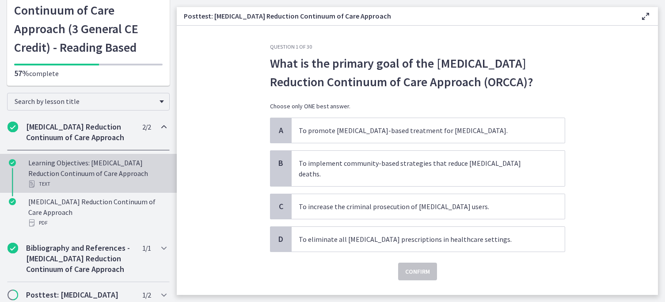
click at [103, 188] on div "Text" at bounding box center [97, 184] width 138 height 11
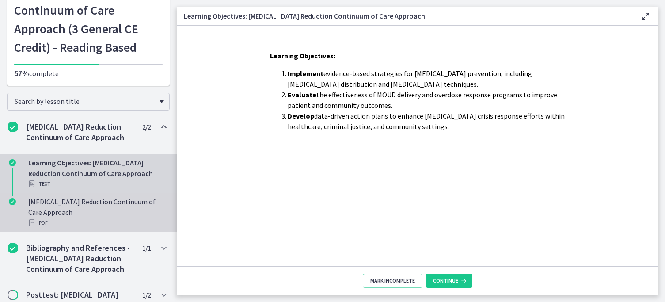
click at [104, 215] on div "[MEDICAL_DATA] Reduction Continuum of Care Approach PDF" at bounding box center [97, 212] width 138 height 32
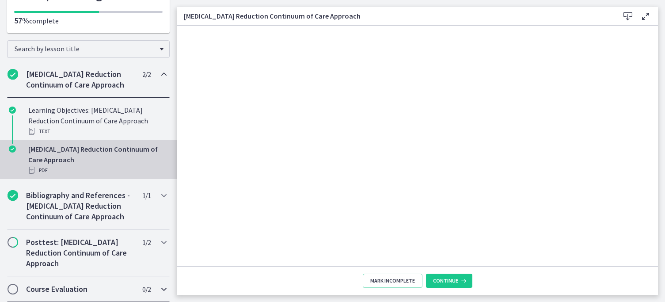
click at [92, 284] on h2 "Course Evaluation" at bounding box center [80, 289] width 108 height 11
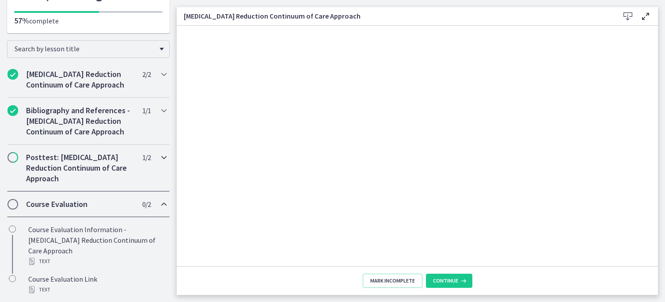
click at [85, 185] on div "Posttest: Opioid-Overdose Reduction Continuum of Care Approach 1 / 2 Completed" at bounding box center [88, 168] width 163 height 47
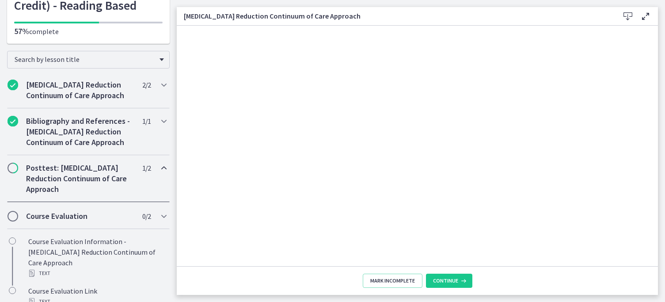
scroll to position [114, 0]
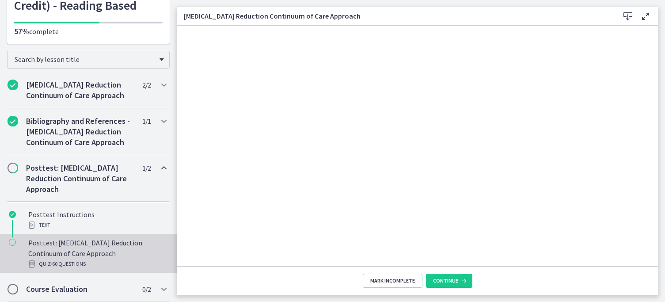
click at [84, 243] on div "Posttest: Opioid-Overdose Reduction Continuum of Care Approach Quiz · 60 Questi…" at bounding box center [97, 253] width 138 height 32
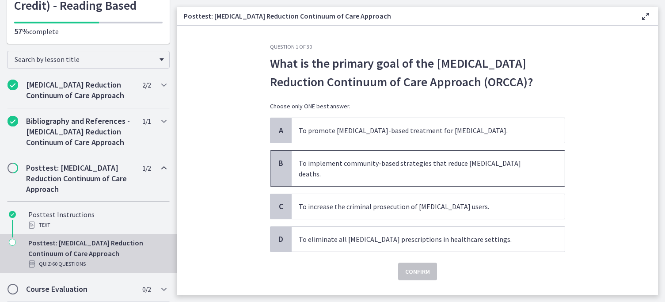
click at [345, 160] on span "To implement community-based strategies that reduce opioid overdose deaths." at bounding box center [428, 168] width 273 height 35
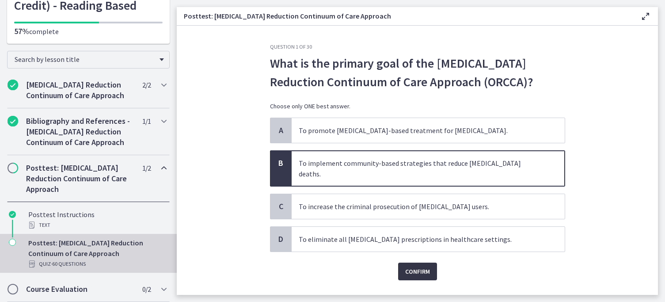
click at [415, 266] on span "Confirm" at bounding box center [417, 271] width 25 height 11
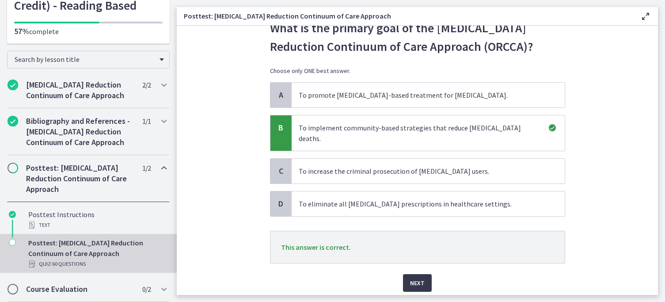
scroll to position [42, 0]
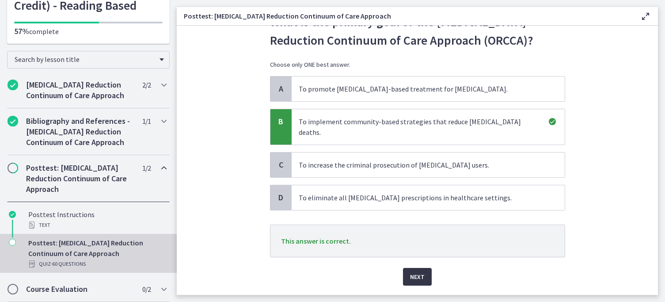
click at [417, 273] on button "Next" at bounding box center [417, 277] width 29 height 18
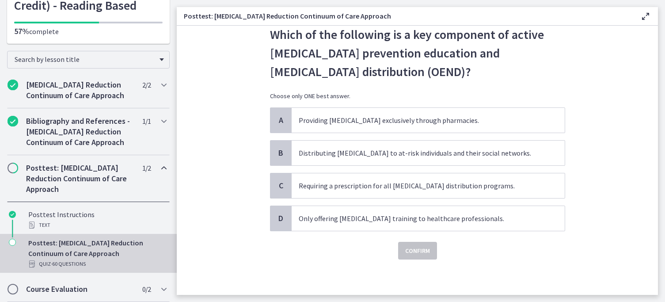
scroll to position [0, 0]
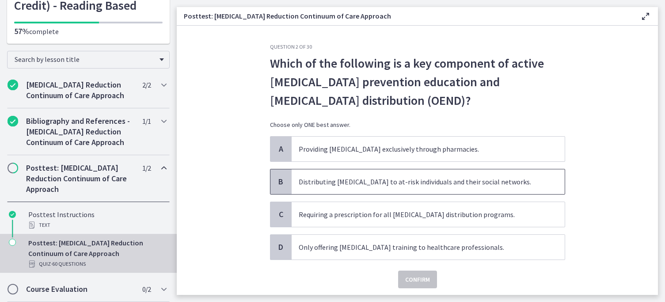
click at [386, 189] on span "Distributing naloxone to at-risk individuals and their social networks." at bounding box center [428, 181] width 273 height 25
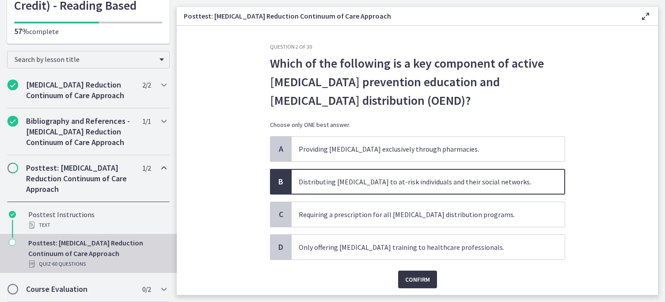
click at [409, 279] on span "Confirm" at bounding box center [417, 279] width 25 height 11
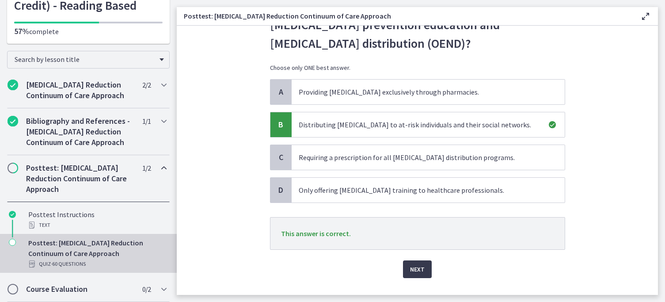
scroll to position [65, 0]
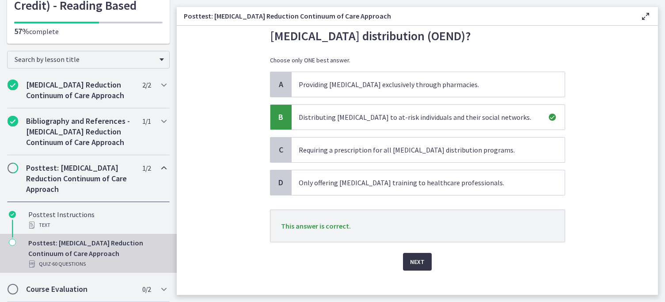
click at [413, 267] on button "Next" at bounding box center [417, 262] width 29 height 18
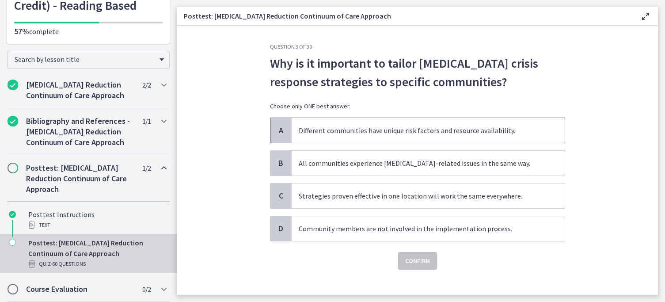
click at [368, 140] on span "Different communities have unique risk factors and resource availability." at bounding box center [428, 130] width 273 height 25
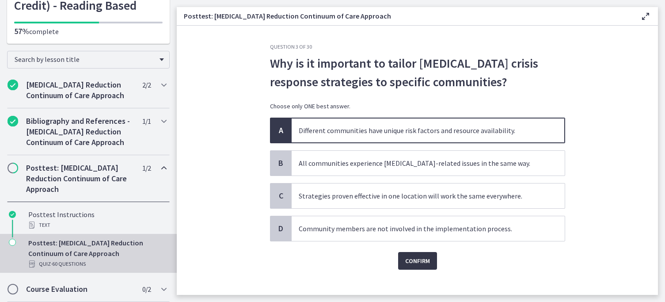
click at [427, 259] on span "Confirm" at bounding box center [417, 261] width 25 height 11
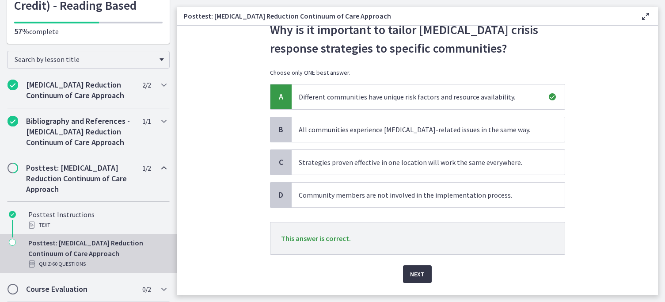
scroll to position [34, 0]
click at [427, 261] on div "Next" at bounding box center [417, 268] width 295 height 28
click at [427, 265] on button "Next" at bounding box center [417, 274] width 29 height 18
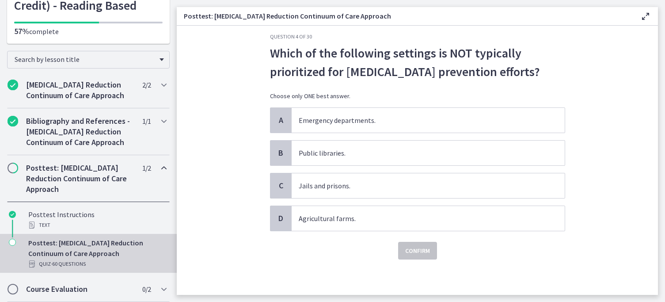
scroll to position [0, 0]
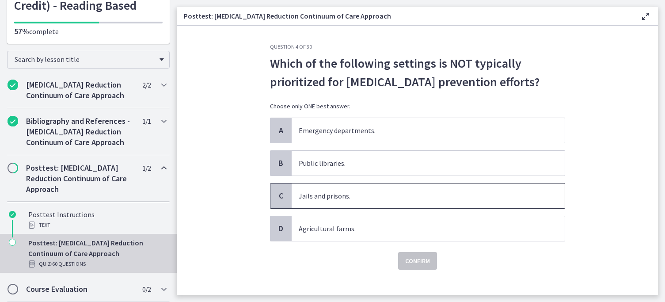
click at [361, 193] on span "Jails and prisons." at bounding box center [428, 195] width 273 height 25
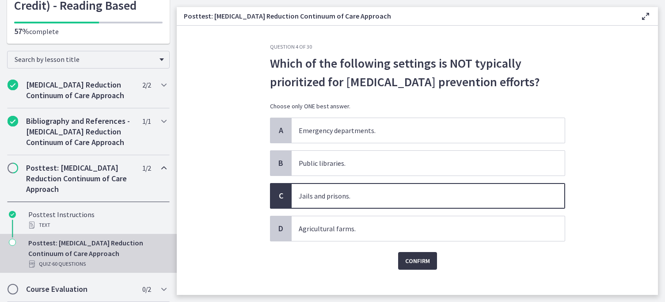
click at [410, 267] on button "Confirm" at bounding box center [417, 261] width 39 height 18
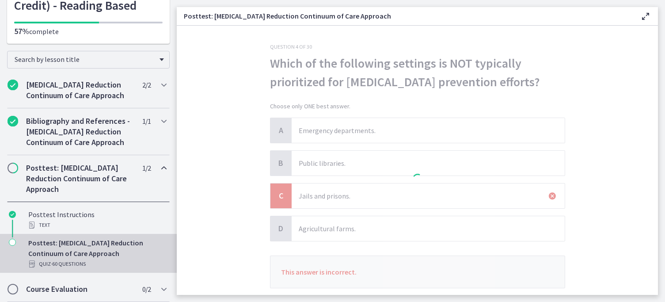
scroll to position [23, 0]
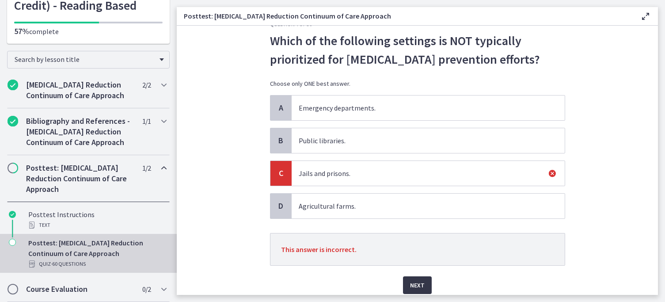
click at [418, 284] on span "Next" at bounding box center [417, 285] width 15 height 11
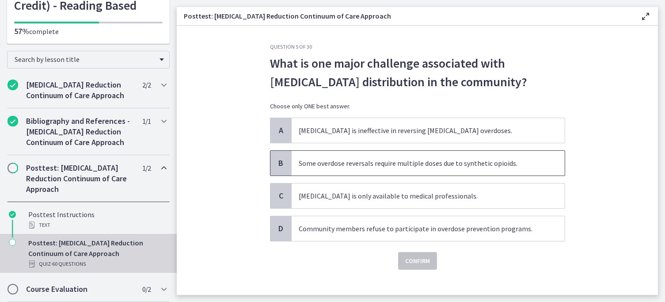
click at [364, 156] on span "Some overdose reversals require multiple doses due to synthetic opioids." at bounding box center [428, 163] width 273 height 25
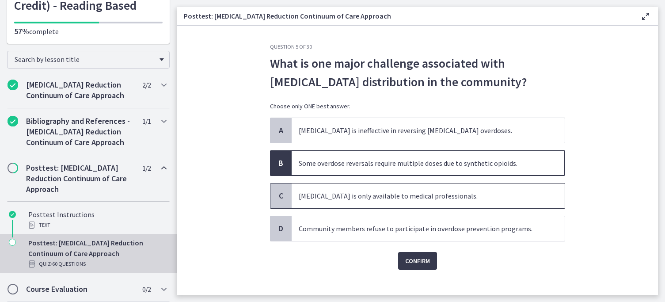
click at [371, 206] on span "Naloxone is only available to medical professionals." at bounding box center [428, 195] width 273 height 25
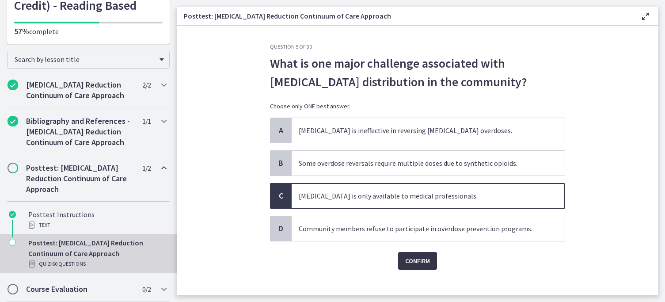
click at [407, 255] on button "Confirm" at bounding box center [417, 261] width 39 height 18
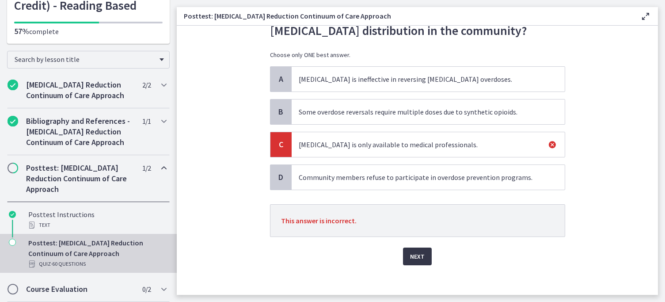
scroll to position [55, 0]
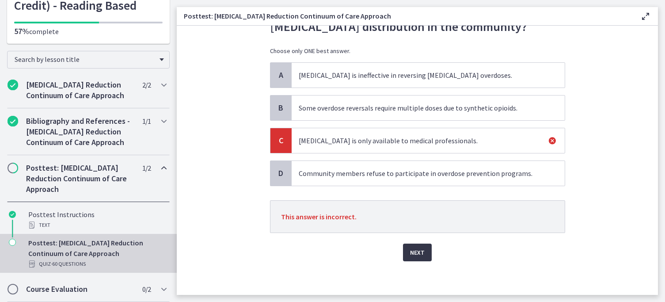
click at [412, 253] on span "Next" at bounding box center [417, 252] width 15 height 11
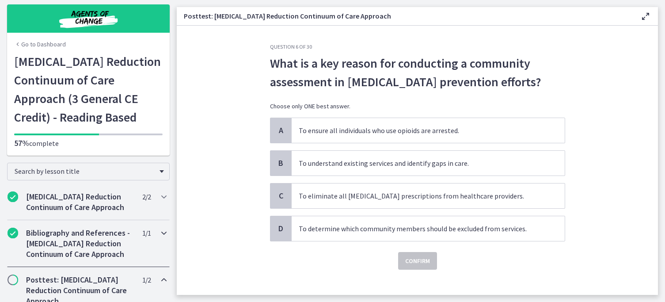
scroll to position [0, 0]
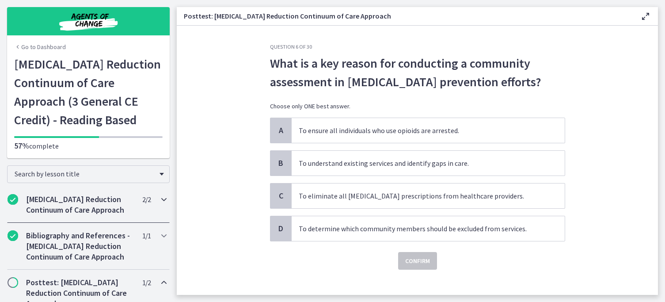
click at [123, 194] on div "Opioid-Overdose Reduction Continuum of Care Approach 2 / 2 Completed" at bounding box center [88, 205] width 163 height 36
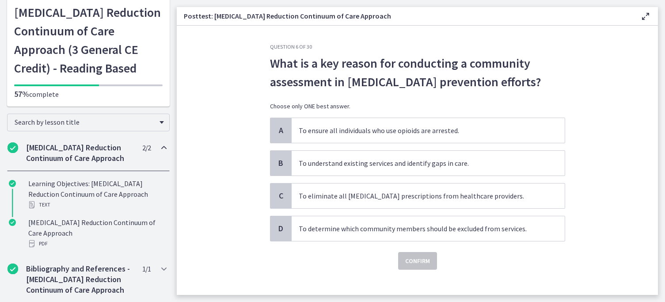
scroll to position [95, 0]
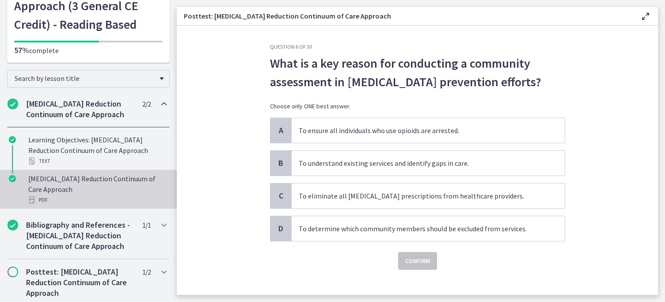
click at [103, 186] on div "Opioid-Overdose Reduction Continuum of Care Approach PDF" at bounding box center [97, 189] width 138 height 32
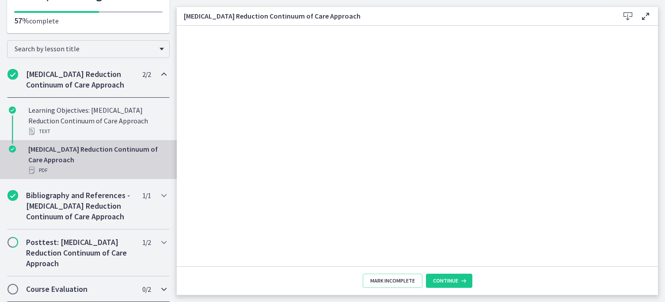
drag, startPoint x: 103, startPoint y: 292, endPoint x: 103, endPoint y: 287, distance: 5.3
click at [103, 292] on h2 "Course Evaluation" at bounding box center [80, 289] width 108 height 11
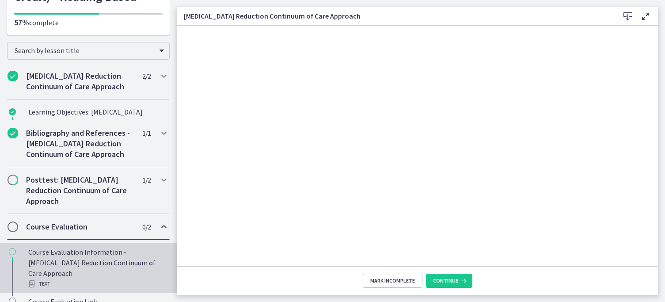
scroll to position [124, 0]
click at [100, 274] on ul "Course Evaluation Information - Opioid-Overdose Reduction Continuum of Care App…" at bounding box center [88, 282] width 177 height 85
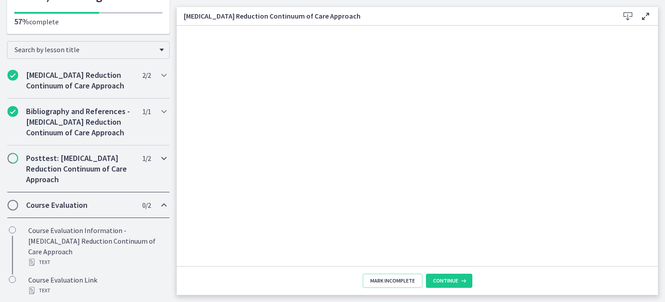
click at [86, 187] on div "Posttest: Opioid-Overdose Reduction Continuum of Care Approach 1 / 2 Completed" at bounding box center [88, 168] width 163 height 47
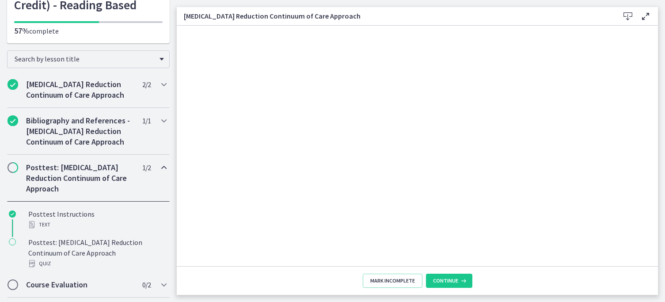
scroll to position [114, 0]
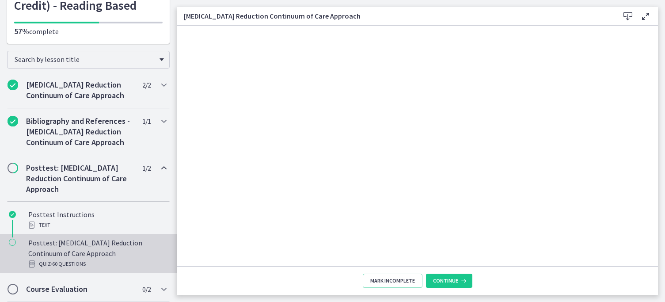
click at [85, 244] on div "Posttest: Opioid-Overdose Reduction Continuum of Care Approach Quiz · 60 Questi…" at bounding box center [97, 253] width 138 height 32
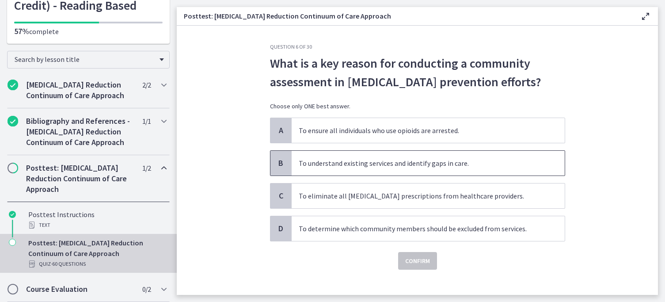
click at [347, 168] on span "To understand existing services and identify gaps in care." at bounding box center [428, 163] width 273 height 25
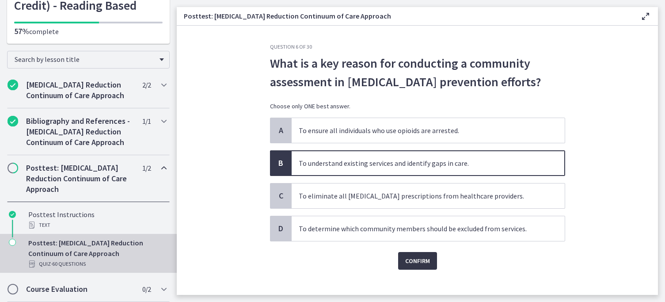
click at [416, 264] on span "Confirm" at bounding box center [417, 261] width 25 height 11
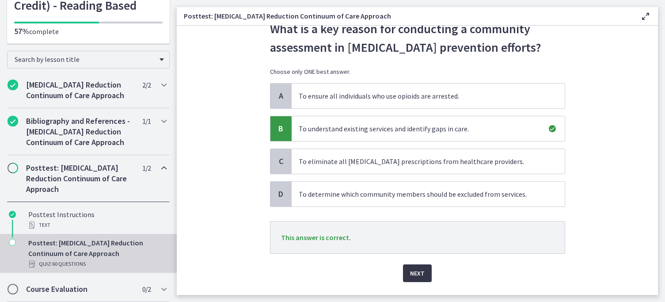
scroll to position [55, 0]
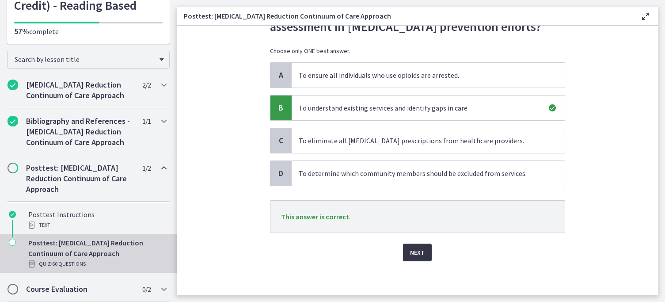
click at [412, 257] on span "Next" at bounding box center [417, 252] width 15 height 11
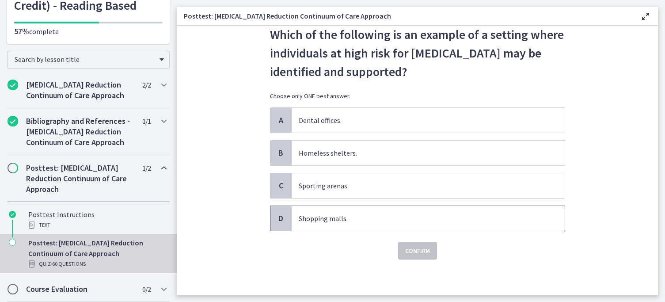
scroll to position [0, 0]
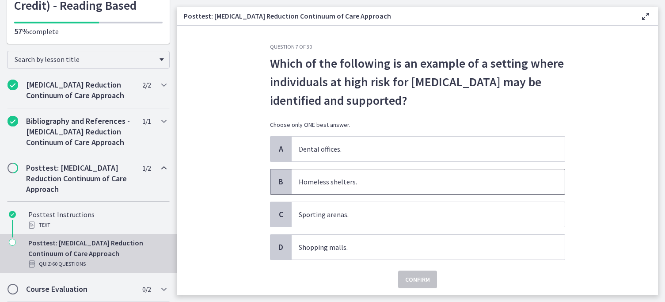
click at [393, 185] on span "Homeless shelters." at bounding box center [428, 181] width 273 height 25
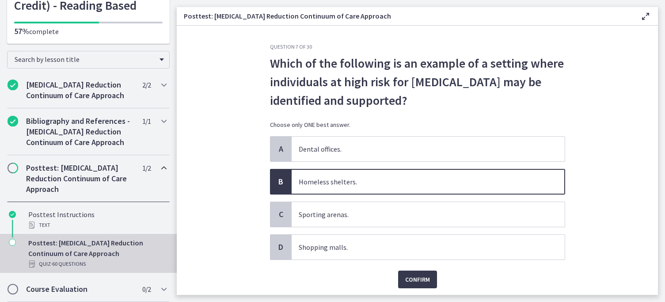
scroll to position [29, 0]
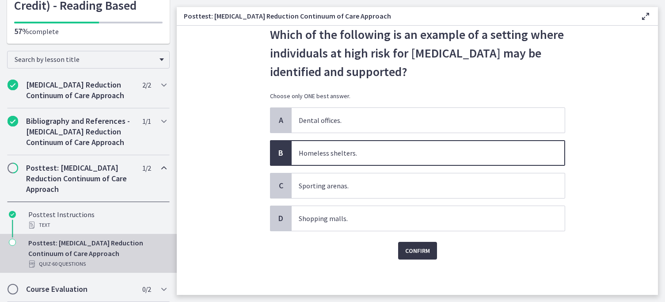
click at [414, 250] on span "Confirm" at bounding box center [417, 250] width 25 height 11
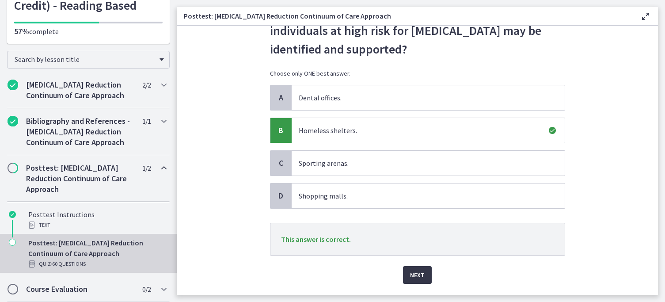
scroll to position [76, 0]
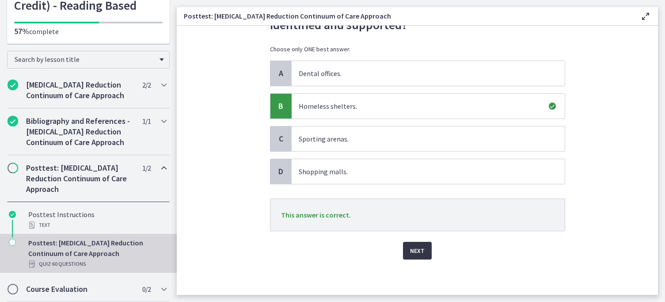
click at [415, 251] on span "Next" at bounding box center [417, 250] width 15 height 11
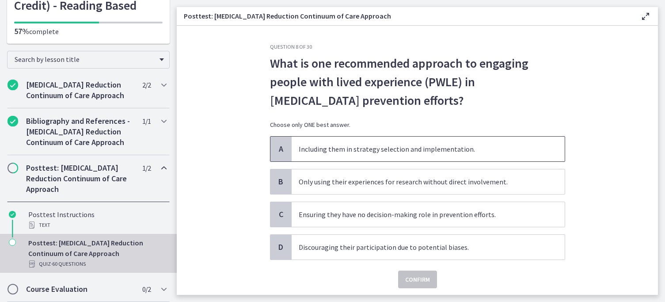
click at [405, 160] on span "Including them in strategy selection and implementation." at bounding box center [428, 149] width 273 height 25
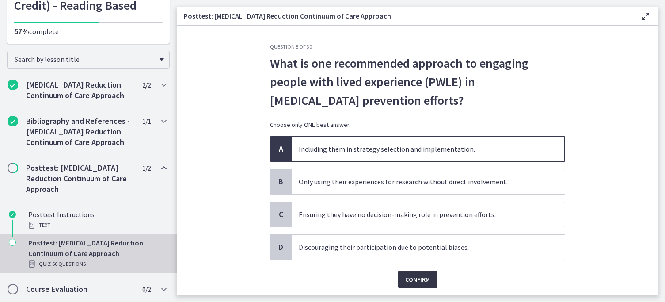
click at [426, 286] on button "Confirm" at bounding box center [417, 280] width 39 height 18
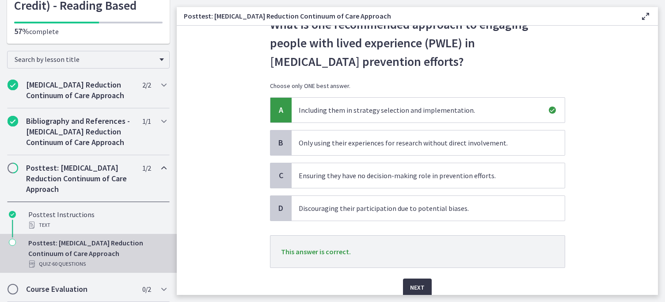
scroll to position [51, 0]
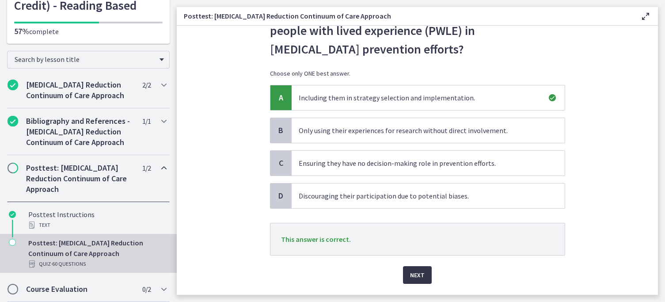
click at [416, 271] on span "Next" at bounding box center [417, 275] width 15 height 11
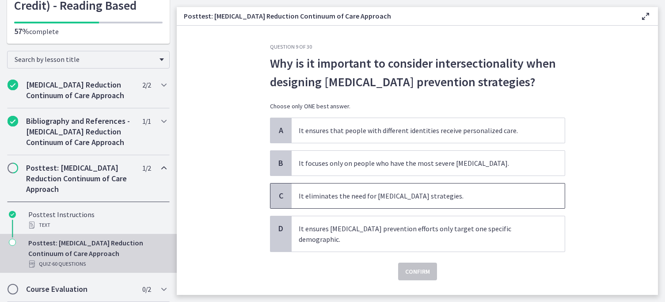
click at [404, 205] on span "It eliminates the need for harm reduction strategies." at bounding box center [428, 195] width 273 height 25
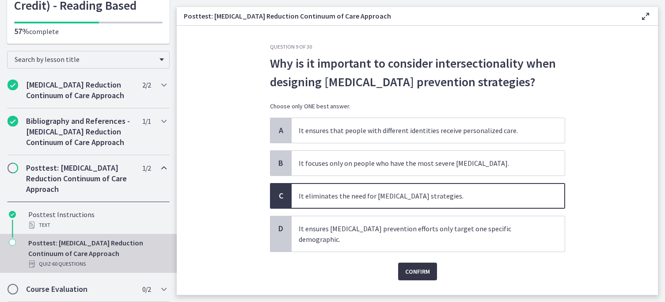
click at [422, 266] on span "Confirm" at bounding box center [417, 271] width 25 height 11
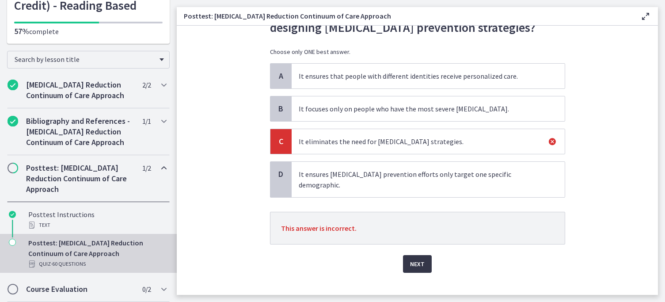
scroll to position [57, 0]
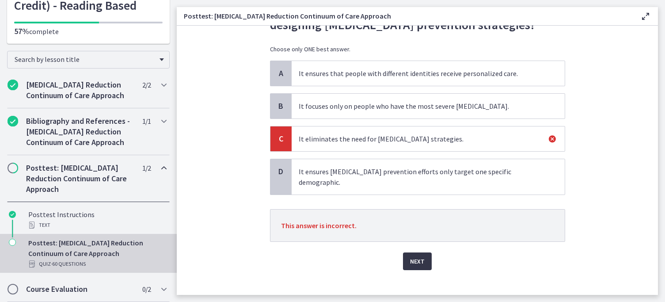
click at [414, 256] on span "Next" at bounding box center [417, 261] width 15 height 11
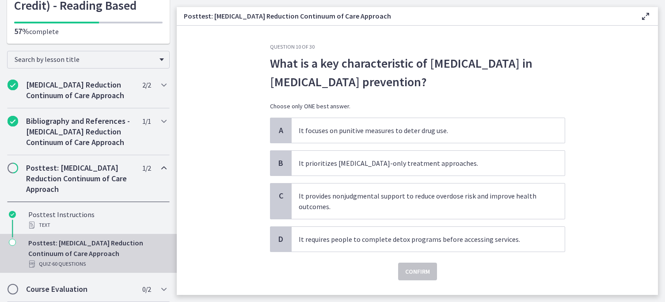
click at [433, 73] on span "What is a key characteristic of harm reduction in opioid overdose prevention?" at bounding box center [417, 72] width 295 height 37
click at [324, 71] on span "What is a key characteristic of harm reduction in opioid overdose prevention?" at bounding box center [417, 72] width 295 height 37
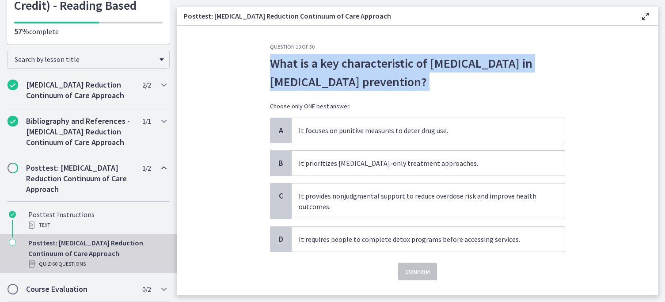
click at [324, 71] on span "What is a key characteristic of harm reduction in opioid overdose prevention?" at bounding box center [417, 72] width 295 height 37
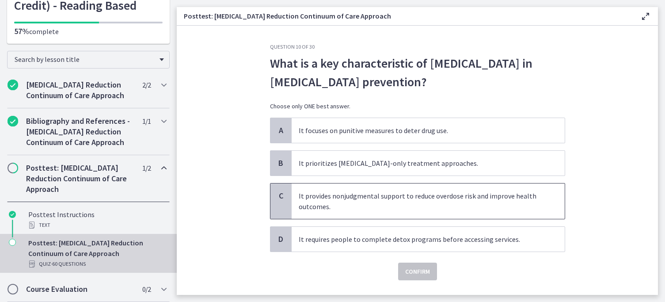
click at [331, 212] on span "It provides nonjudgmental support to reduce overdose risk and improve health ou…" at bounding box center [428, 200] width 273 height 35
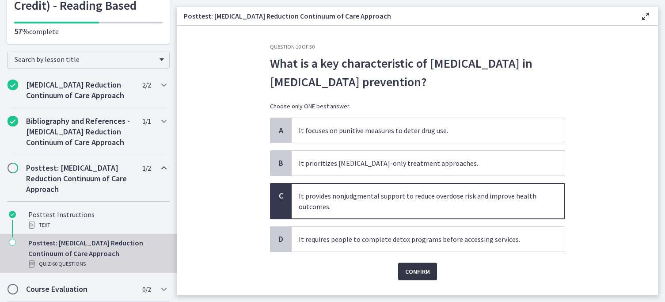
click at [415, 273] on span "Confirm" at bounding box center [417, 271] width 25 height 11
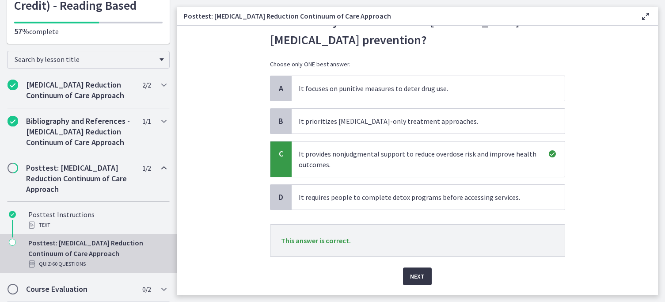
scroll to position [68, 0]
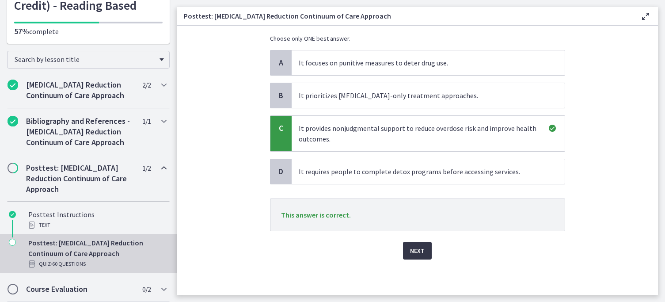
click at [418, 253] on span "Next" at bounding box center [417, 250] width 15 height 11
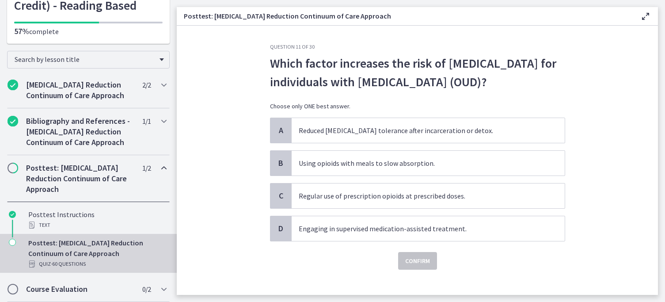
click at [357, 86] on span "Which factor increases the risk of opioid overdose for individuals with opioid …" at bounding box center [417, 72] width 295 height 37
click at [355, 86] on span "Which factor increases the risk of opioid overdose for individuals with opioid …" at bounding box center [417, 72] width 295 height 37
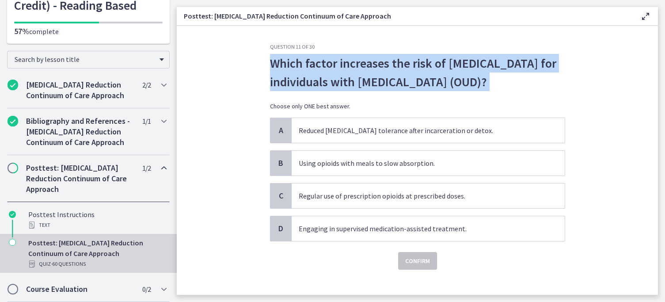
click at [355, 86] on span "Which factor increases the risk of opioid overdose for individuals with opioid …" at bounding box center [417, 72] width 295 height 37
click at [361, 90] on span "Which factor increases the risk of opioid overdose for individuals with opioid …" at bounding box center [417, 72] width 295 height 37
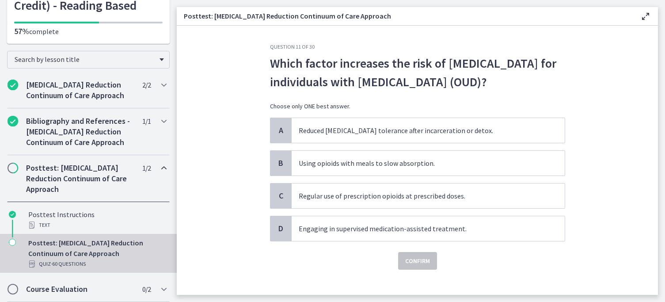
click at [363, 89] on span "Which factor increases the risk of opioid overdose for individuals with opioid …" at bounding box center [417, 72] width 295 height 37
click at [340, 63] on span "Which factor increases the risk of opioid overdose for individuals with opioid …" at bounding box center [417, 72] width 295 height 37
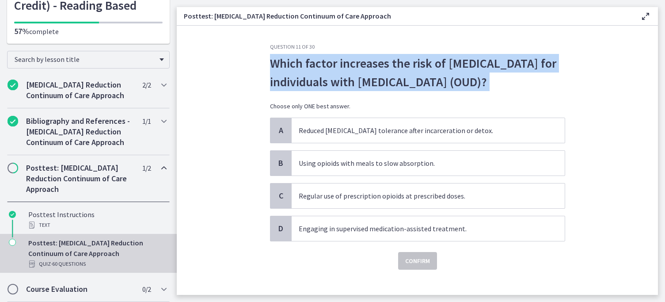
click at [340, 63] on span "Which factor increases the risk of opioid overdose for individuals with opioid …" at bounding box center [417, 72] width 295 height 37
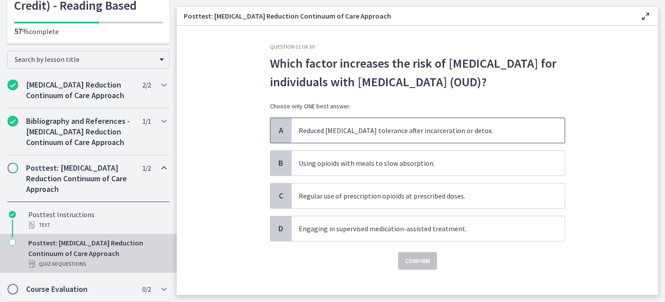
click at [327, 135] on span "Reduced opioid tolerance after incarceration or detox." at bounding box center [428, 130] width 273 height 25
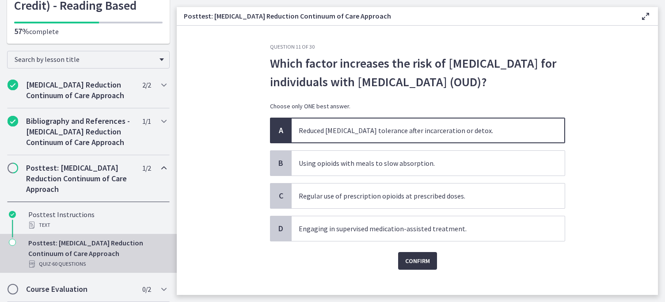
click at [432, 256] on button "Confirm" at bounding box center [417, 261] width 39 height 18
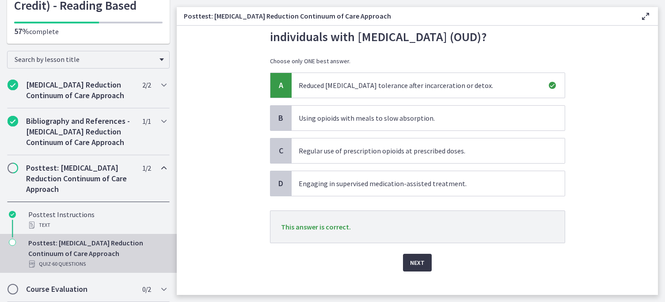
scroll to position [57, 0]
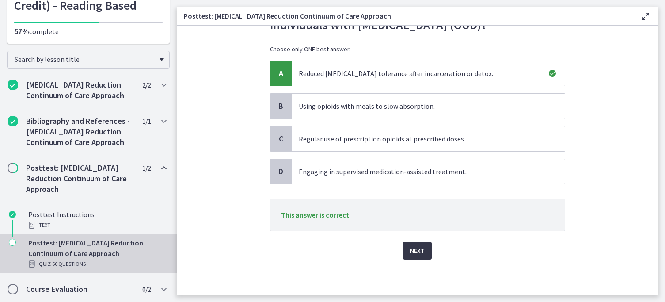
click at [415, 254] on span "Next" at bounding box center [417, 250] width 15 height 11
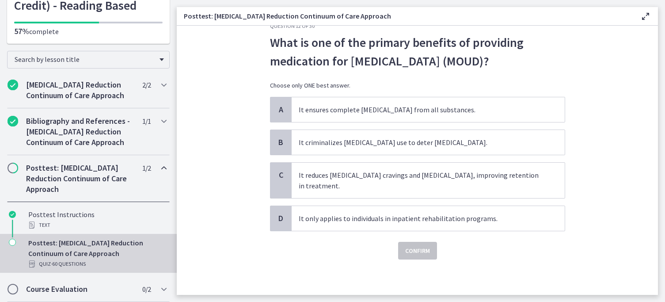
scroll to position [0, 0]
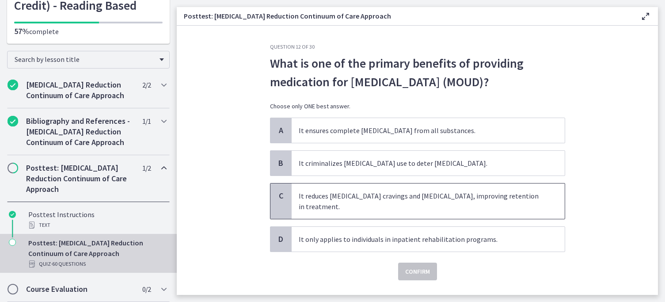
click at [375, 206] on span "It reduces opioid cravings and withdrawal symptoms, improving retention in trea…" at bounding box center [428, 200] width 273 height 35
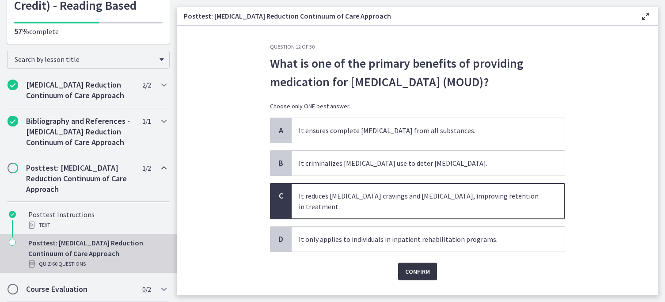
click at [425, 276] on span "Confirm" at bounding box center [417, 271] width 25 height 11
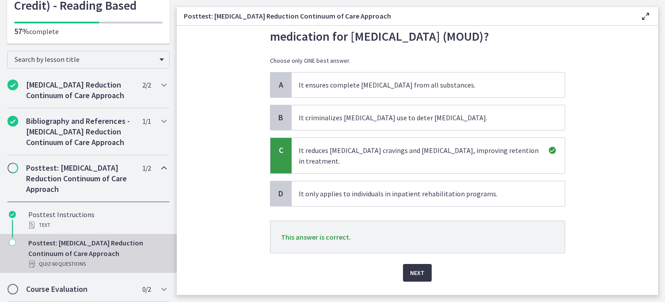
scroll to position [68, 0]
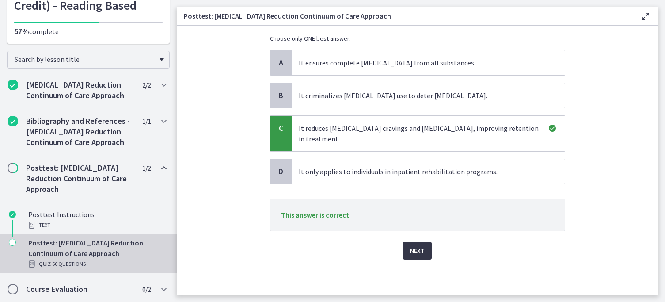
click at [418, 250] on span "Next" at bounding box center [417, 250] width 15 height 11
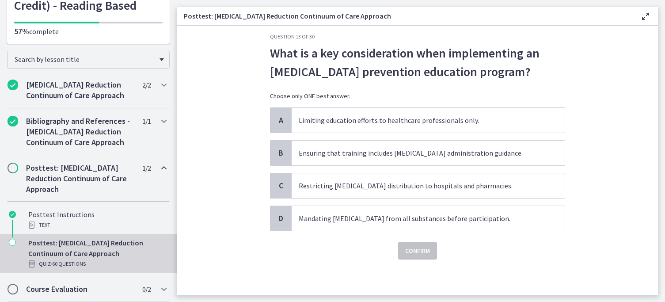
scroll to position [0, 0]
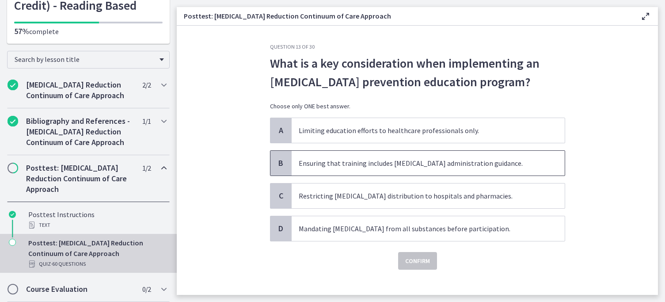
click at [342, 170] on span "Ensuring that training includes naloxone administration guidance." at bounding box center [428, 163] width 273 height 25
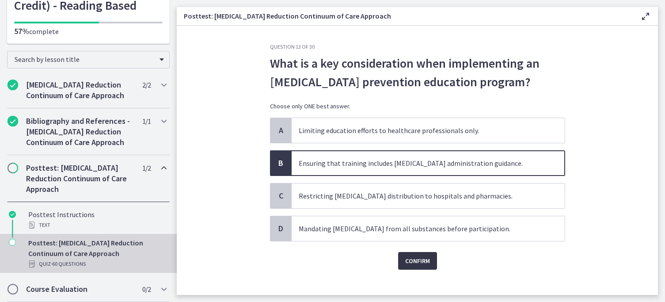
click at [421, 261] on span "Confirm" at bounding box center [417, 261] width 25 height 11
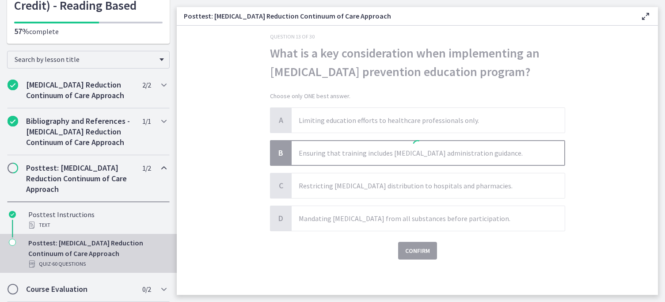
scroll to position [21, 0]
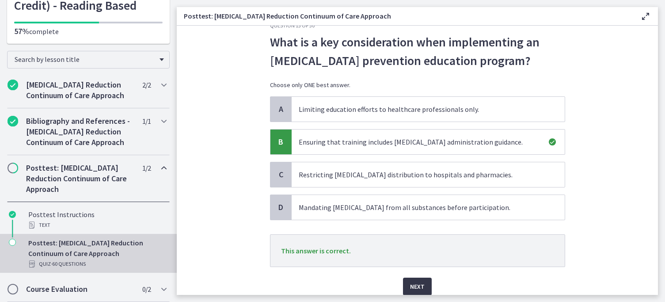
click at [422, 282] on span "Next" at bounding box center [417, 286] width 15 height 11
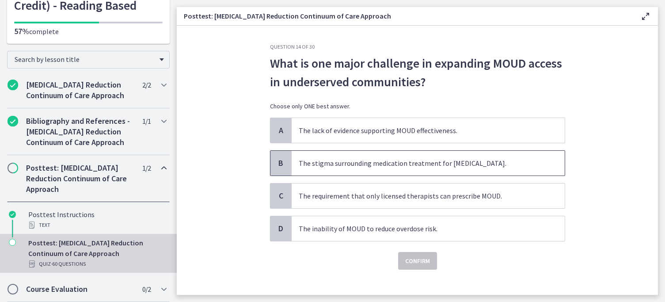
click at [361, 159] on span "The stigma surrounding medication treatment for opioid use disorder." at bounding box center [428, 163] width 273 height 25
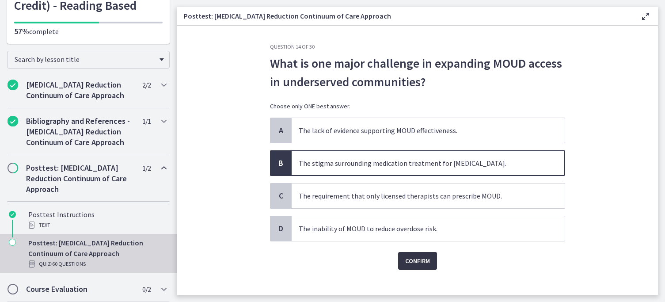
click at [406, 261] on span "Confirm" at bounding box center [417, 261] width 25 height 11
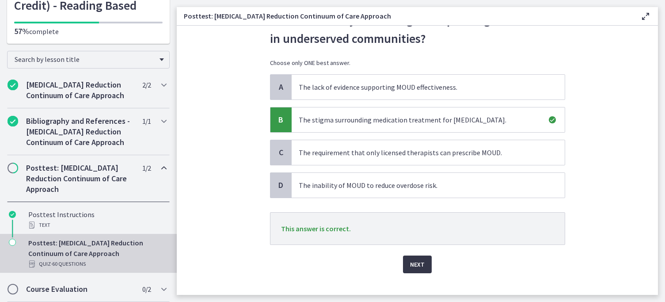
scroll to position [57, 0]
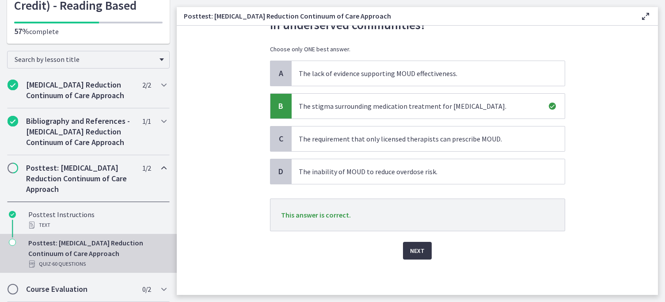
click at [414, 257] on button "Next" at bounding box center [417, 251] width 29 height 18
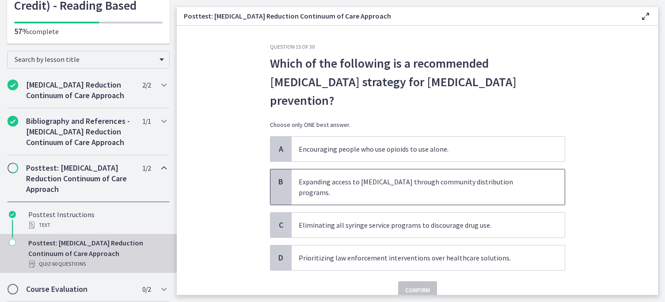
click at [381, 169] on span "Expanding access to naloxone through community distribution programs." at bounding box center [428, 186] width 273 height 35
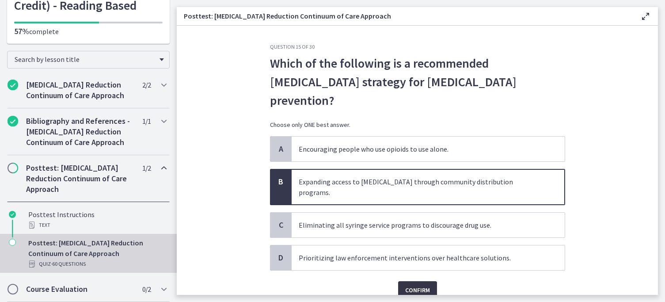
click at [422, 285] on span "Confirm" at bounding box center [417, 290] width 25 height 11
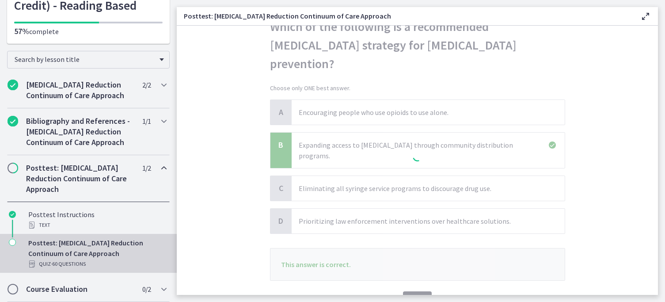
scroll to position [57, 0]
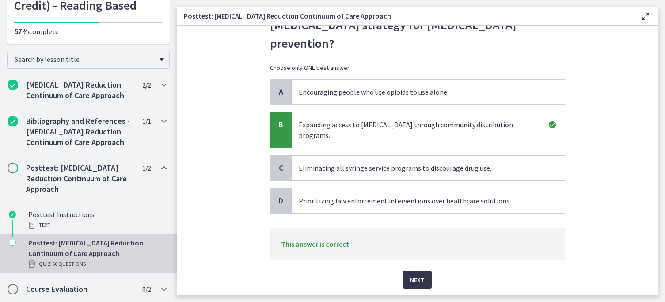
click at [418, 275] on span "Next" at bounding box center [417, 280] width 15 height 11
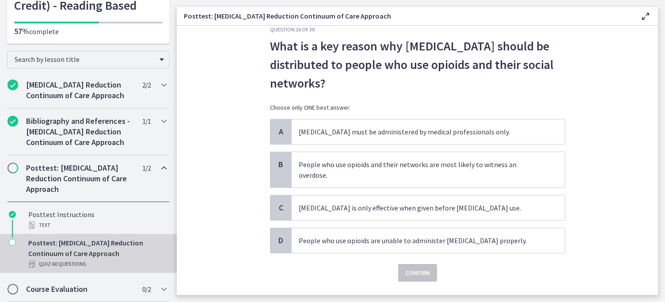
scroll to position [26, 0]
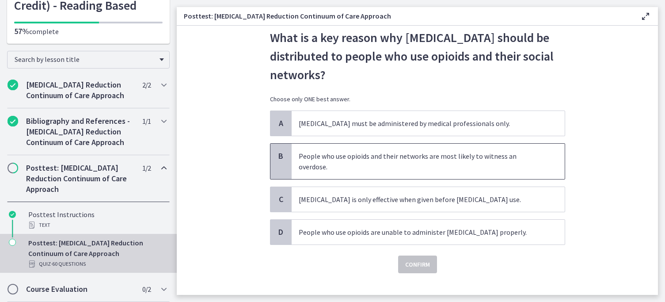
click at [355, 167] on span "People who use opioids and their networks are most likely to witness an overdos…" at bounding box center [428, 161] width 273 height 35
click at [437, 269] on div "Confirm" at bounding box center [417, 259] width 295 height 28
click at [428, 264] on span "Confirm" at bounding box center [417, 264] width 25 height 11
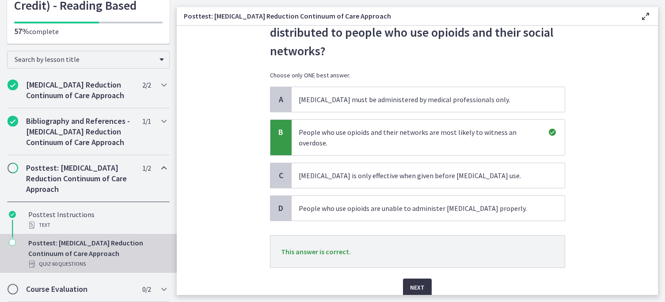
scroll to position [69, 0]
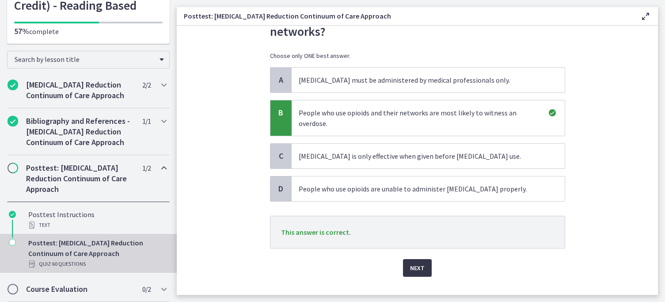
click at [427, 268] on button "Next" at bounding box center [417, 268] width 29 height 18
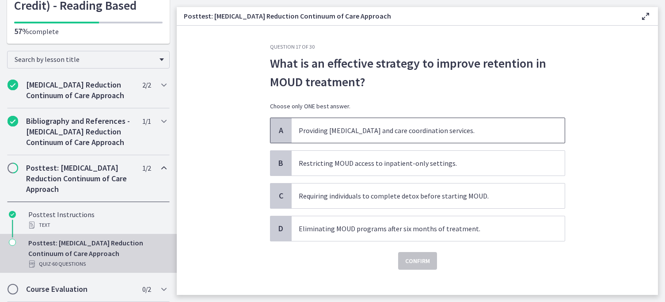
click at [395, 140] on span "Providing peer support and care coordination services." at bounding box center [428, 130] width 273 height 25
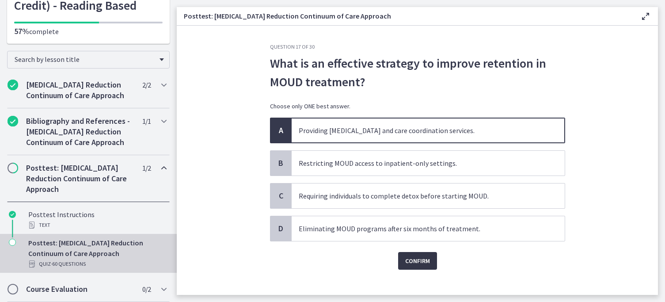
click at [428, 260] on span "Confirm" at bounding box center [417, 261] width 25 height 11
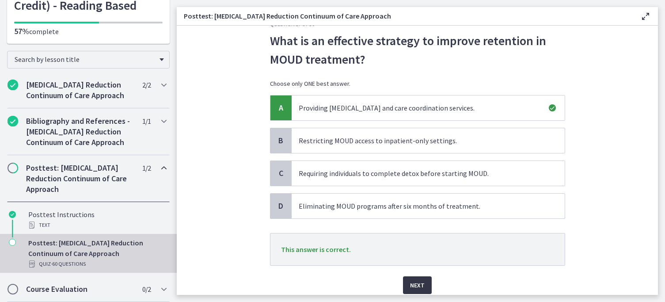
scroll to position [27, 0]
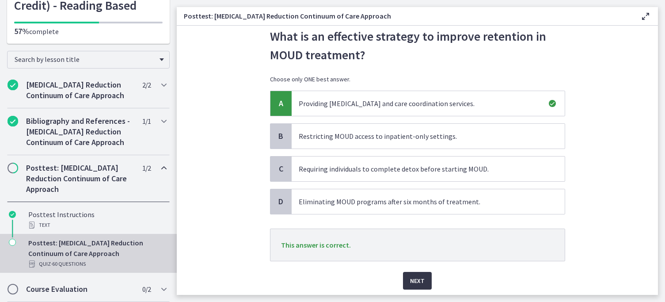
click at [424, 278] on span "Next" at bounding box center [417, 280] width 15 height 11
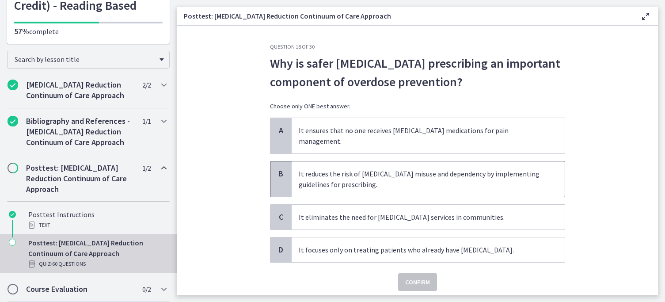
click at [369, 164] on span "It reduces the risk of opioid misuse and dependency by implementing guidelines …" at bounding box center [428, 178] width 273 height 35
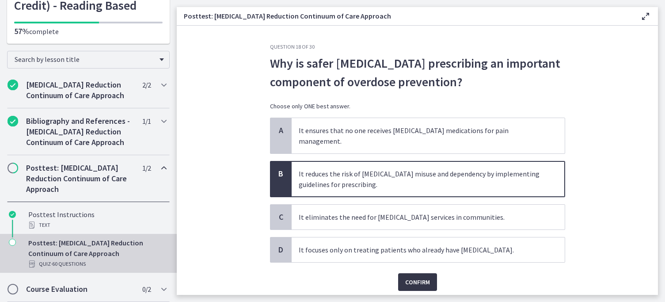
click at [410, 277] on span "Confirm" at bounding box center [417, 282] width 25 height 11
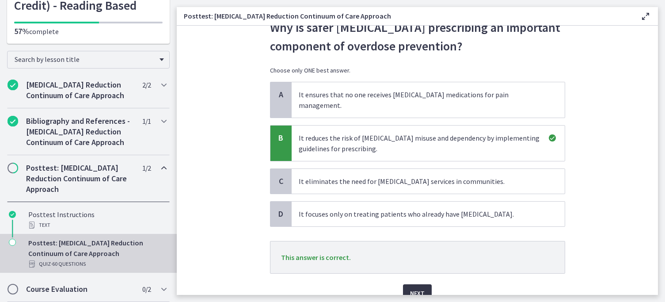
scroll to position [61, 0]
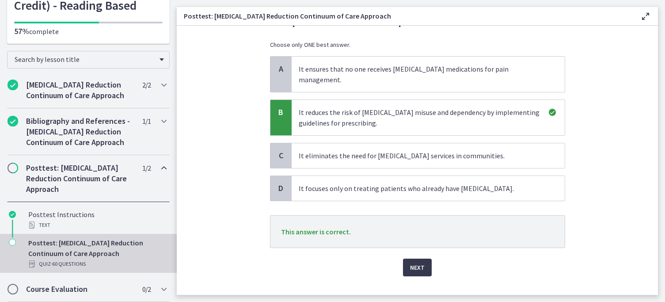
click at [412, 233] on div "Question 18 of 30 Why is safer opioid prescribing an important component of ove…" at bounding box center [417, 108] width 309 height 252
click at [418, 264] on button "Next" at bounding box center [417, 268] width 29 height 18
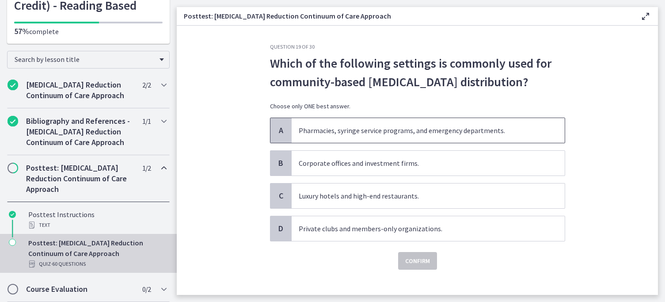
click at [368, 133] on span "Pharmacies, syringe service programs, and emergency departments." at bounding box center [428, 130] width 273 height 25
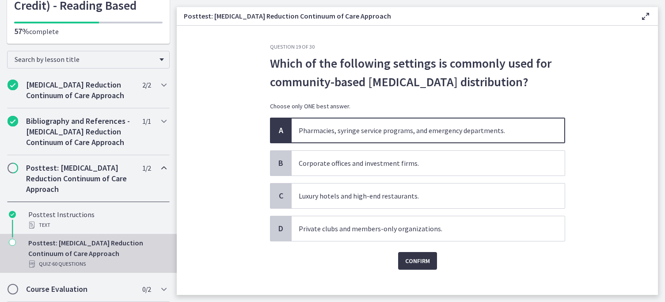
click at [420, 266] on span "Confirm" at bounding box center [417, 261] width 25 height 11
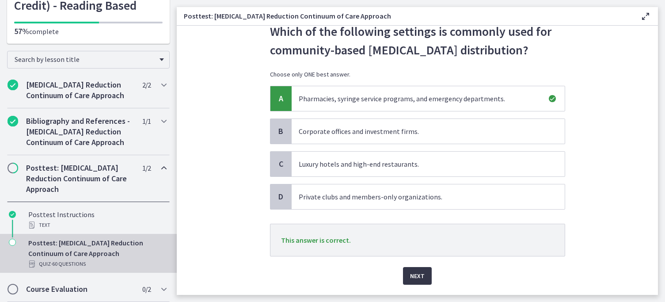
scroll to position [34, 0]
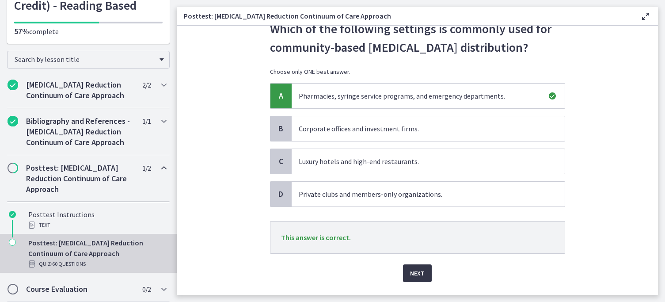
click at [420, 266] on button "Next" at bounding box center [417, 273] width 29 height 18
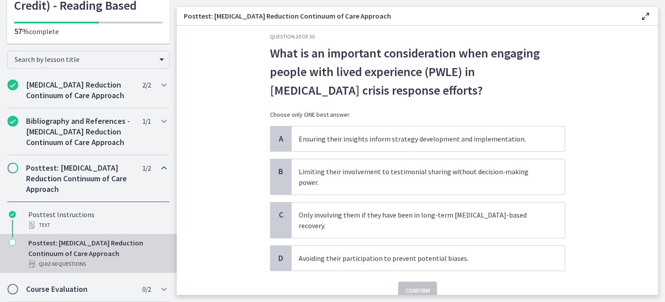
scroll to position [11, 0]
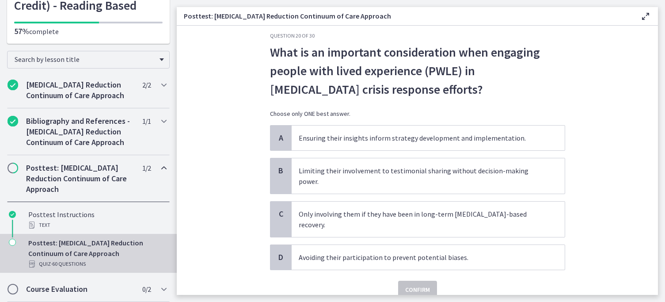
click at [321, 74] on span "What is an important consideration when engaging people with lived experience (…" at bounding box center [417, 71] width 295 height 56
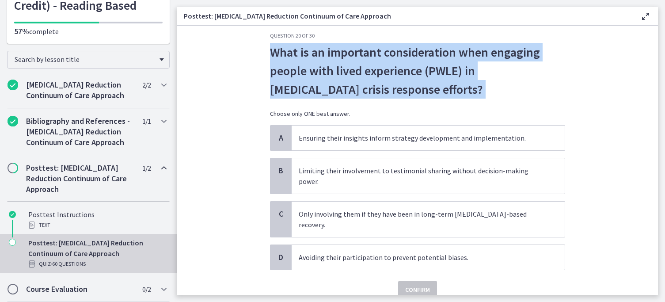
click at [321, 74] on span "What is an important consideration when engaging people with lived experience (…" at bounding box center [417, 71] width 295 height 56
click at [260, 119] on section "Question 20 of 30 What is an important consideration when engaging people with …" at bounding box center [417, 160] width 481 height 269
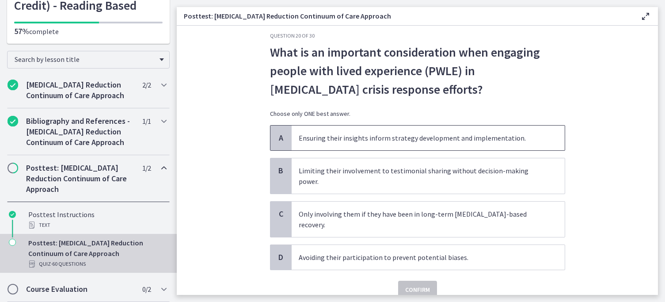
click at [296, 132] on span "Ensuring their insights inform strategy development and implementation." at bounding box center [428, 138] width 273 height 25
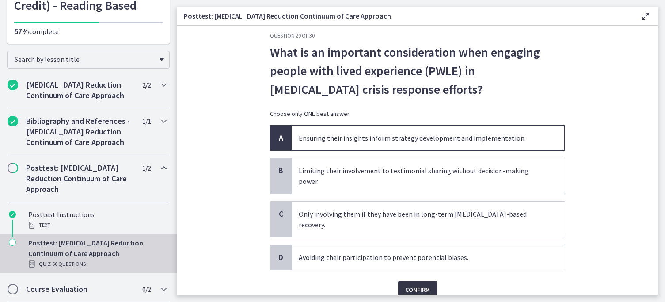
click at [416, 281] on button "Confirm" at bounding box center [417, 290] width 39 height 18
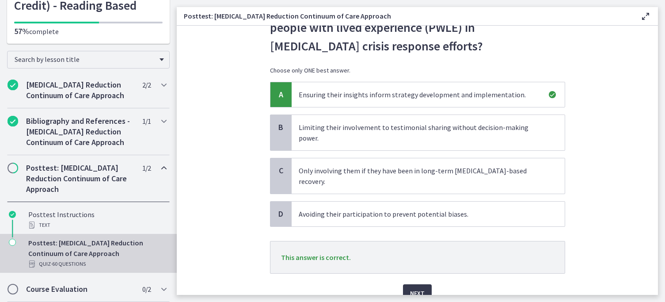
scroll to position [76, 0]
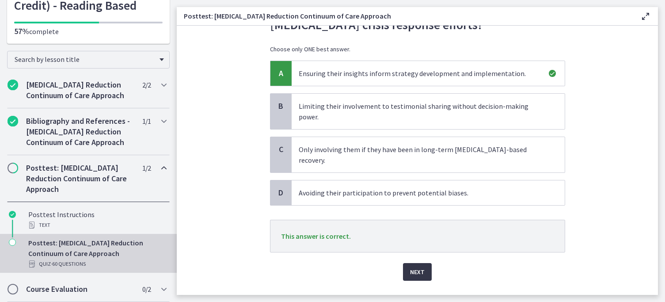
click at [413, 267] on span "Next" at bounding box center [417, 272] width 15 height 11
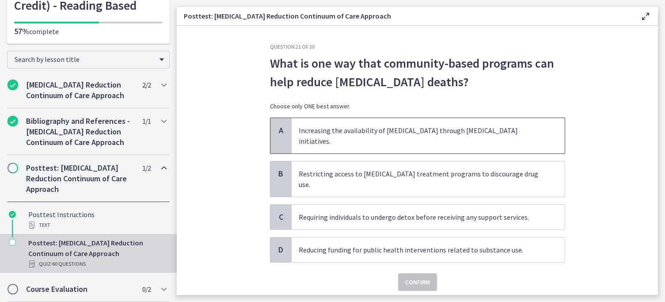
click at [332, 138] on span "Increasing the availability of naloxone through harm reduction initiatives." at bounding box center [428, 135] width 273 height 35
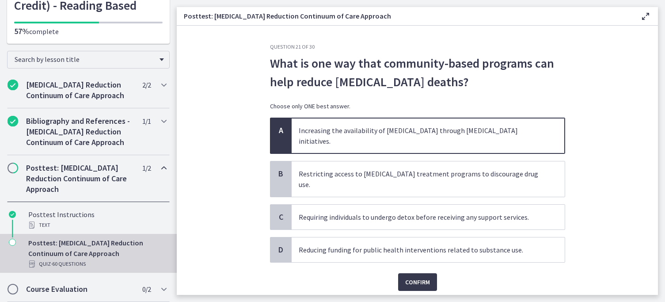
click at [332, 84] on span "What is one way that community-based programs can help reduce opioid overdose d…" at bounding box center [417, 72] width 295 height 37
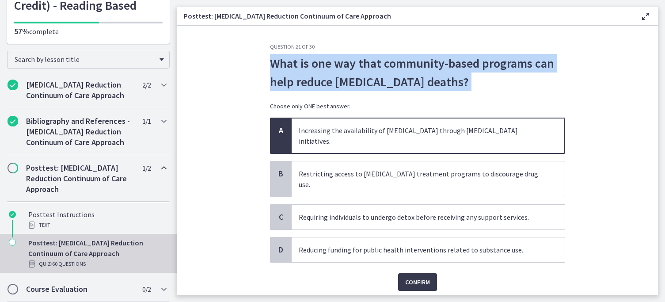
click at [332, 84] on span "What is one way that community-based programs can help reduce opioid overdose d…" at bounding box center [417, 72] width 295 height 37
click at [411, 277] on span "Confirm" at bounding box center [417, 282] width 25 height 11
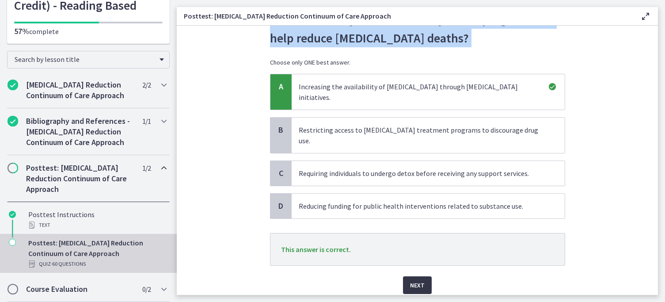
scroll to position [46, 0]
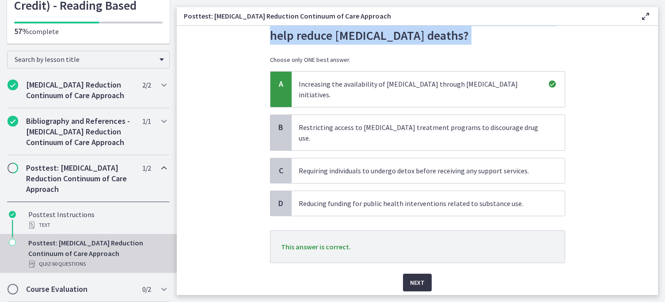
click at [411, 277] on span "Next" at bounding box center [417, 282] width 15 height 11
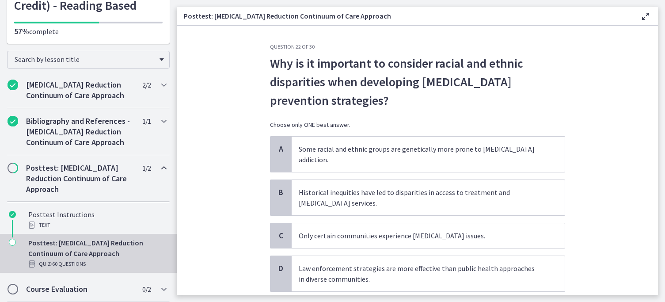
click at [364, 92] on span "Why is it important to consider racial and ethnic disparities when developing o…" at bounding box center [417, 82] width 295 height 56
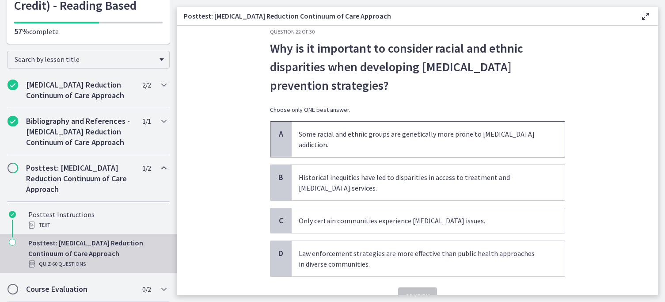
click at [353, 134] on span "Some racial and ethnic groups are genetically more prone to opioid addiction." at bounding box center [428, 139] width 273 height 35
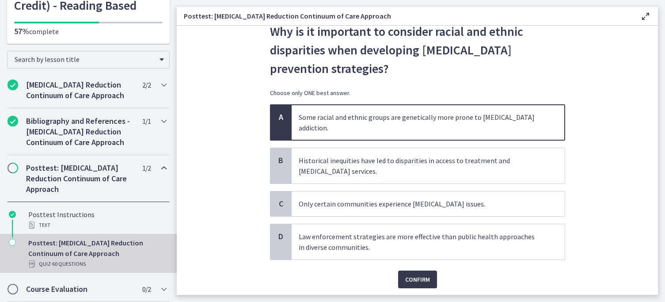
scroll to position [37, 0]
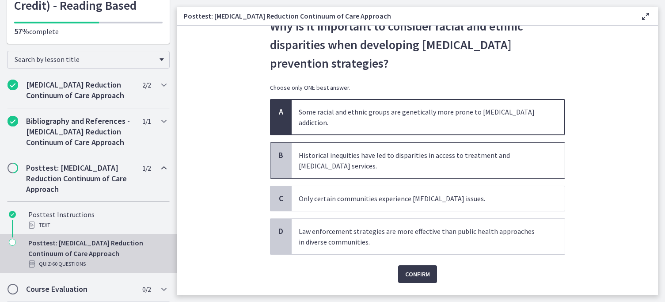
click at [414, 158] on span "Historical inequities have led to disparities in access to treatment and harm r…" at bounding box center [428, 160] width 273 height 35
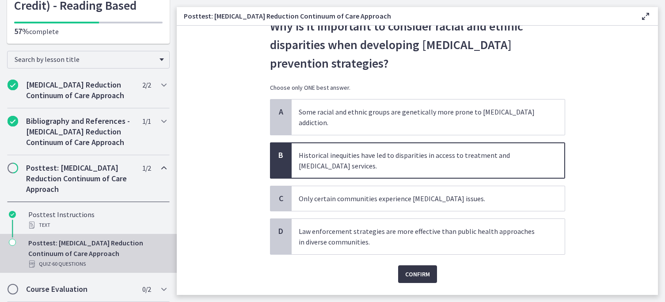
click at [427, 269] on span "Confirm" at bounding box center [417, 274] width 25 height 11
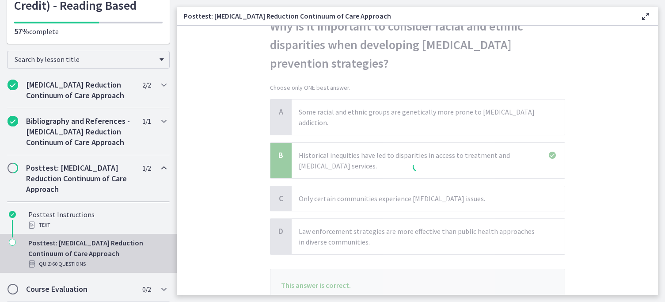
scroll to position [55, 0]
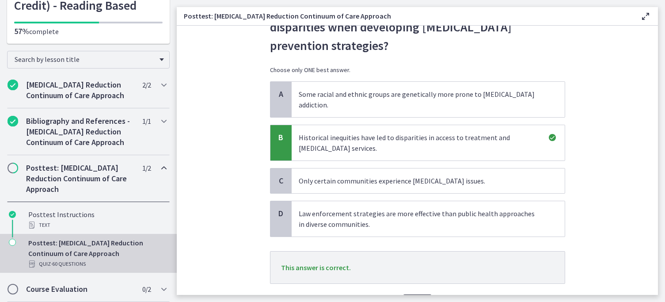
click at [421, 294] on button "Next" at bounding box center [417, 303] width 29 height 18
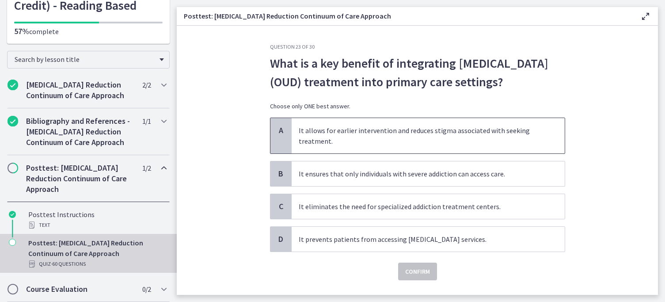
click at [364, 127] on span "It allows for earlier intervention and reduces stigma associated with seeking t…" at bounding box center [428, 135] width 273 height 35
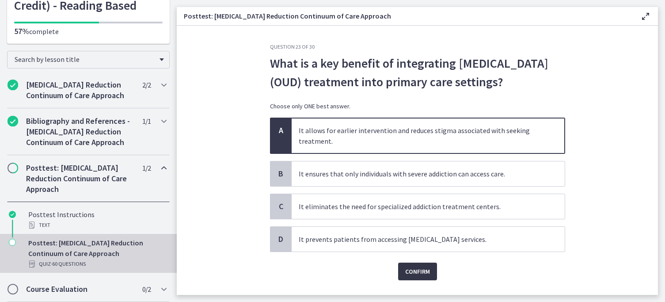
click at [422, 275] on span "Confirm" at bounding box center [417, 271] width 25 height 11
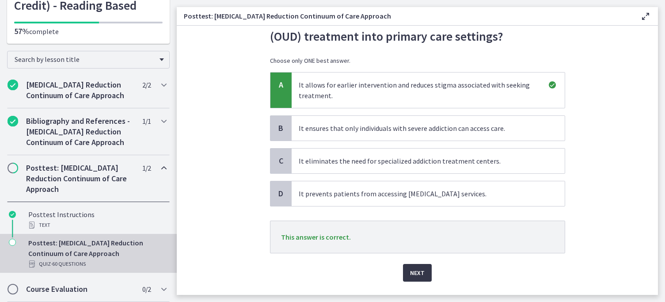
scroll to position [51, 0]
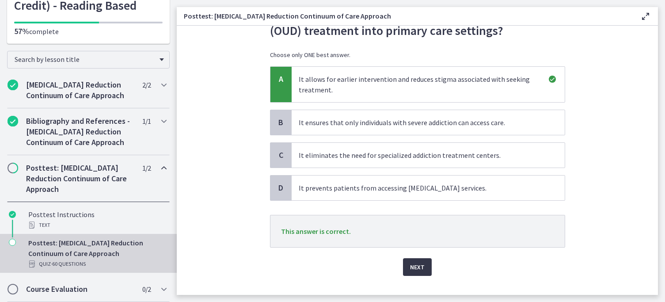
click at [420, 267] on span "Next" at bounding box center [417, 267] width 15 height 11
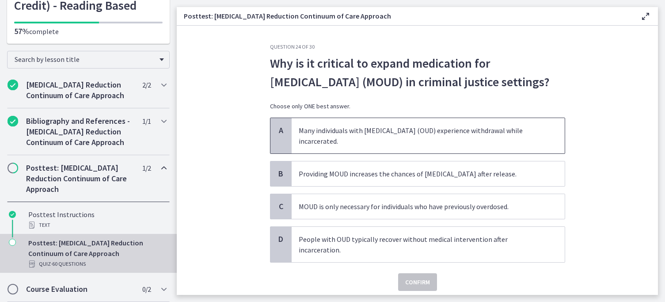
click at [374, 130] on span "Many individuals with opioid use disorder (OUD) experience withdrawal while inc…" at bounding box center [428, 135] width 273 height 35
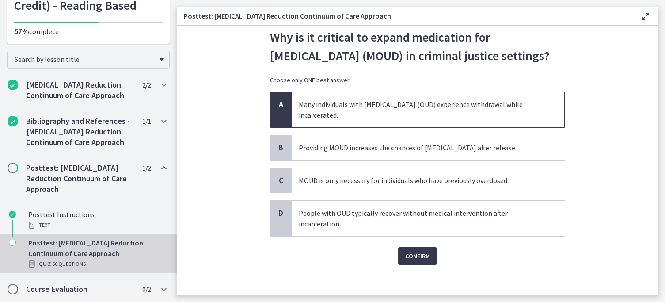
scroll to position [31, 0]
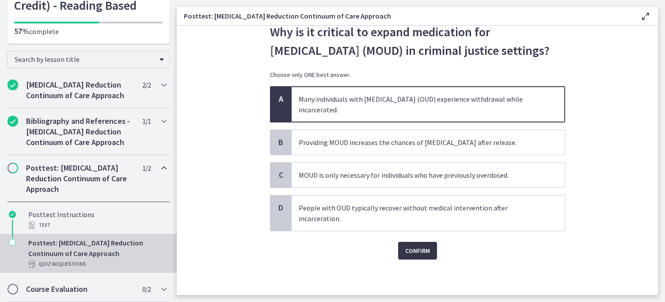
click at [419, 246] on span "Confirm" at bounding box center [417, 250] width 25 height 11
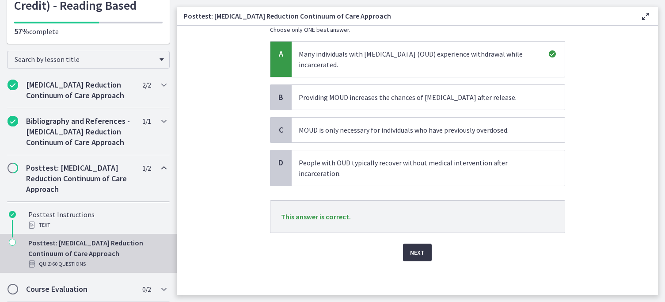
scroll to position [77, 0]
click at [421, 252] on span "Next" at bounding box center [417, 251] width 15 height 11
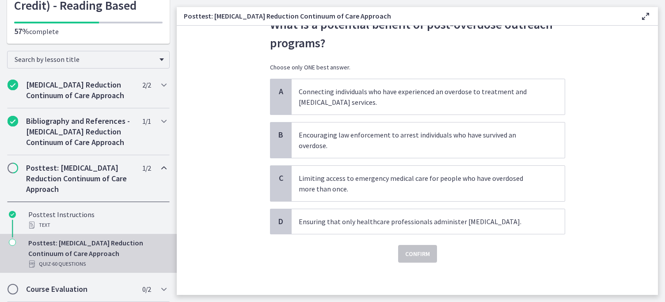
scroll to position [42, 0]
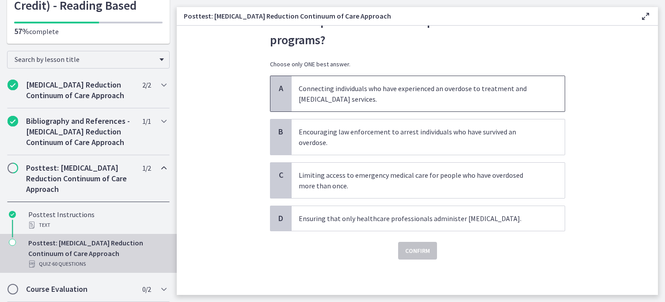
click at [404, 106] on span "Connecting individuals who have experienced an overdose to treatment and harm r…" at bounding box center [428, 93] width 273 height 35
click at [410, 249] on span "Confirm" at bounding box center [417, 250] width 25 height 11
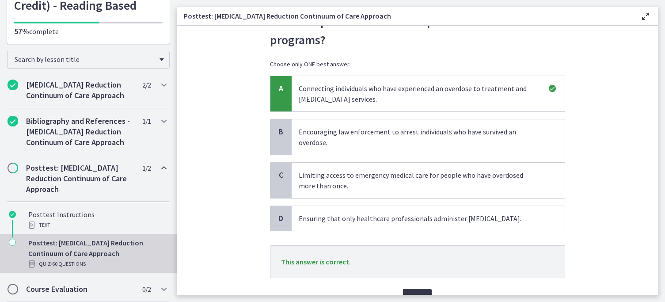
click at [413, 289] on button "Next" at bounding box center [417, 298] width 29 height 18
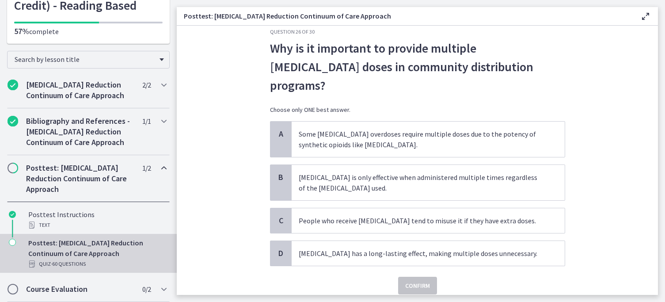
scroll to position [16, 0]
click at [406, 73] on span "Why is it important to provide multiple naloxone doses in community distributio…" at bounding box center [417, 66] width 295 height 56
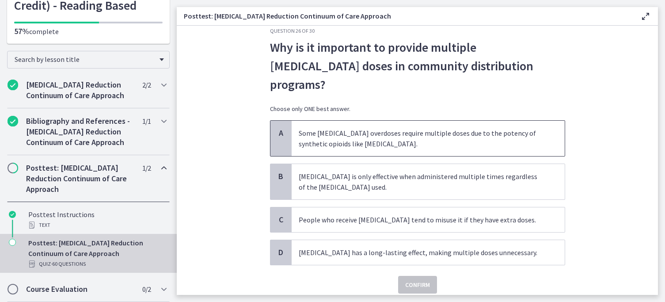
click at [388, 121] on span "Some opioid overdoses require multiple doses due to the potency of synthetic op…" at bounding box center [428, 138] width 273 height 35
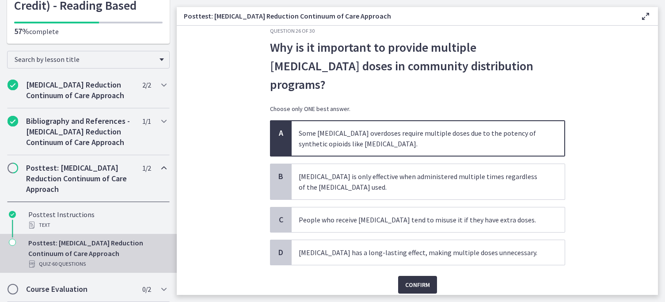
click at [417, 279] on span "Confirm" at bounding box center [417, 284] width 25 height 11
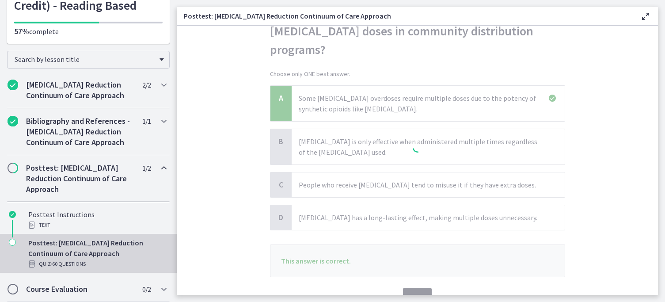
scroll to position [77, 0]
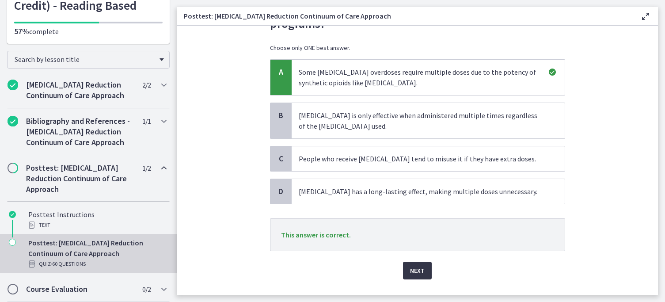
click at [416, 265] on span "Next" at bounding box center [417, 270] width 15 height 11
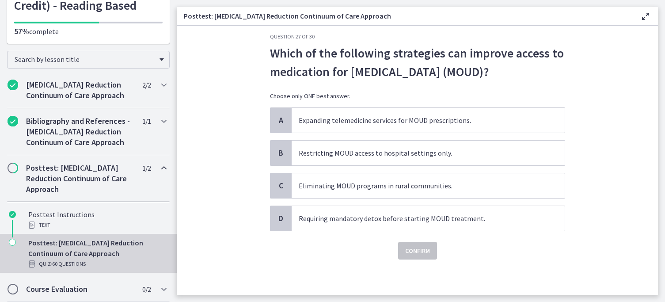
scroll to position [0, 0]
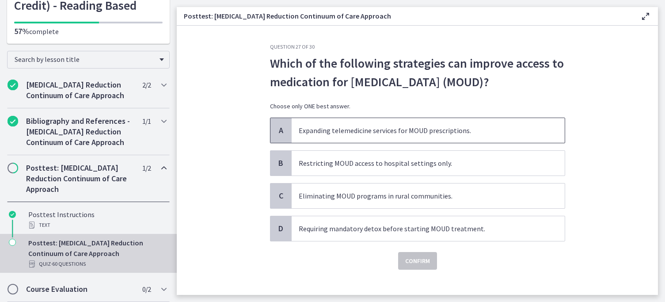
click at [373, 141] on span "Expanding telemedicine services for MOUD prescriptions." at bounding box center [428, 130] width 273 height 25
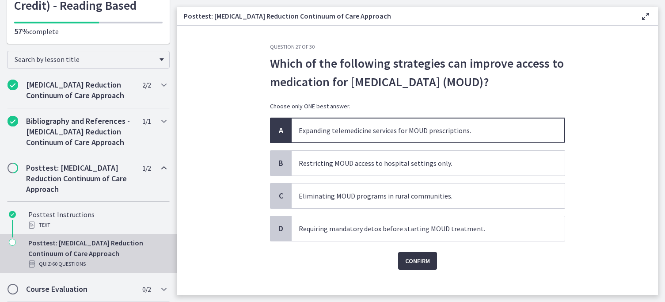
click at [404, 265] on button "Confirm" at bounding box center [417, 261] width 39 height 18
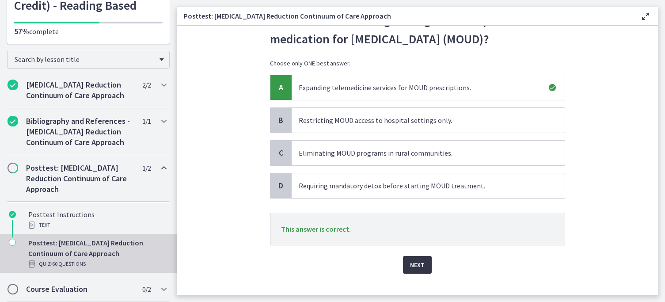
scroll to position [44, 0]
click at [412, 251] on div "Next" at bounding box center [417, 258] width 295 height 28
click at [417, 260] on span "Next" at bounding box center [417, 263] width 15 height 11
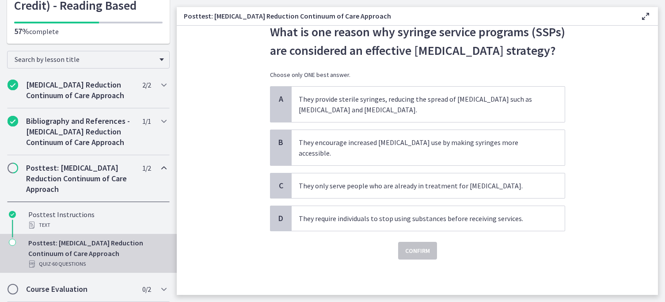
scroll to position [39, 0]
click at [420, 121] on span "They provide sterile syringes, reducing the spread of infectious diseases such …" at bounding box center [428, 104] width 273 height 35
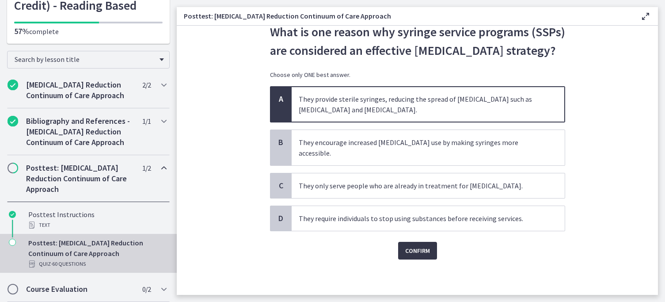
click at [416, 247] on span "Confirm" at bounding box center [417, 250] width 25 height 11
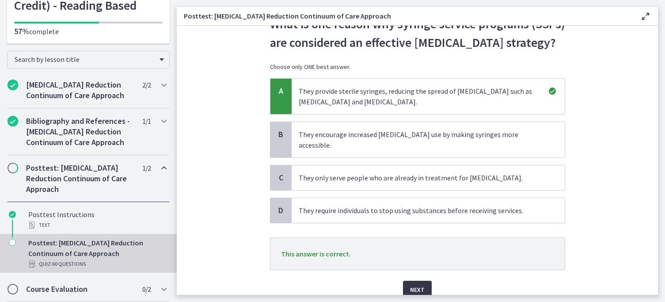
scroll to position [51, 0]
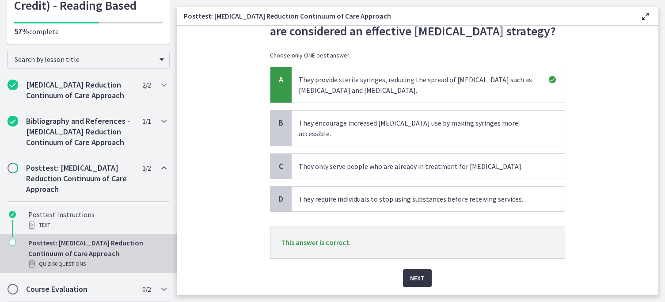
click at [419, 279] on button "Next" at bounding box center [417, 278] width 29 height 18
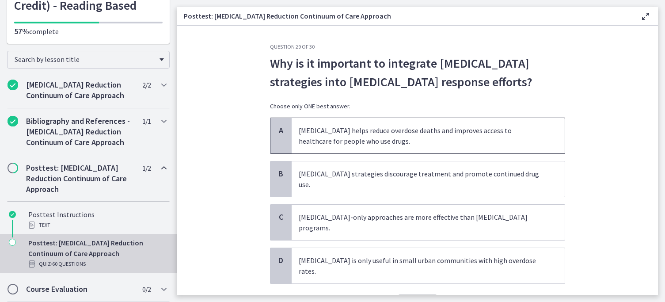
click at [427, 121] on span "Harm reduction helps reduce overdose deaths and improves access to healthcare f…" at bounding box center [428, 135] width 273 height 35
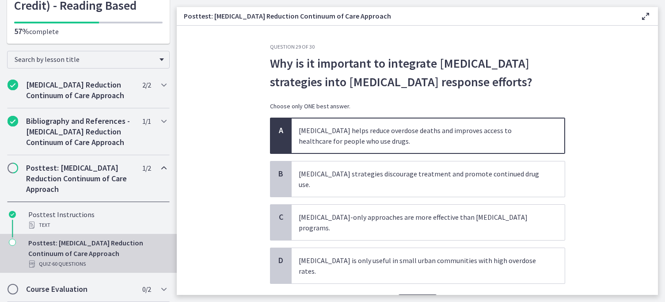
click at [413, 298] on span "Confirm" at bounding box center [417, 303] width 25 height 11
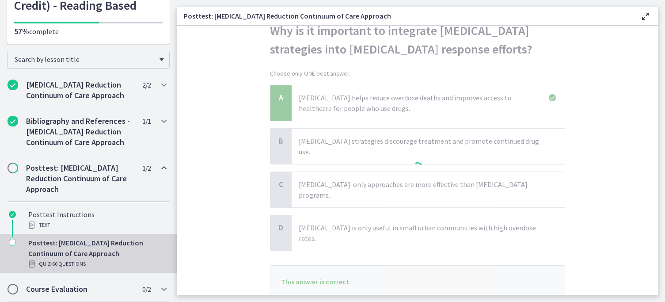
scroll to position [57, 0]
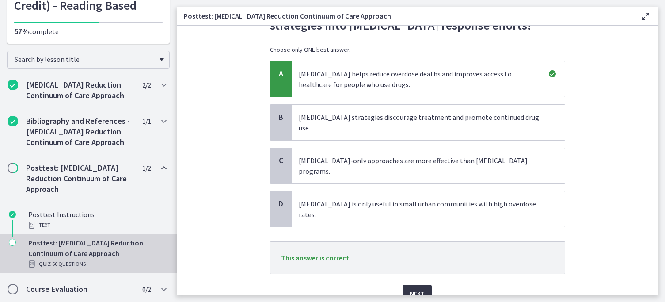
click at [418, 288] on span "Next" at bounding box center [417, 293] width 15 height 11
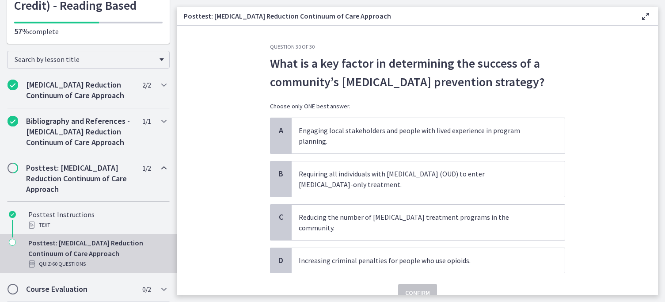
click at [406, 65] on span "What is a key factor in determining the success of a community’s opioid overdos…" at bounding box center [417, 72] width 295 height 37
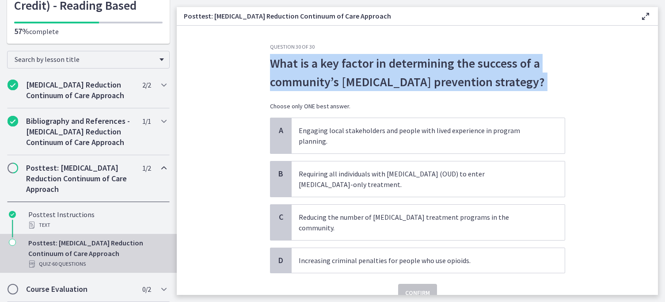
click at [406, 65] on span "What is a key factor in determining the success of a community’s opioid overdos…" at bounding box center [417, 72] width 295 height 37
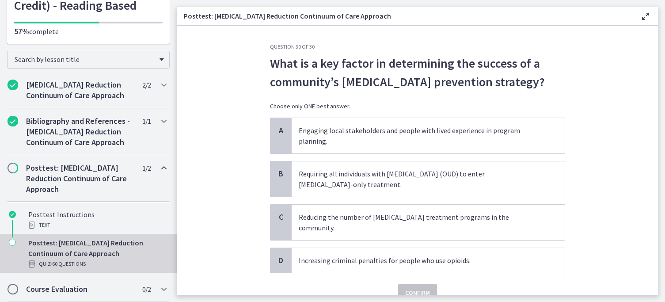
click at [221, 82] on section "Question 30 of 30 What is a key factor in determining the success of a communit…" at bounding box center [417, 160] width 481 height 269
click at [350, 135] on span "Engaging local stakeholders and people with lived experience in program plannin…" at bounding box center [428, 135] width 273 height 35
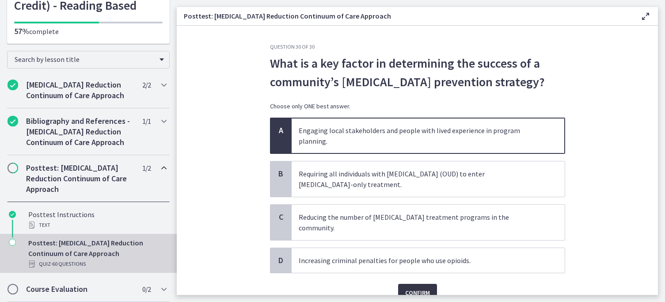
click at [401, 284] on button "Confirm" at bounding box center [417, 293] width 39 height 18
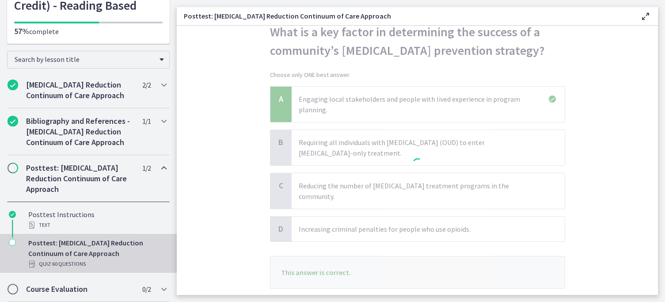
scroll to position [42, 0]
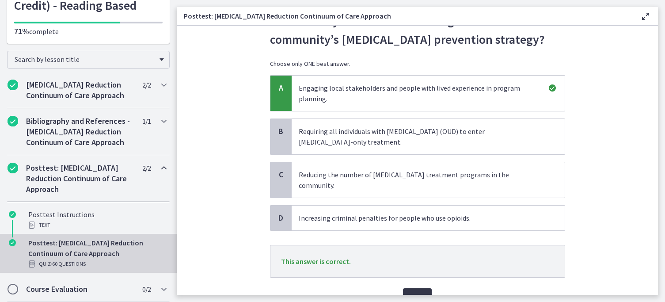
click at [416, 292] on span "Next" at bounding box center [417, 297] width 15 height 11
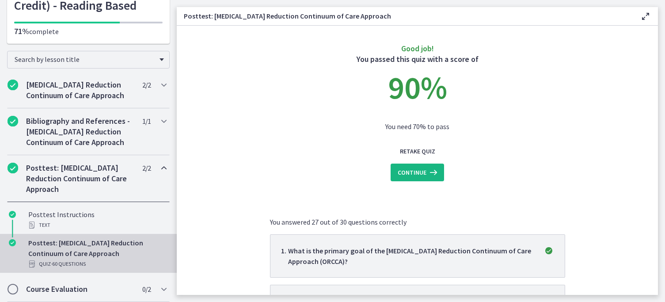
click at [391, 165] on button "Continue" at bounding box center [417, 173] width 53 height 18
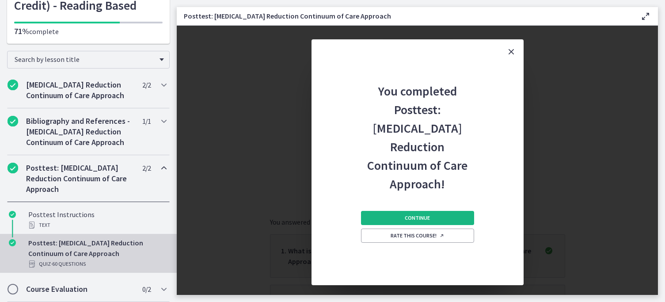
click at [406, 213] on button "Continue" at bounding box center [417, 218] width 113 height 14
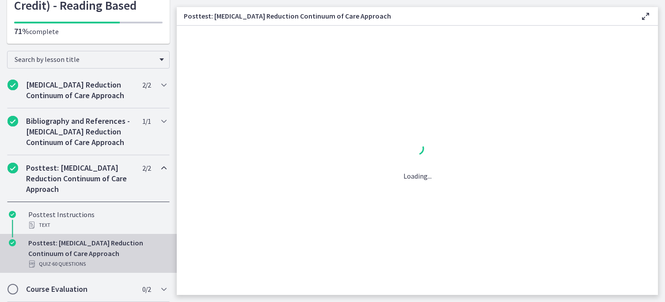
scroll to position [114, 0]
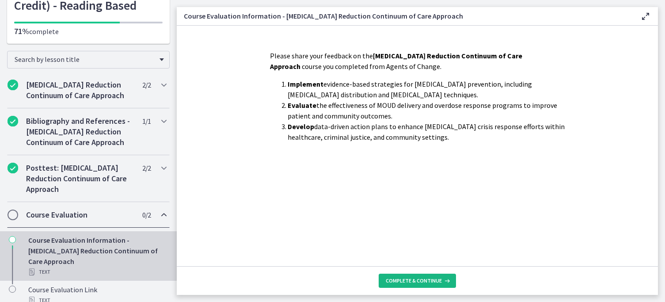
click at [415, 276] on button "Complete & continue" at bounding box center [417, 281] width 77 height 14
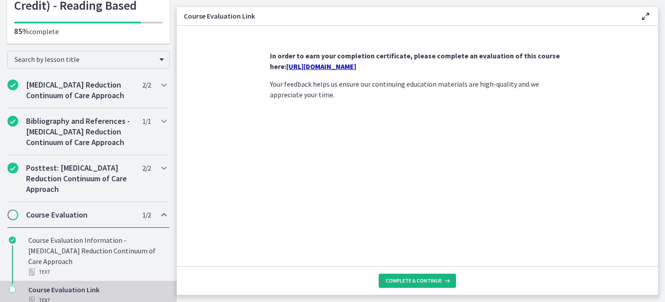
click at [418, 279] on span "Complete & continue" at bounding box center [414, 280] width 56 height 7
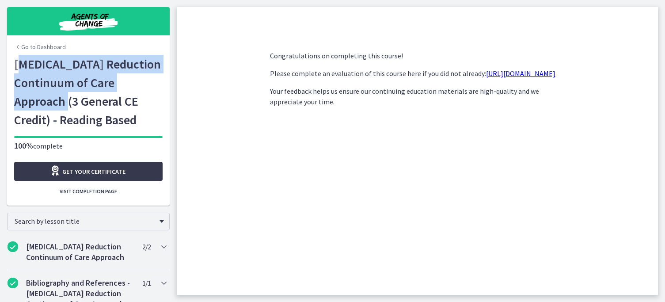
drag, startPoint x: 62, startPoint y: 100, endPoint x: 19, endPoint y: 64, distance: 55.8
click at [19, 64] on h1 "[MEDICAL_DATA] Reduction Continuum of Care Approach (3 General CE Credit) - Rea…" at bounding box center [88, 92] width 149 height 74
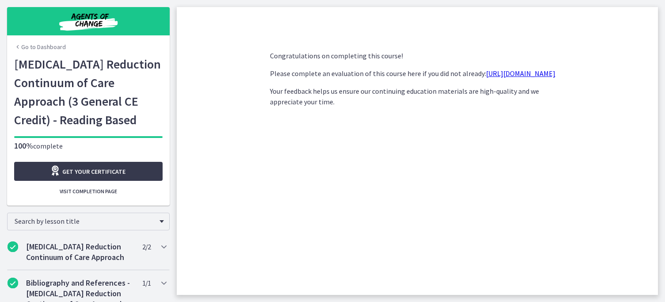
click at [16, 63] on h1 "[MEDICAL_DATA] Reduction Continuum of Care Approach (3 General CE Credit) - Rea…" at bounding box center [88, 92] width 149 height 74
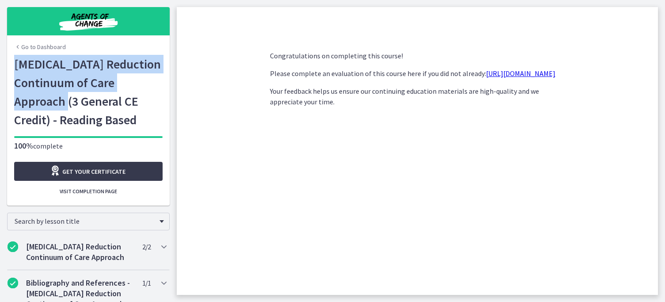
drag, startPoint x: 16, startPoint y: 63, endPoint x: 59, endPoint y: 99, distance: 55.6
click at [60, 99] on h1 "[MEDICAL_DATA] Reduction Continuum of Care Approach (3 General CE Credit) - Rea…" at bounding box center [88, 92] width 149 height 74
copy h1 "Opioid-Overdose Reduction Continuum of Care Approach"
click at [123, 173] on span "Get your certificate" at bounding box center [93, 171] width 63 height 11
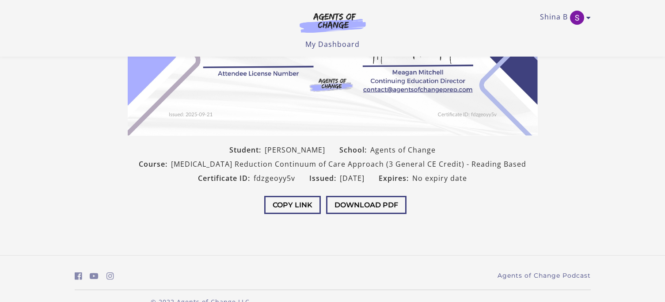
scroll to position [193, 0]
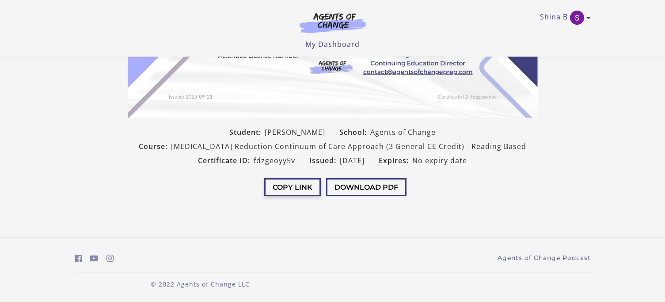
click at [286, 183] on button "Copy Link" at bounding box center [292, 187] width 57 height 18
click at [286, 183] on button "Copied" at bounding box center [292, 187] width 45 height 18
